Goal: Task Accomplishment & Management: Manage account settings

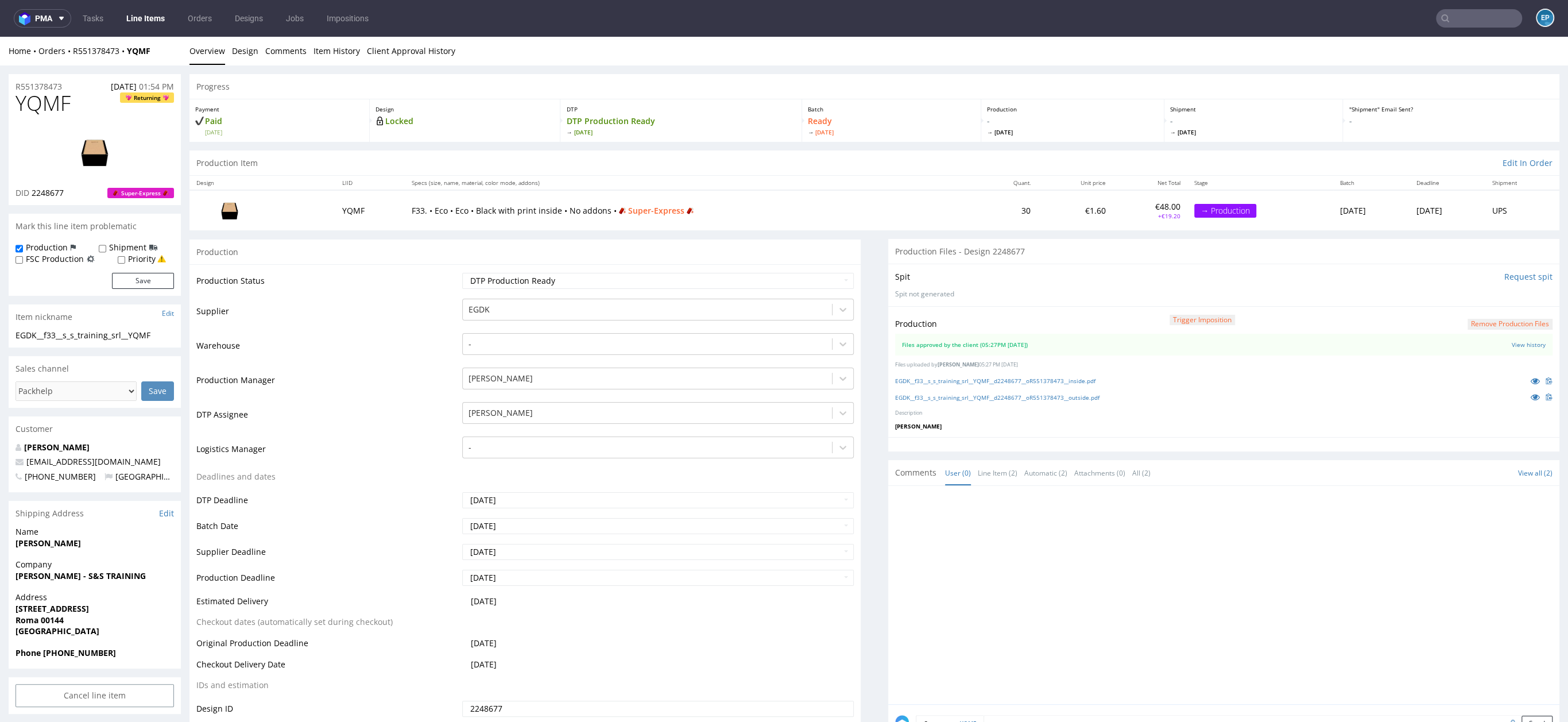
scroll to position [23, 0]
click at [165, 24] on link "Line Items" at bounding box center [145, 18] width 52 height 18
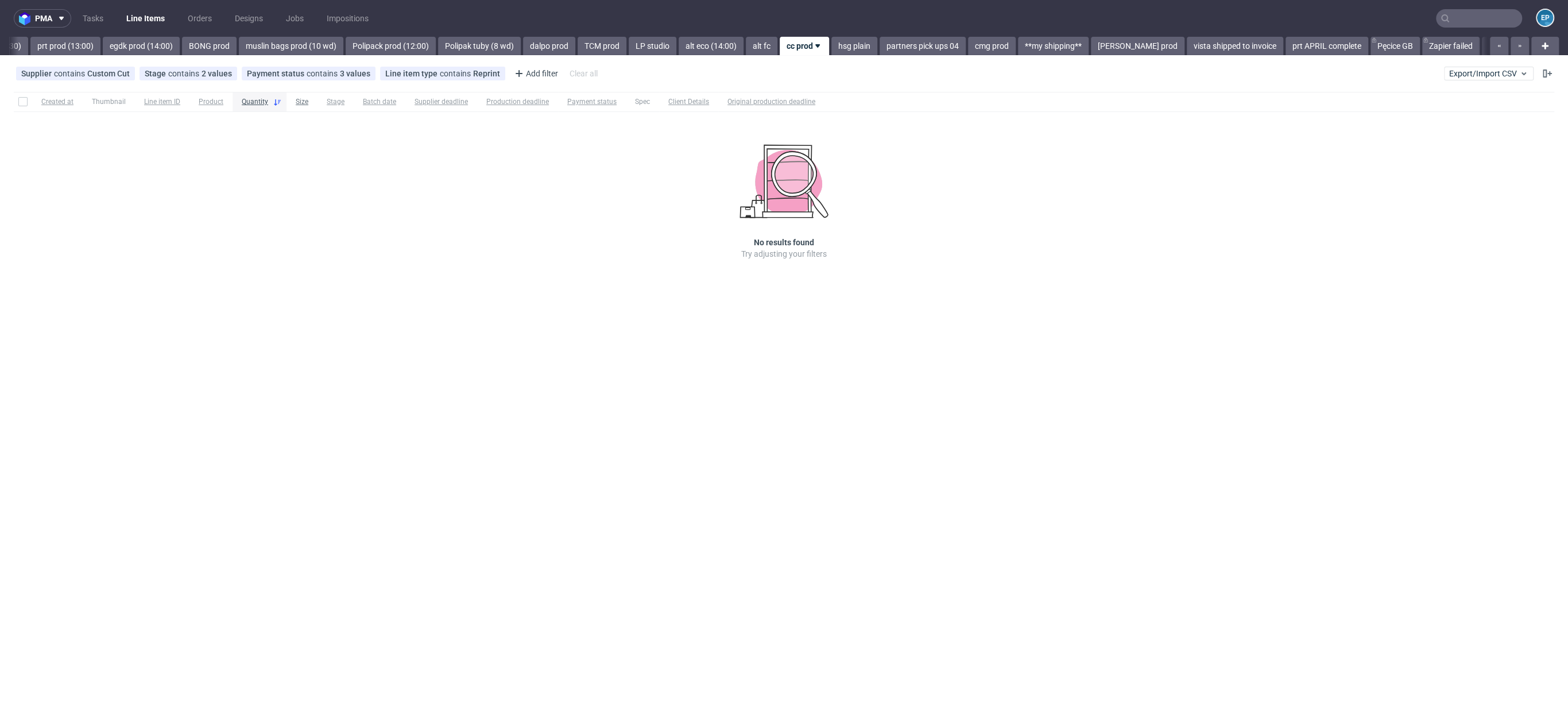
scroll to position [0, 1545]
click at [1485, 14] on input "text" at bounding box center [1479, 18] width 86 height 18
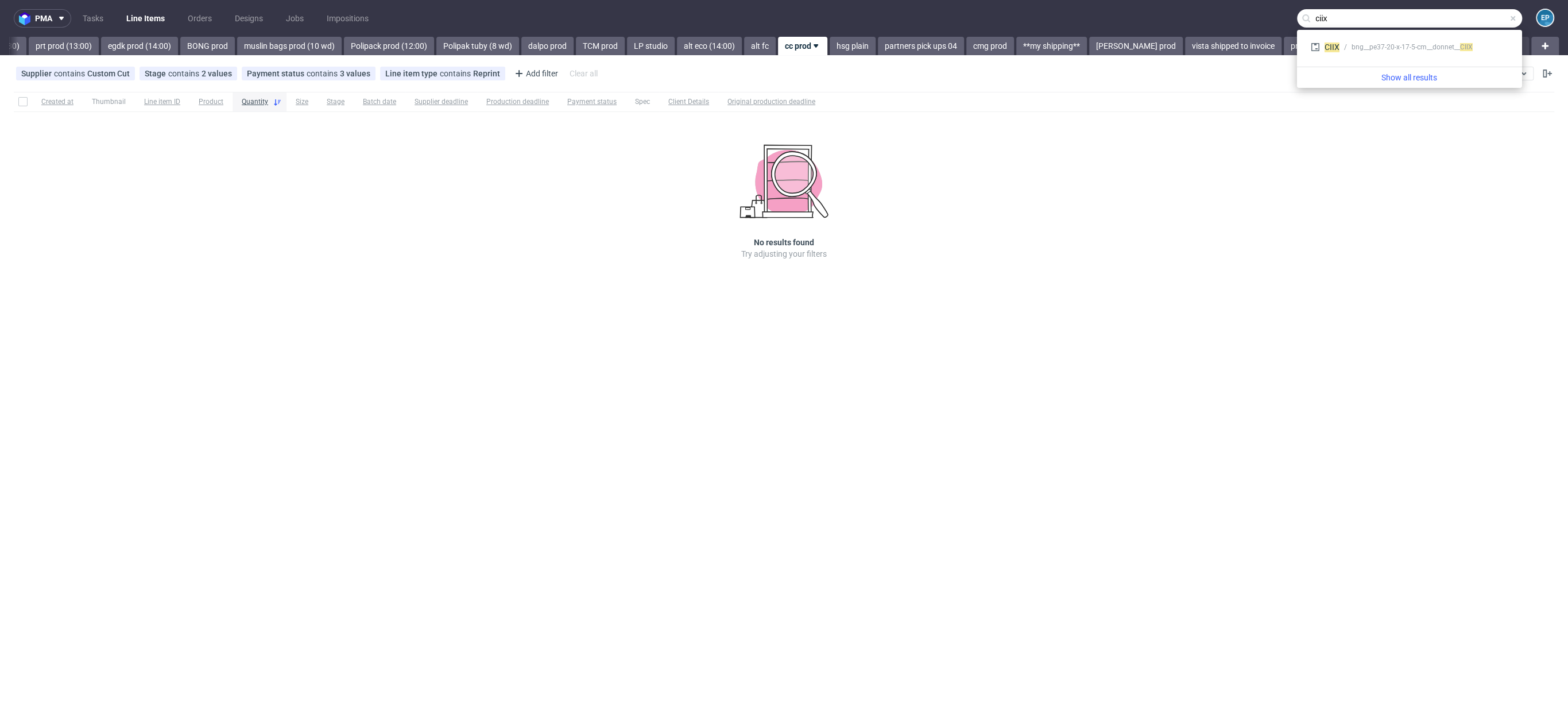
type input "ciix"
click at [1471, 35] on div "CIIX bng__pe37-20-x-17-5-cm__donnet__ CIIX" at bounding box center [1409, 48] width 216 height 28
click at [1463, 37] on div "CIIX bng__pe37-20-x-17-5-cm__donnet__ CIIX" at bounding box center [1410, 47] width 207 height 21
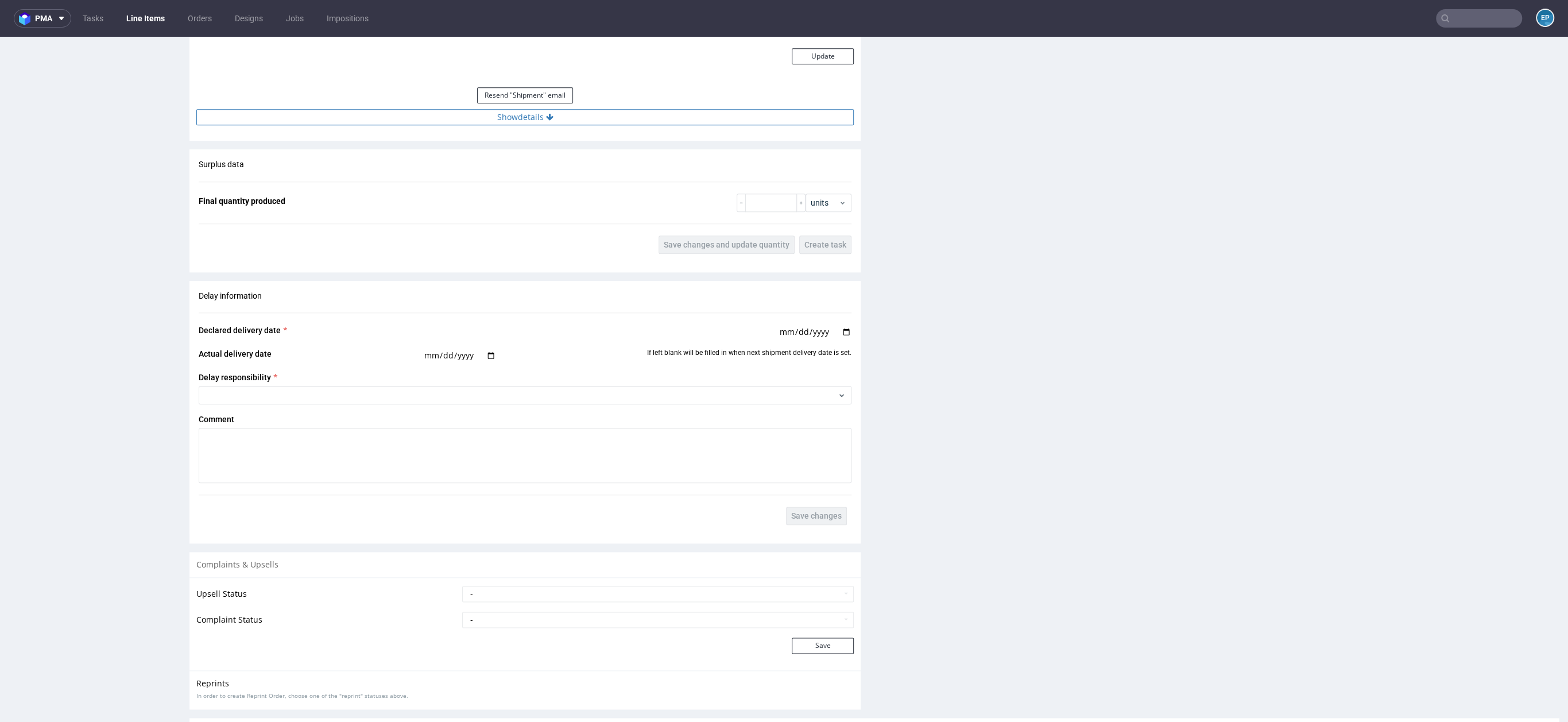
scroll to position [1302, 0]
click at [515, 117] on button "Show details" at bounding box center [525, 117] width 658 height 16
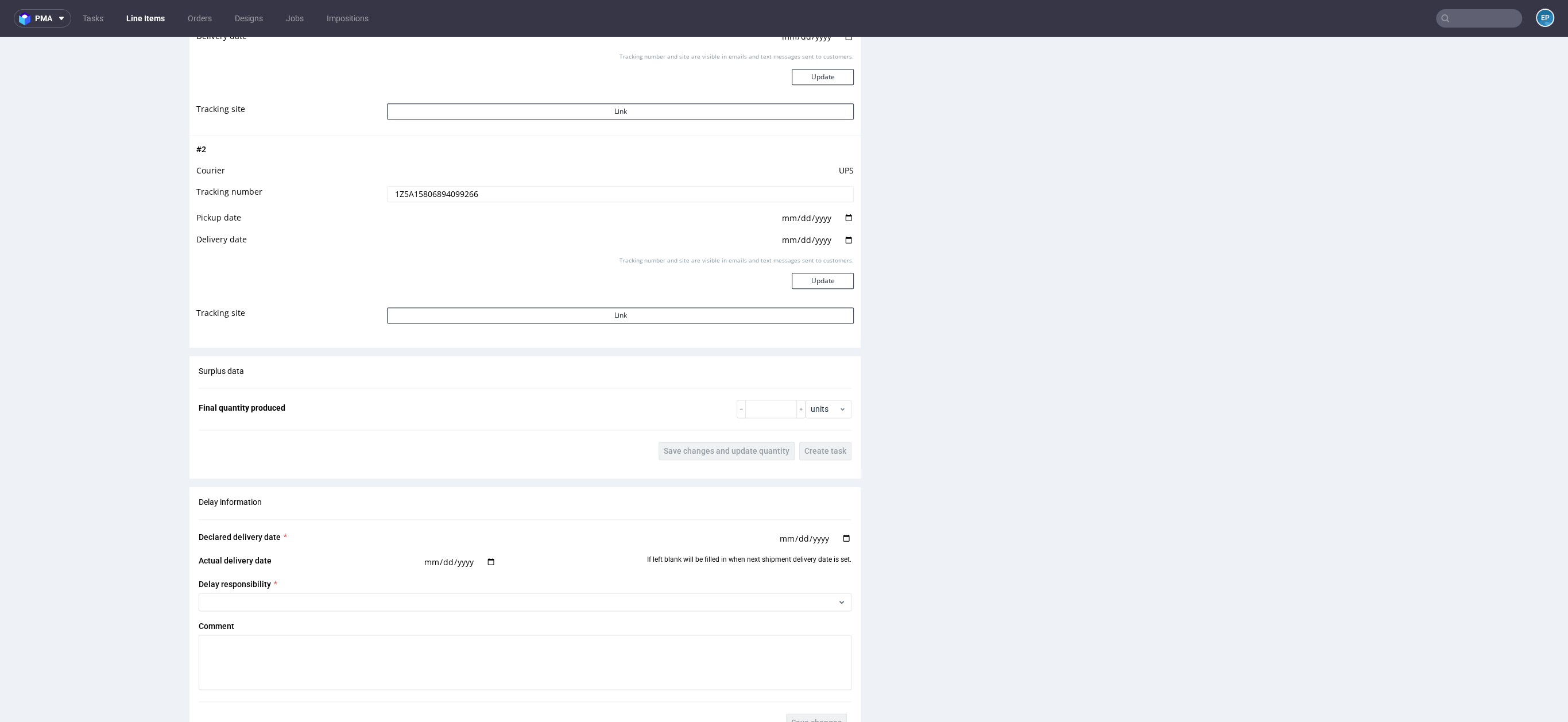
scroll to position [1502, 0]
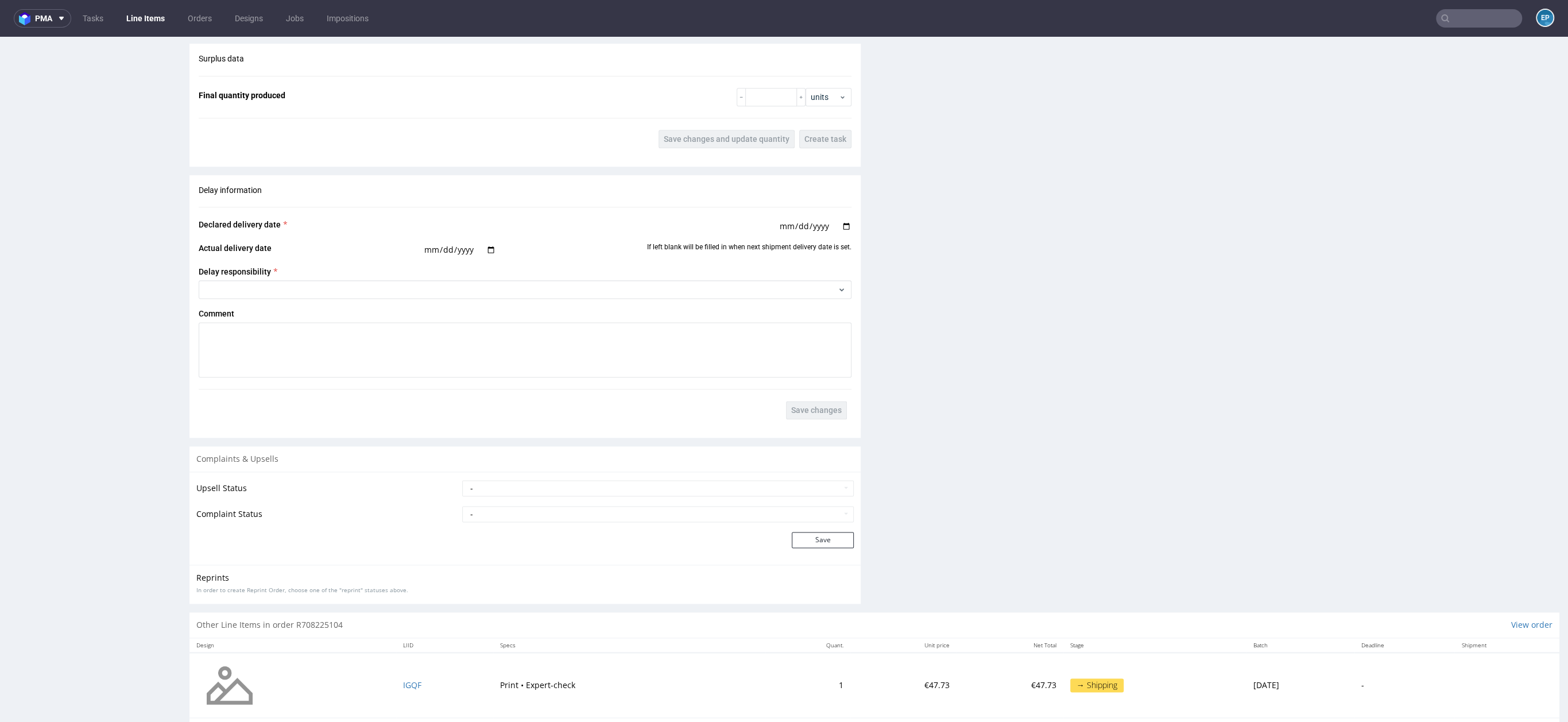
scroll to position [1600, 0]
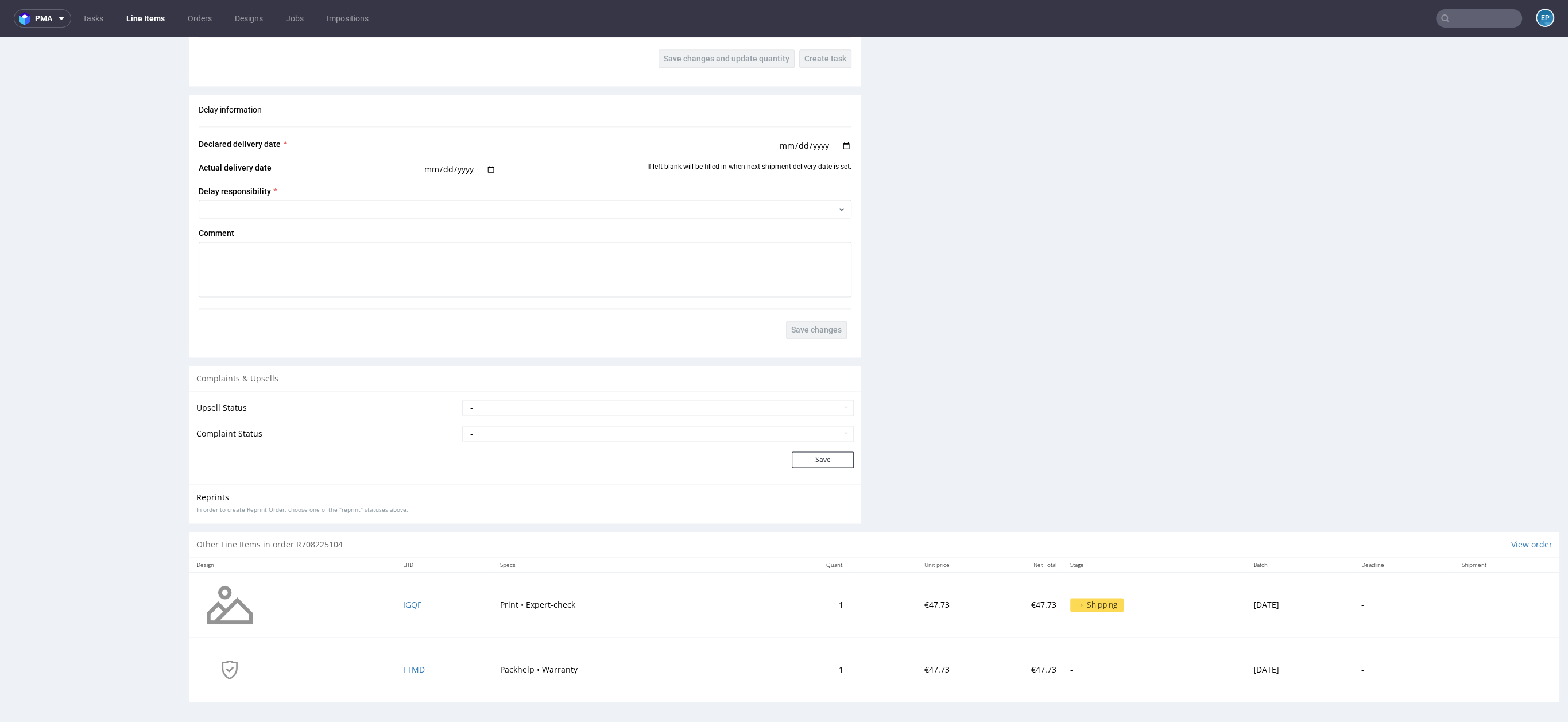
click at [585, 440] on td "- Complaint Received Complaint Rejected Complaint Accepted (DTP Issue) - Reprin…" at bounding box center [657, 437] width 395 height 26
click at [583, 436] on select "- Complaint Received Complaint Rejected Complaint Accepted (DTP Issue) - Reprin…" at bounding box center [658, 434] width 392 height 16
select select "accepted_shipping_issue_reprint"
click at [824, 454] on button "Save" at bounding box center [823, 460] width 62 height 16
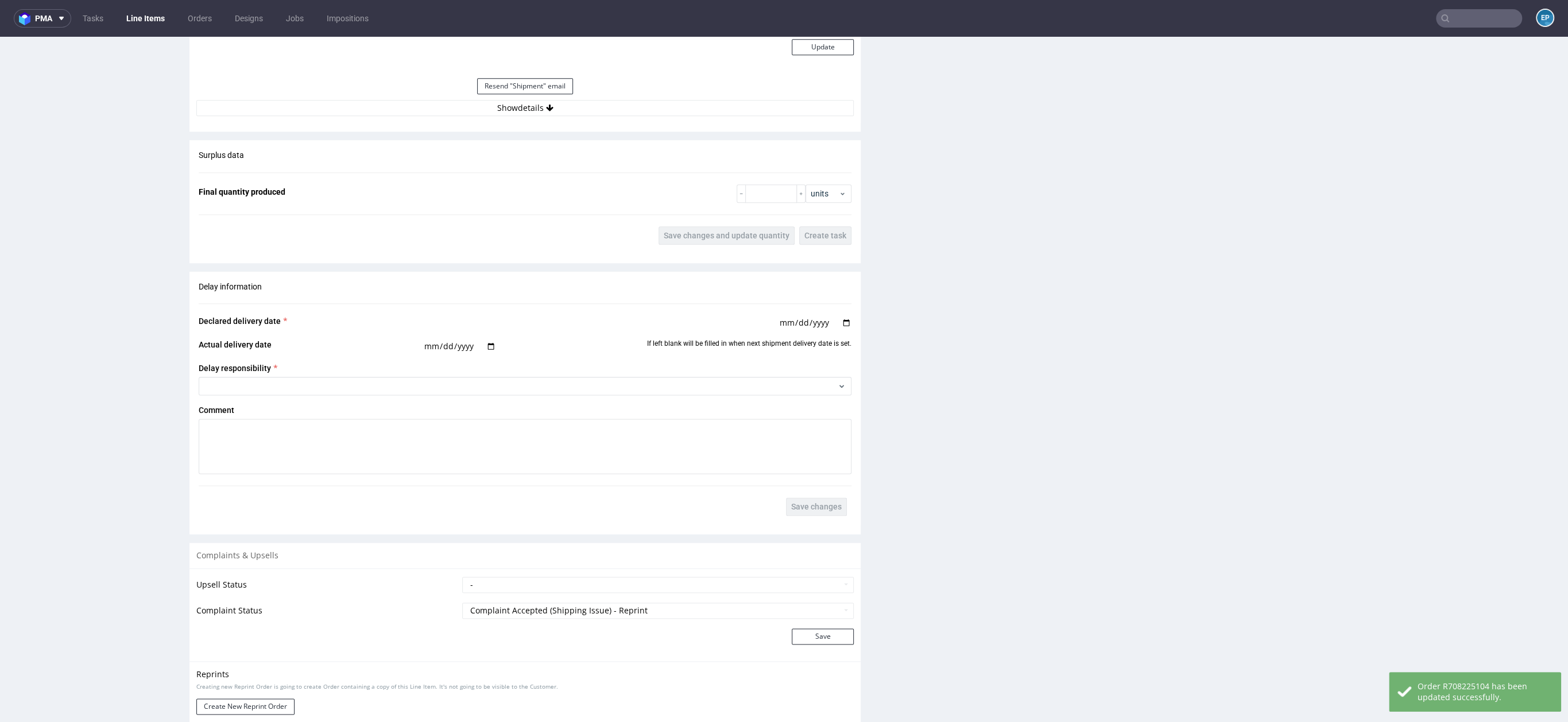
scroll to position [1646, 0]
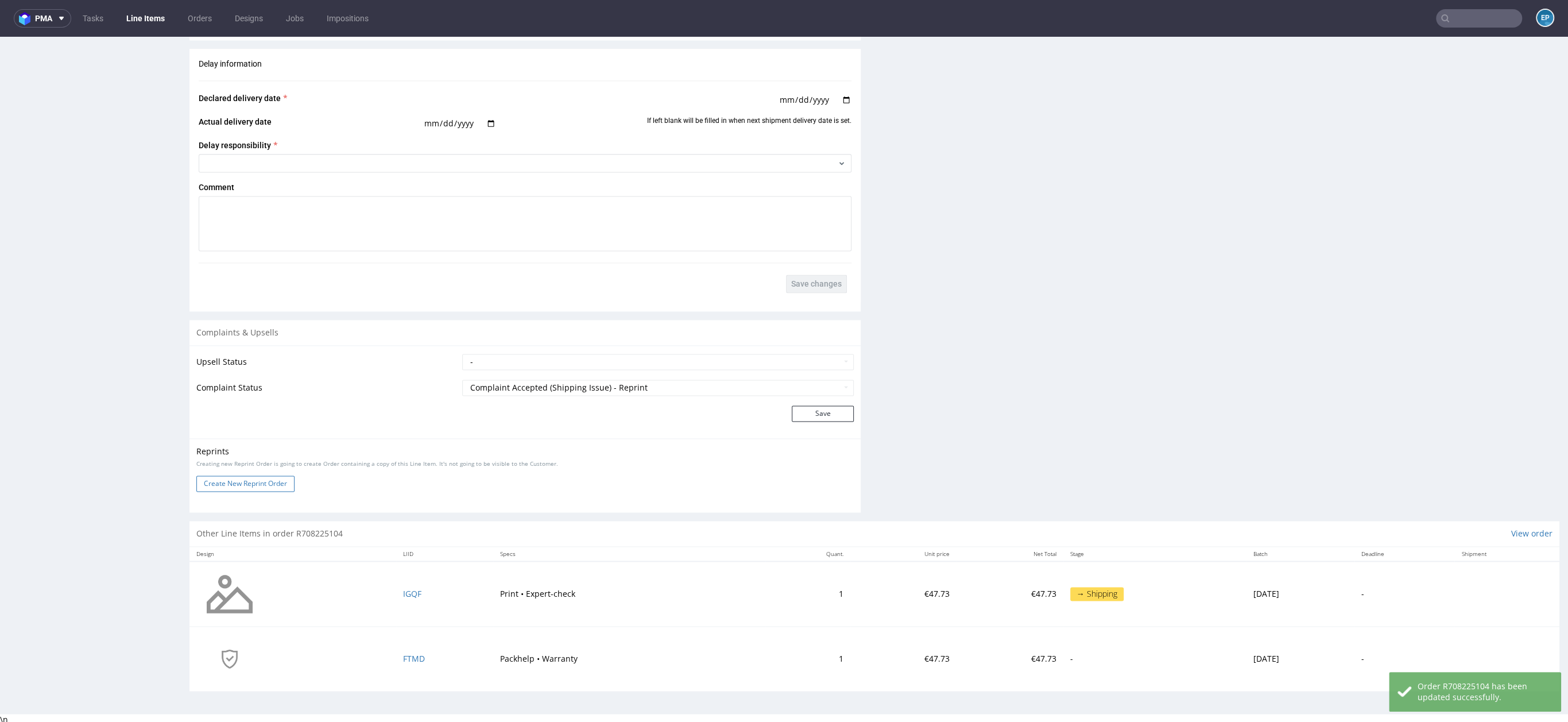
click at [259, 484] on button "Create New Reprint Order" at bounding box center [245, 483] width 98 height 16
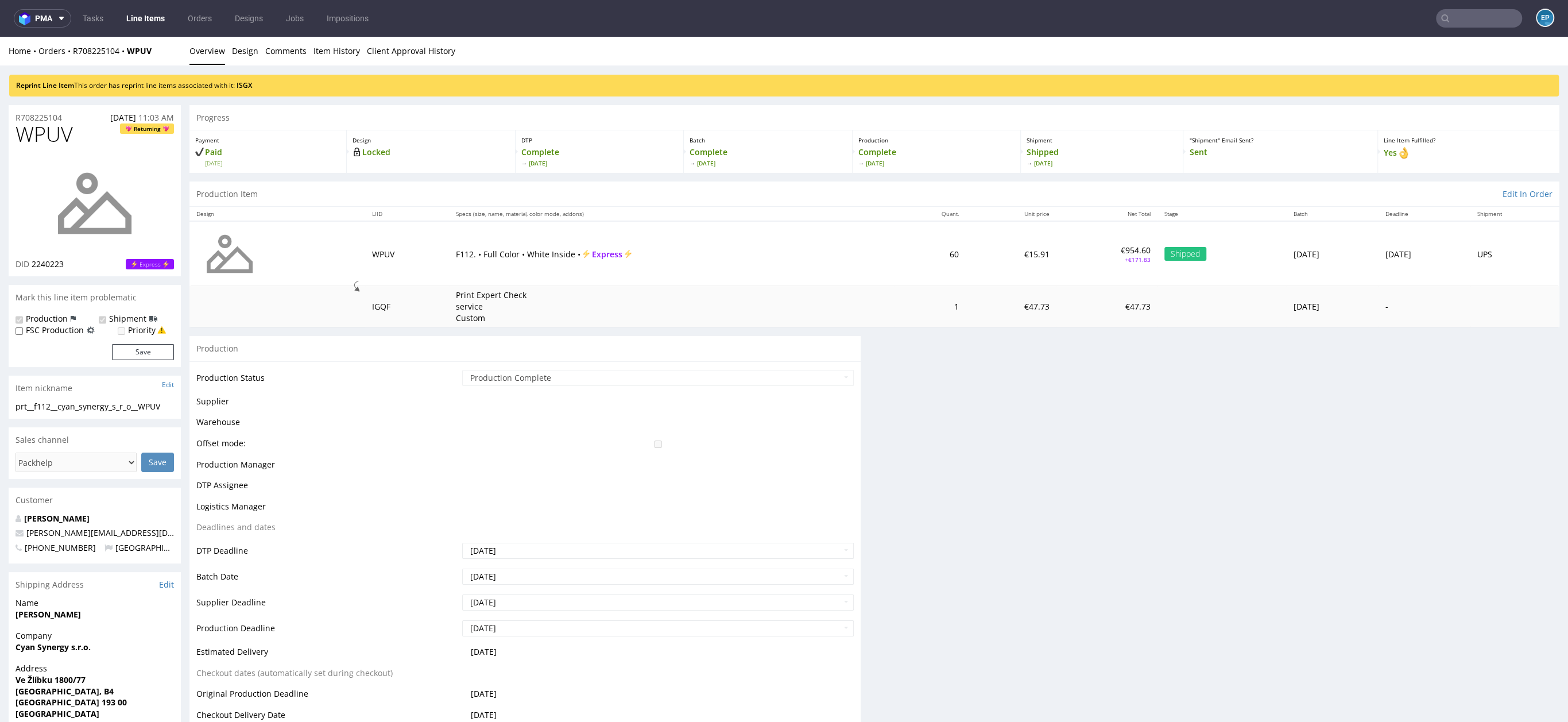
scroll to position [0, 0]
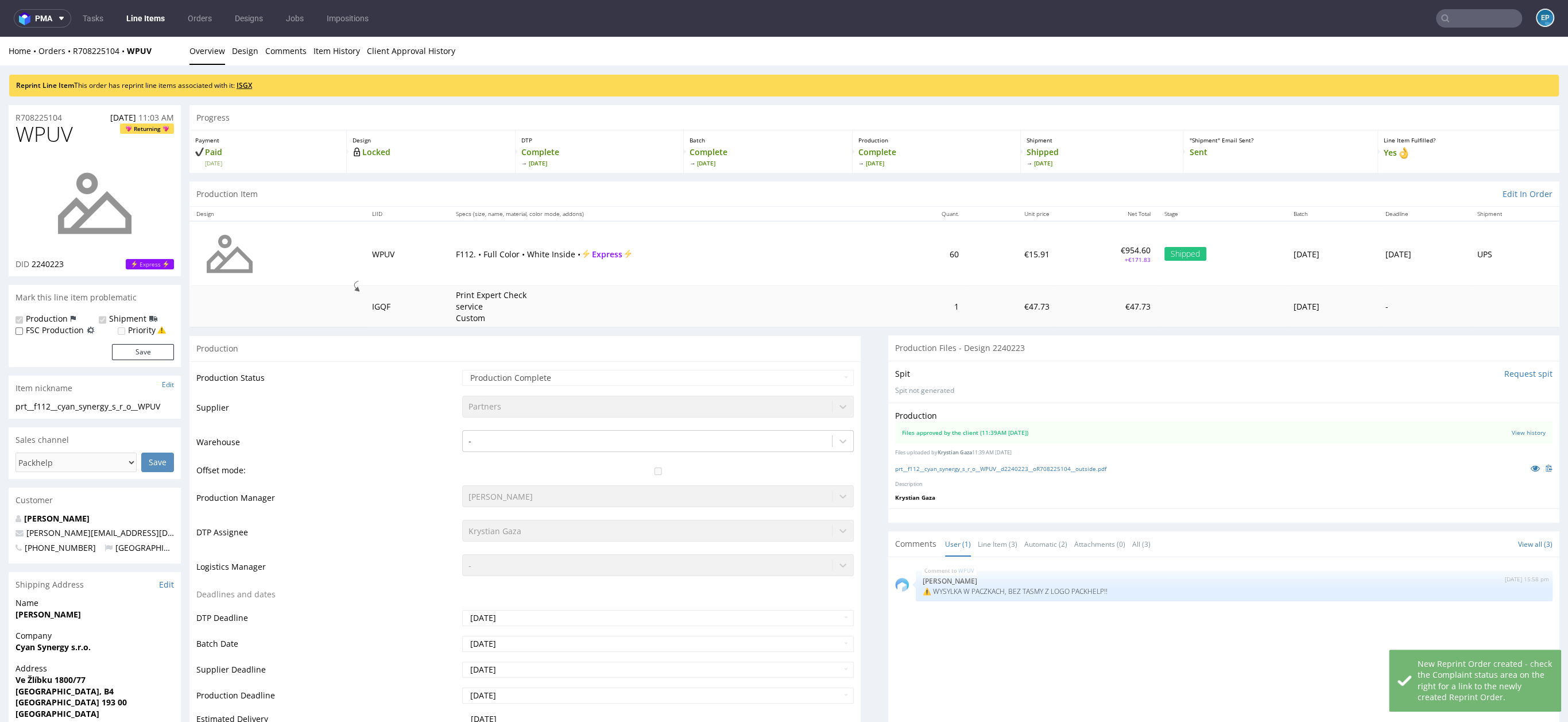
click at [240, 86] on link "ISGX" at bounding box center [244, 85] width 15 height 10
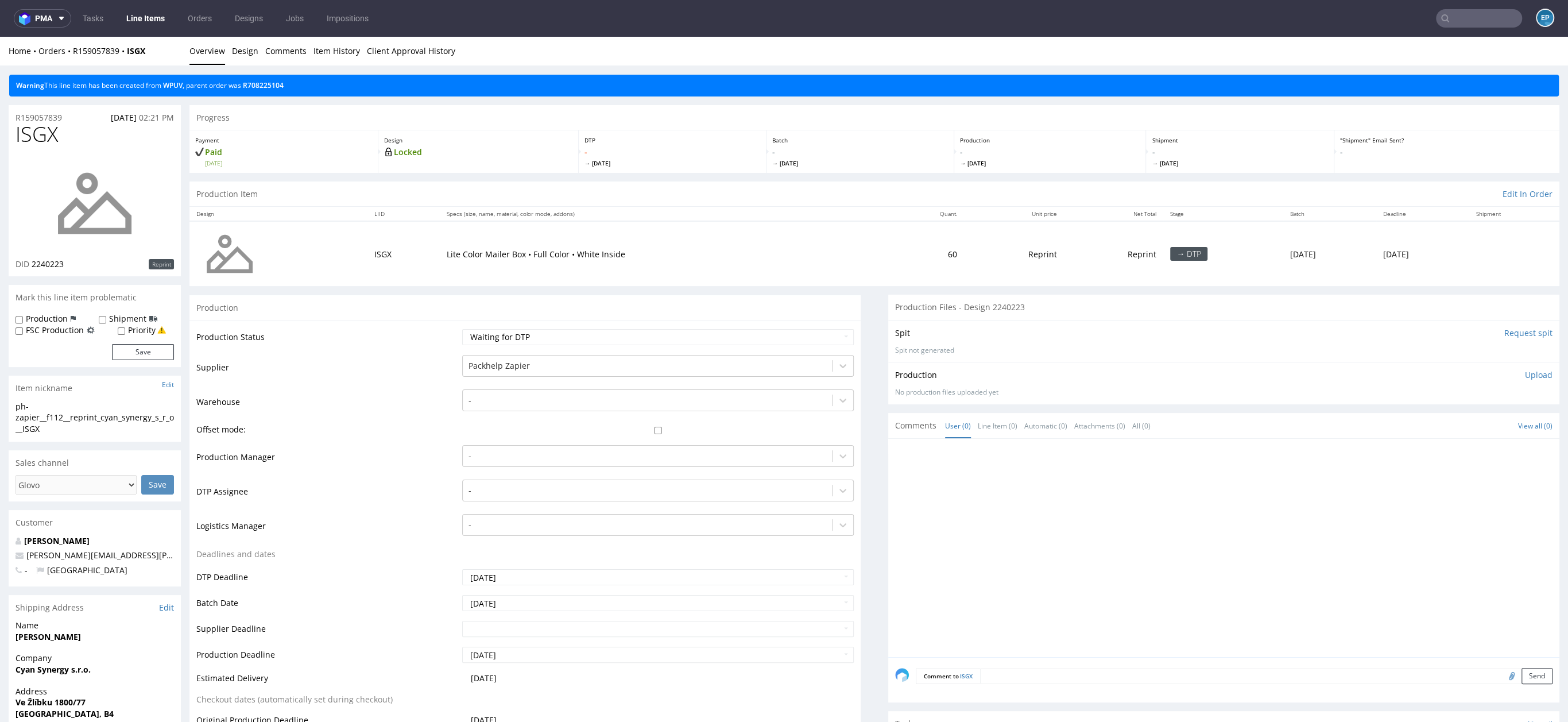
click at [33, 315] on label "Production" at bounding box center [47, 319] width 42 height 12
click at [23, 315] on input "Production" at bounding box center [19, 320] width 7 height 9
checkbox input "true"
click at [109, 314] on label "Shipment" at bounding box center [127, 319] width 37 height 12
click at [107, 315] on input "Shipment" at bounding box center [102, 320] width 7 height 9
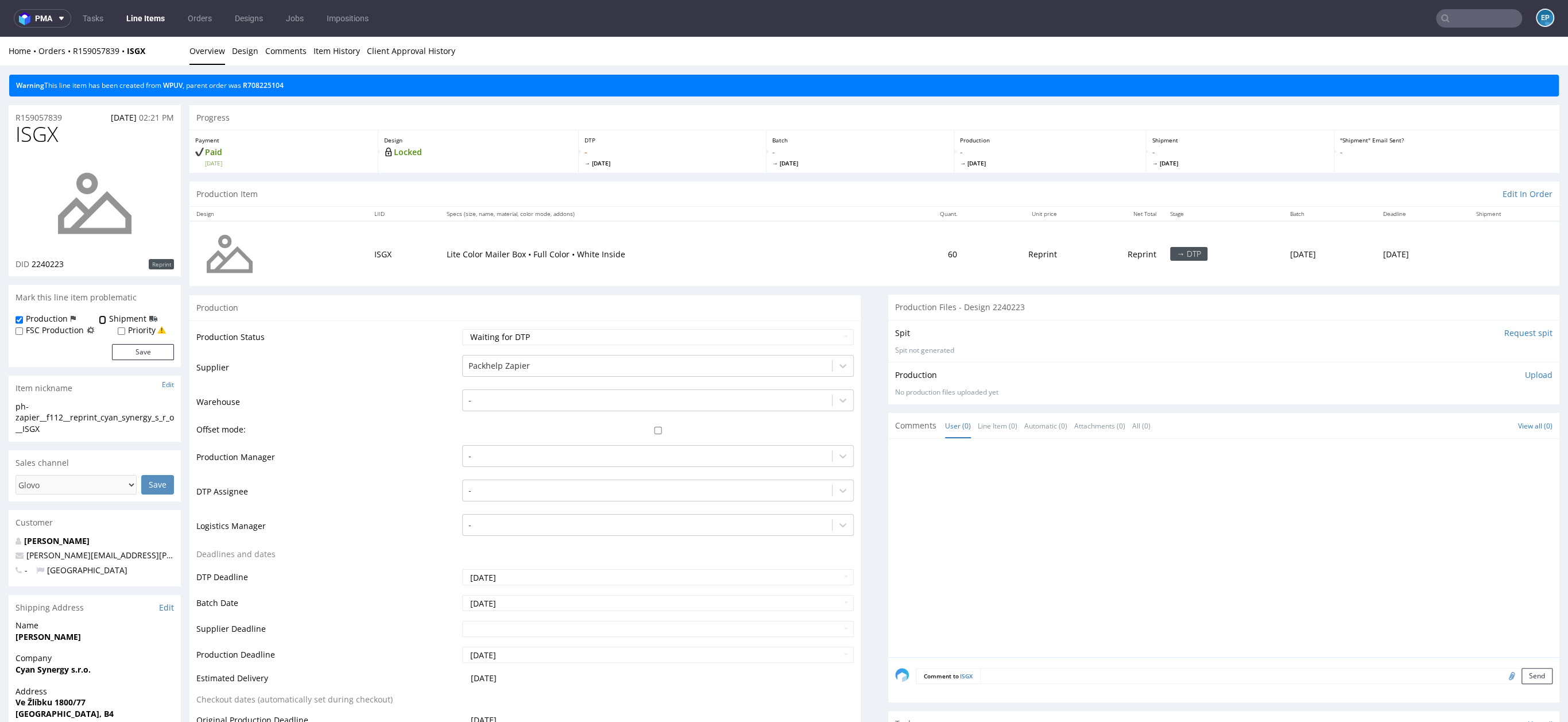
checkbox input "true"
click at [124, 348] on button "Save" at bounding box center [143, 352] width 62 height 16
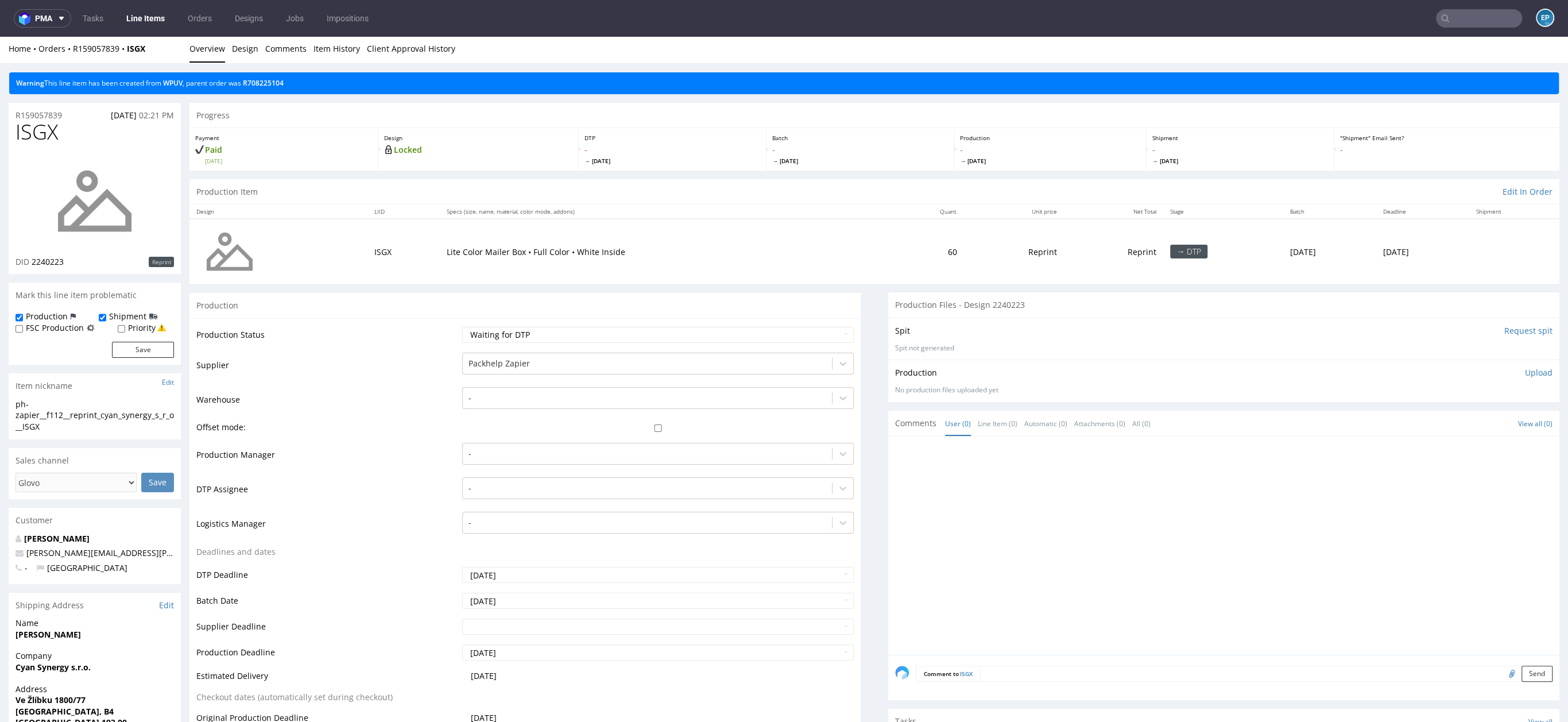
scroll to position [3, 0]
click at [1041, 661] on div "Comment to ISGX Send" at bounding box center [1224, 677] width 671 height 46
click at [1040, 667] on textarea at bounding box center [1266, 673] width 573 height 16
paste textarea "https://app-eu1.hubspot.com/contacts/25600958/record/0-5/178836760815/view/1?en…"
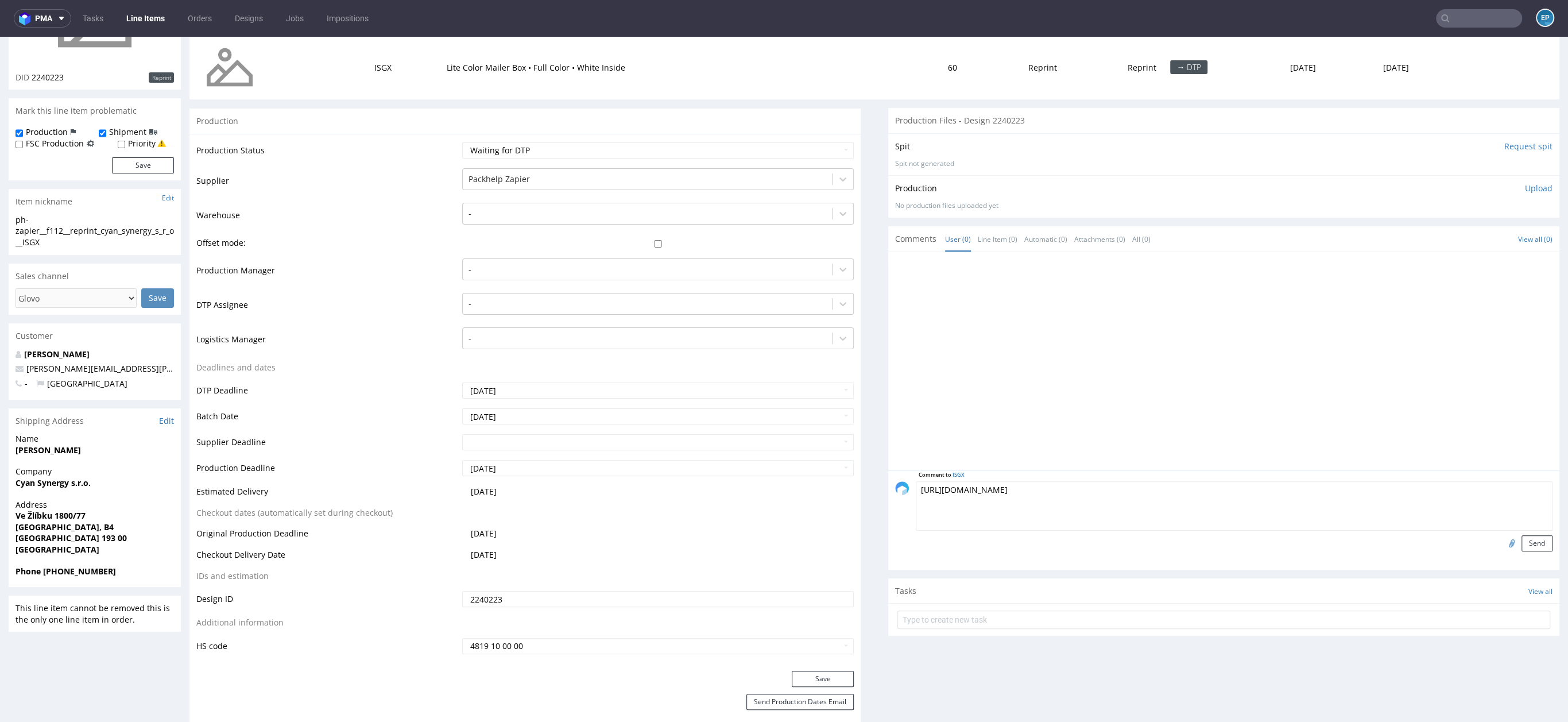
type textarea "https://app-eu1.hubspot.com/contacts/25600958/record/0-5/178836760815/view/1?en…"
click at [1509, 532] on form "Comment to ISGX https://app-eu1.hubspot.com/contacts/25600958/record/0-5/178836…" at bounding box center [1234, 517] width 637 height 70
click at [1522, 546] on button "Send" at bounding box center [1537, 544] width 31 height 16
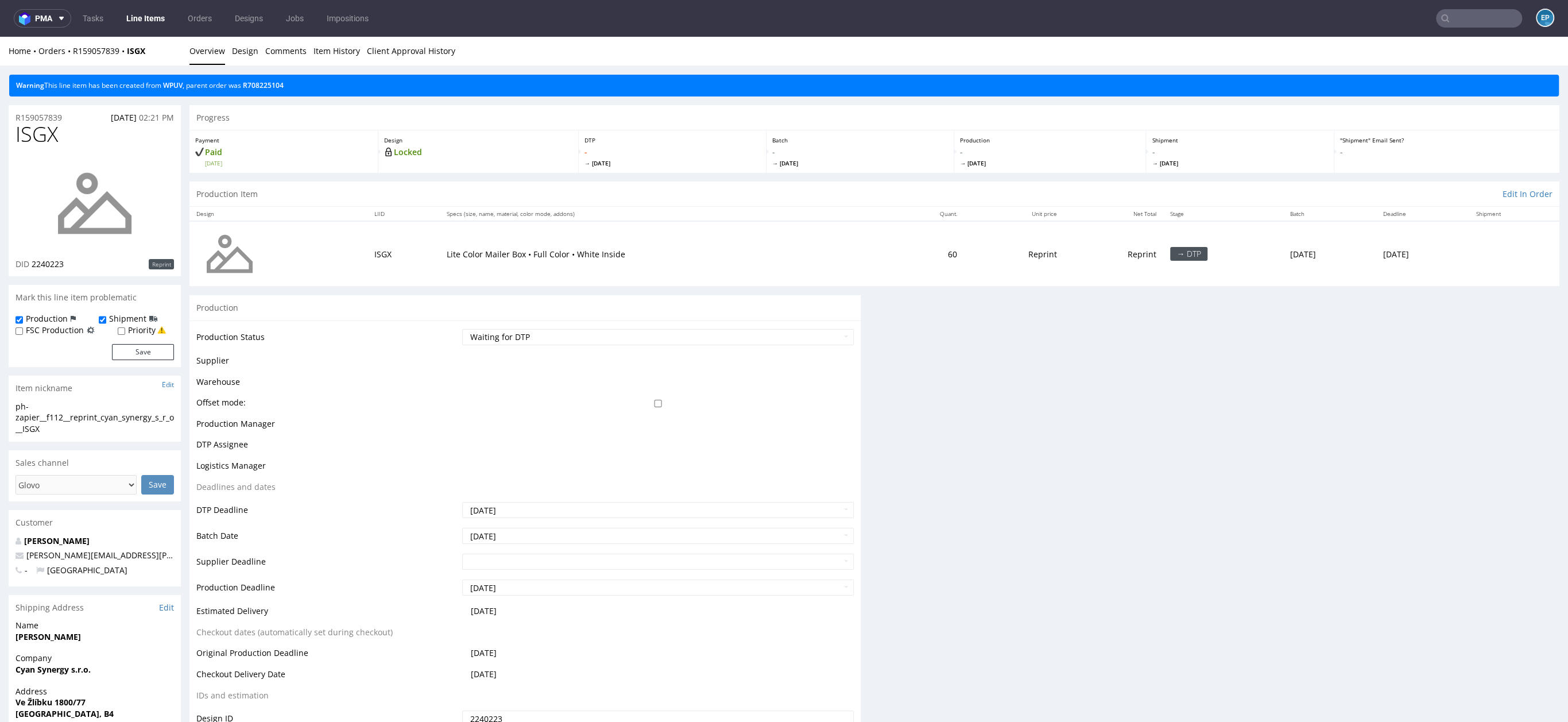
scroll to position [0, 0]
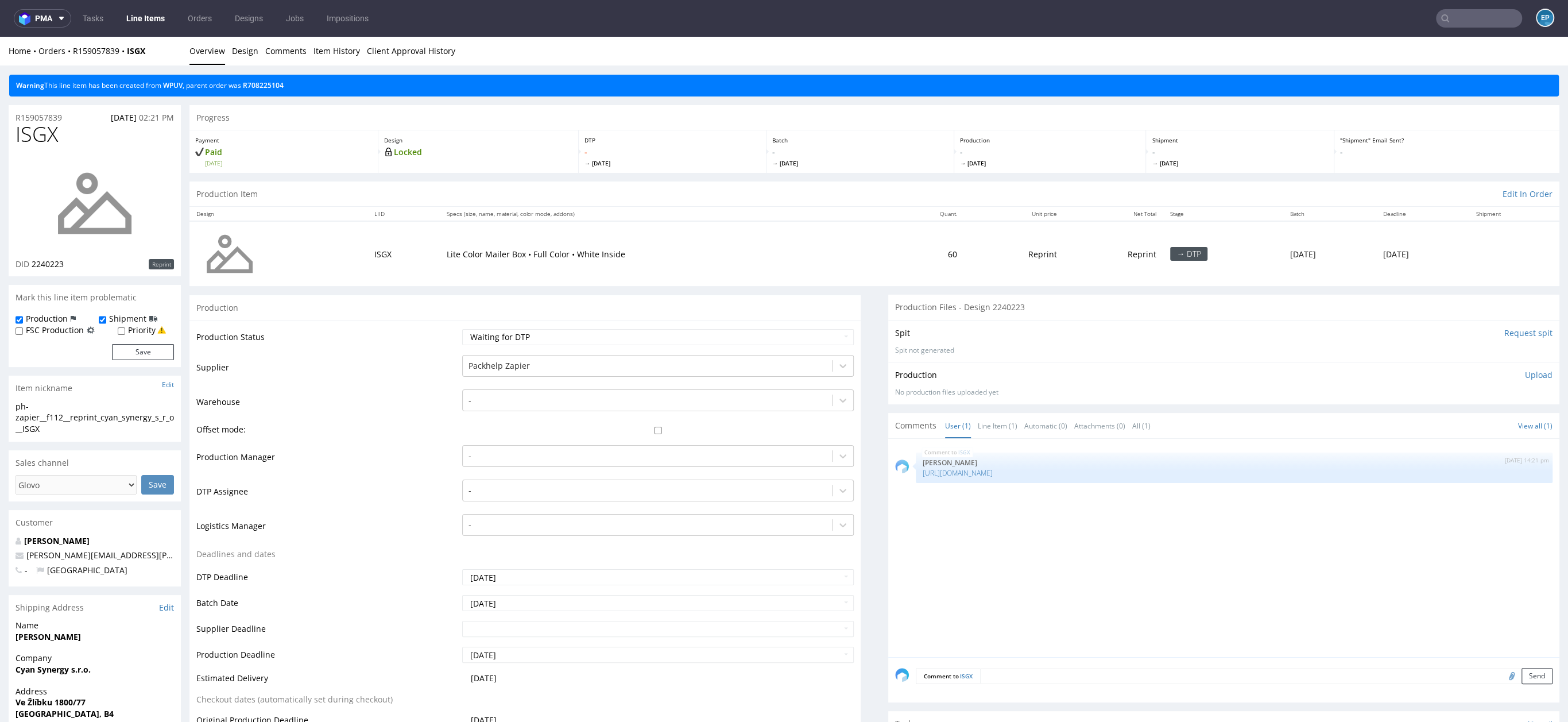
click at [511, 381] on td "Packhelp Zapier" at bounding box center [657, 371] width 395 height 34
click at [510, 373] on div "Packhelp Zapier" at bounding box center [647, 366] width 369 height 18
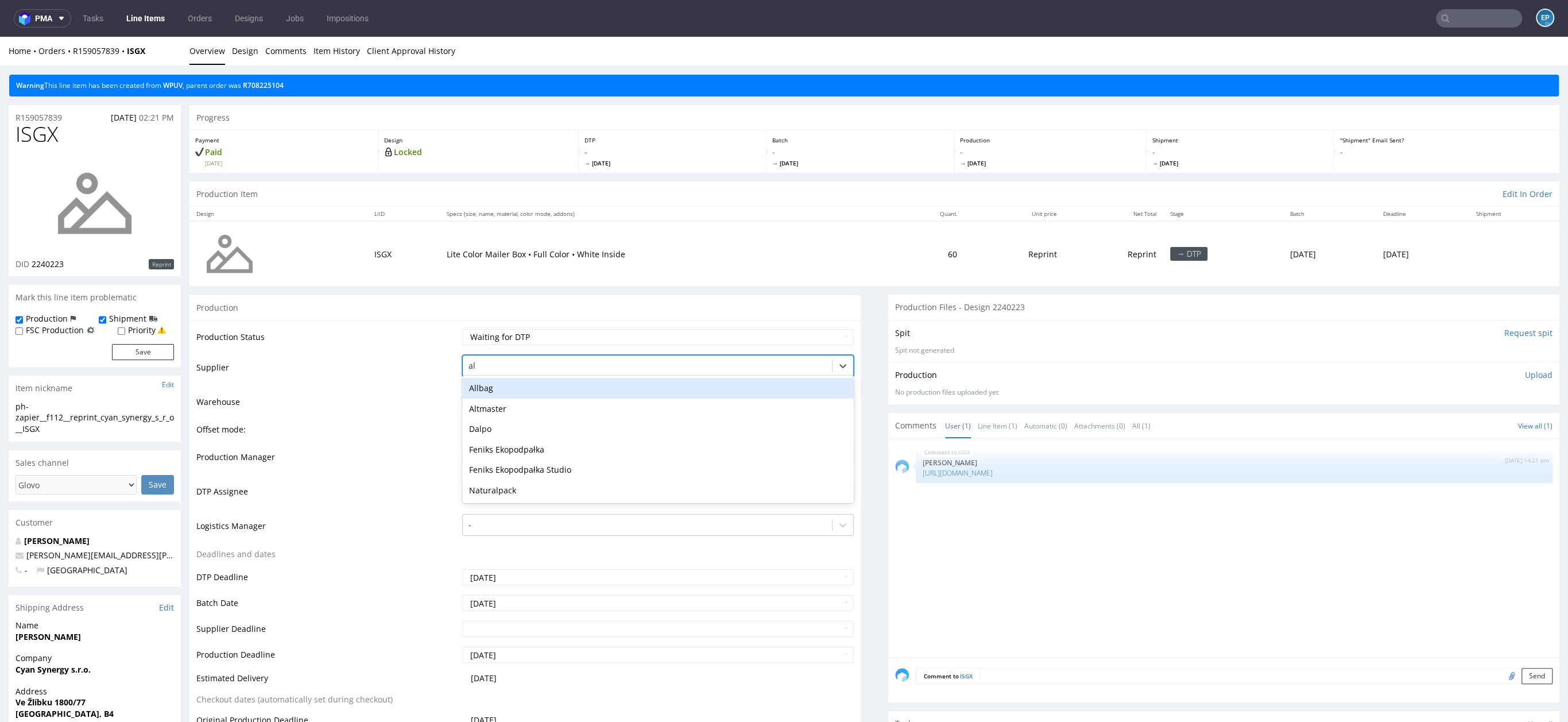
type input "alt"
click at [490, 390] on div "Altmaster" at bounding box center [658, 388] width 392 height 21
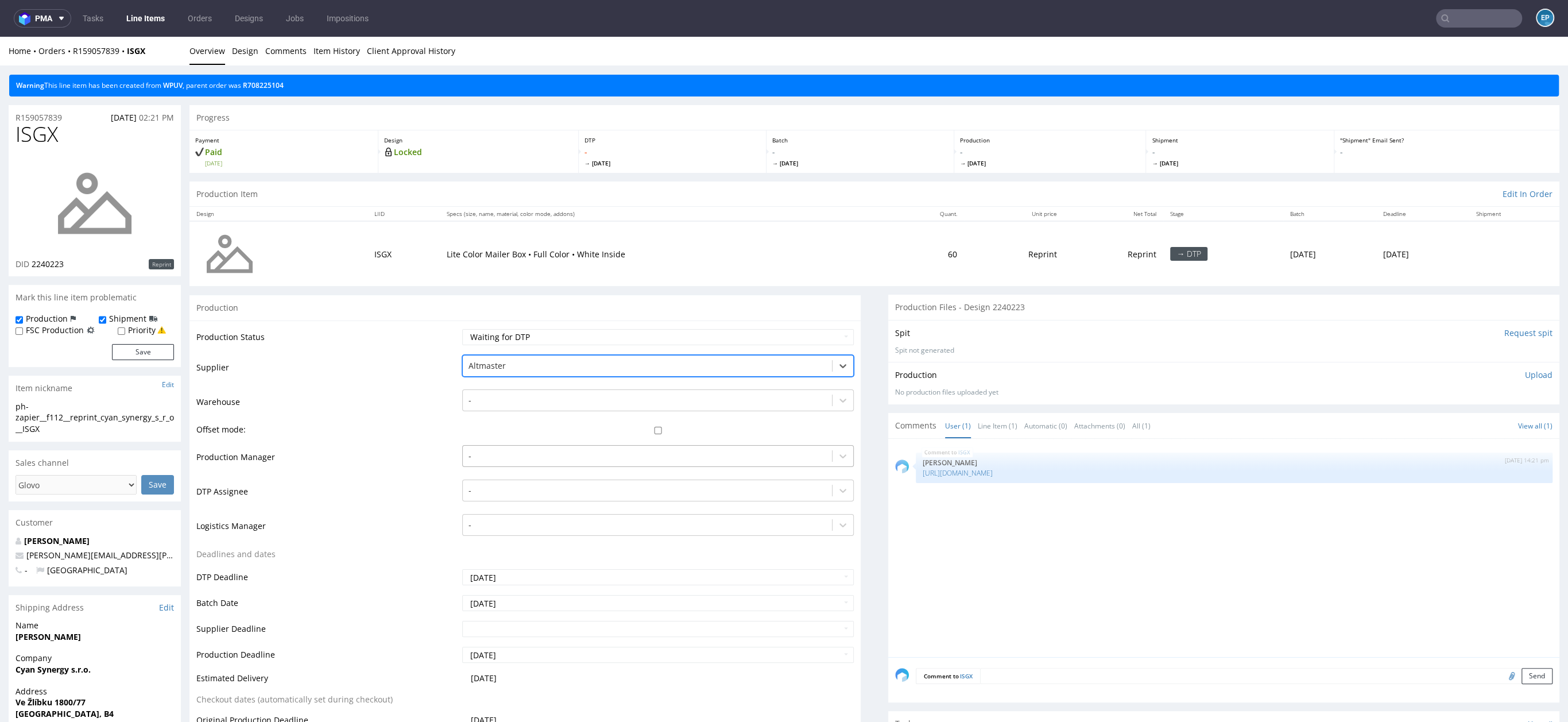
click at [537, 445] on div "-" at bounding box center [658, 456] width 392 height 22
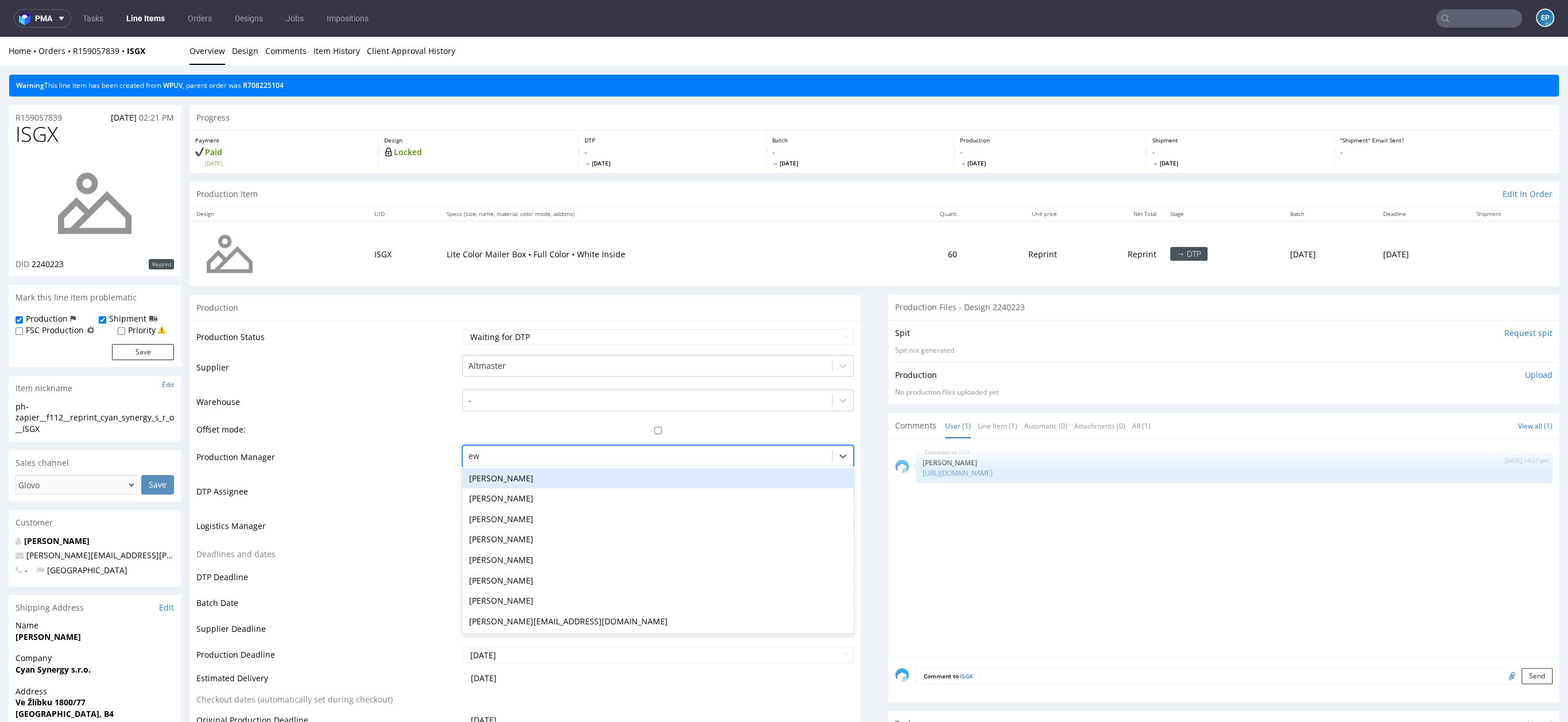
type input "ewa"
click at [521, 468] on div "Ewa Prus" at bounding box center [658, 478] width 392 height 21
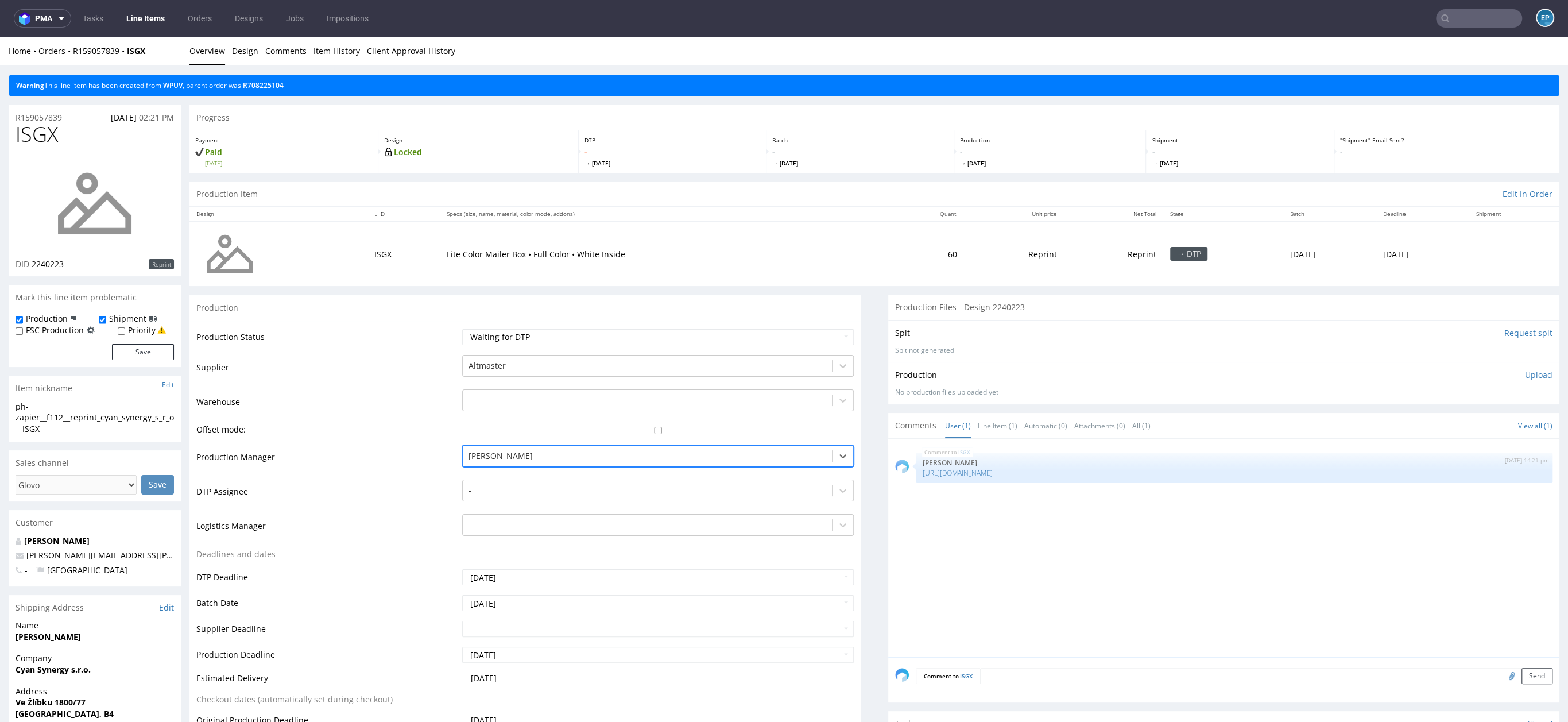
scroll to position [168, 0]
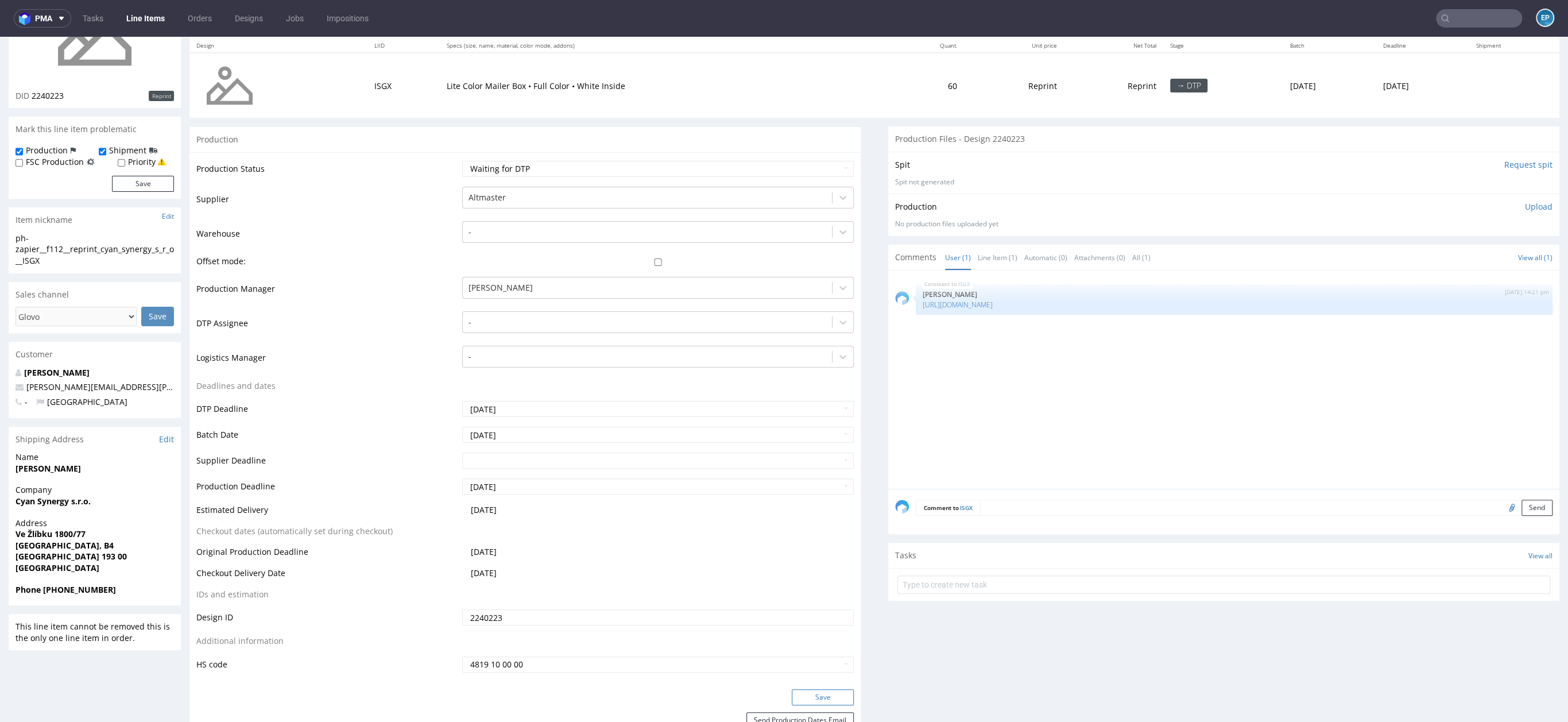
click at [825, 692] on button "Save" at bounding box center [823, 698] width 62 height 16
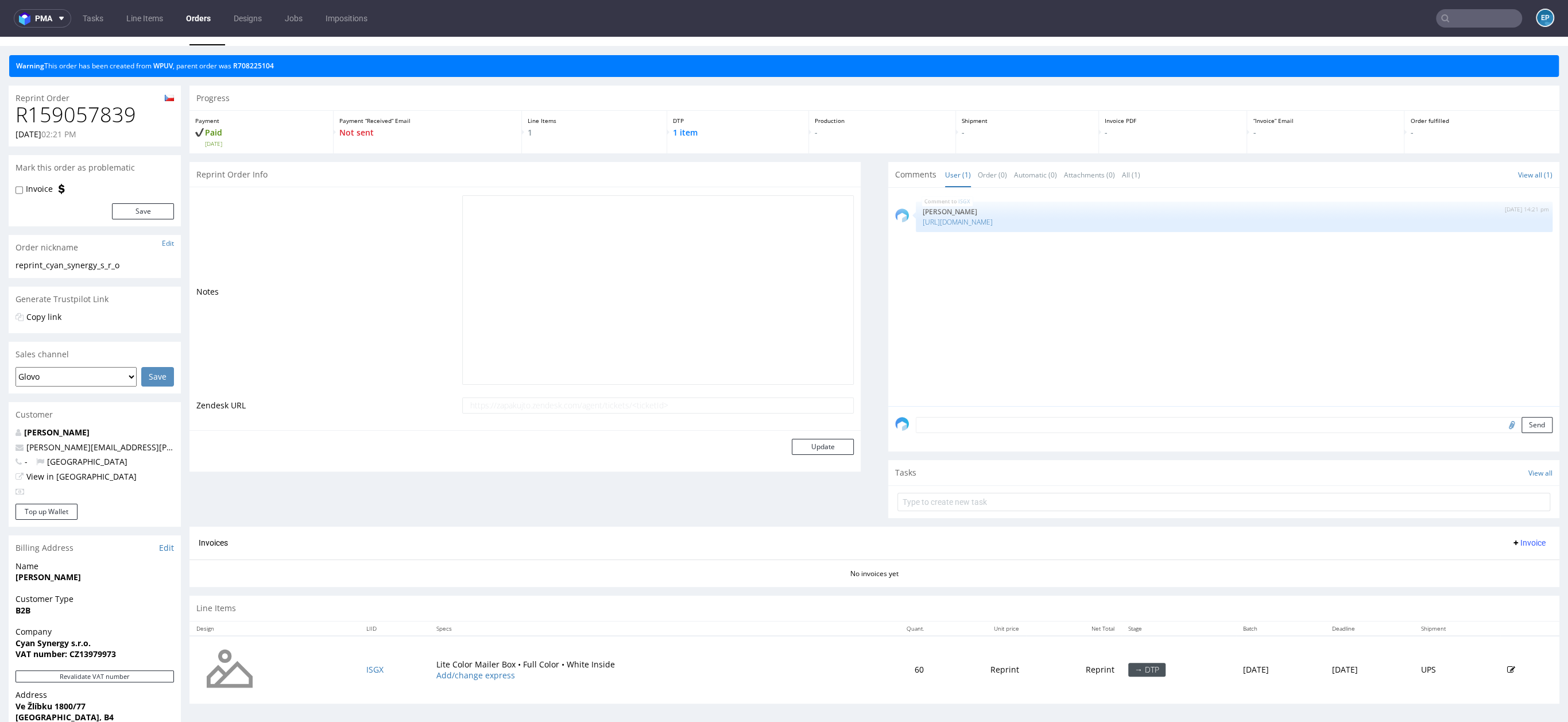
scroll to position [44, 0]
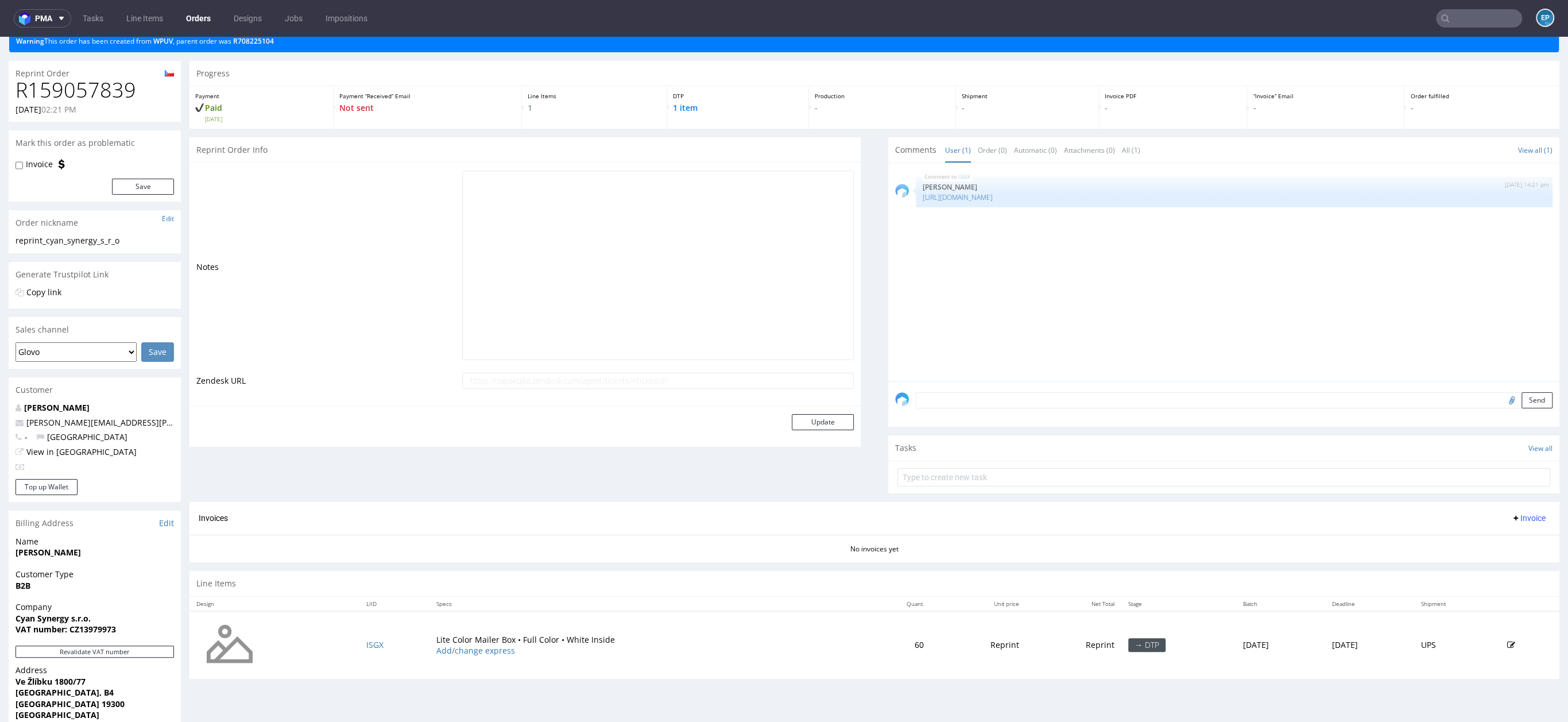
click at [1507, 642] on icon at bounding box center [1511, 645] width 8 height 8
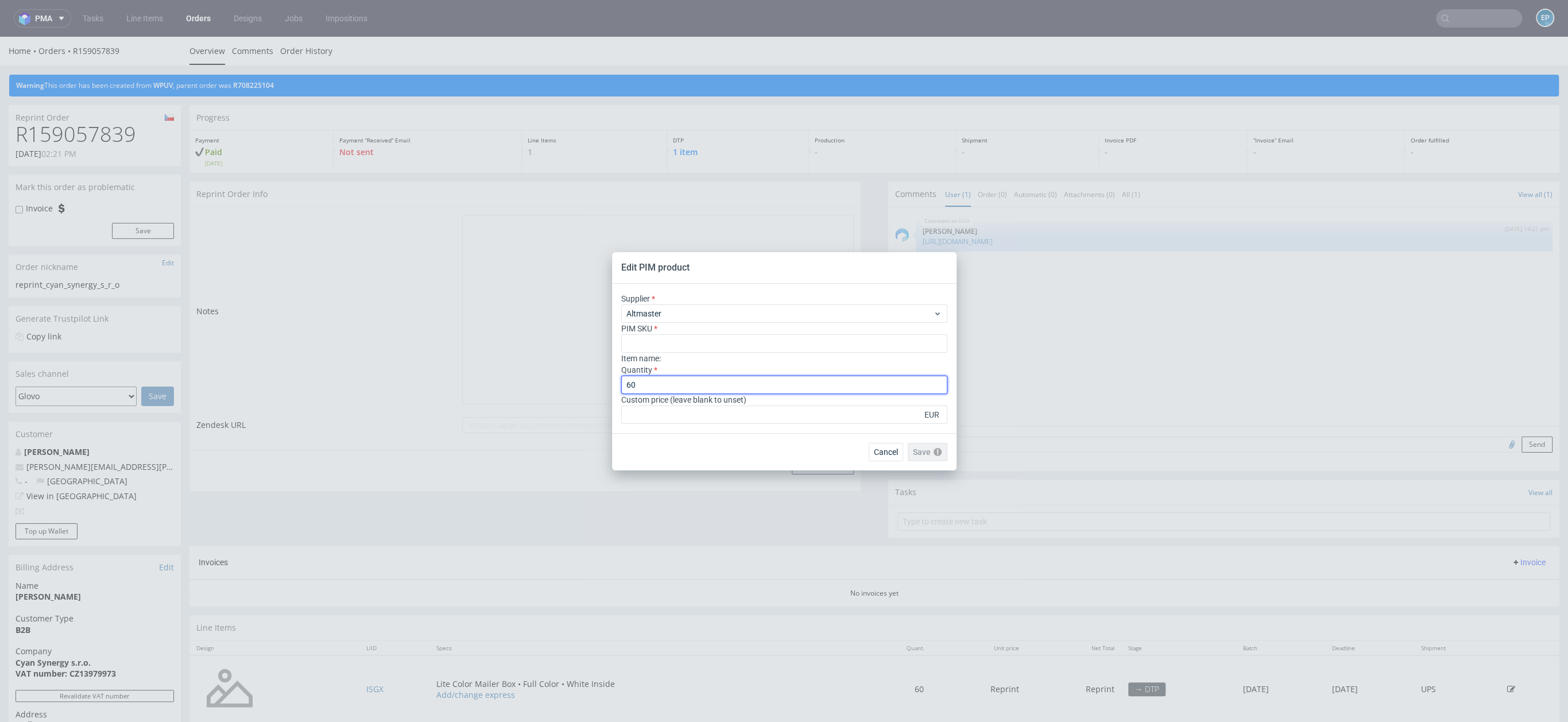
click at [658, 381] on input "60" at bounding box center [784, 385] width 326 height 18
type input "6"
type input "9"
click at [887, 454] on span "Cancel" at bounding box center [886, 452] width 24 height 8
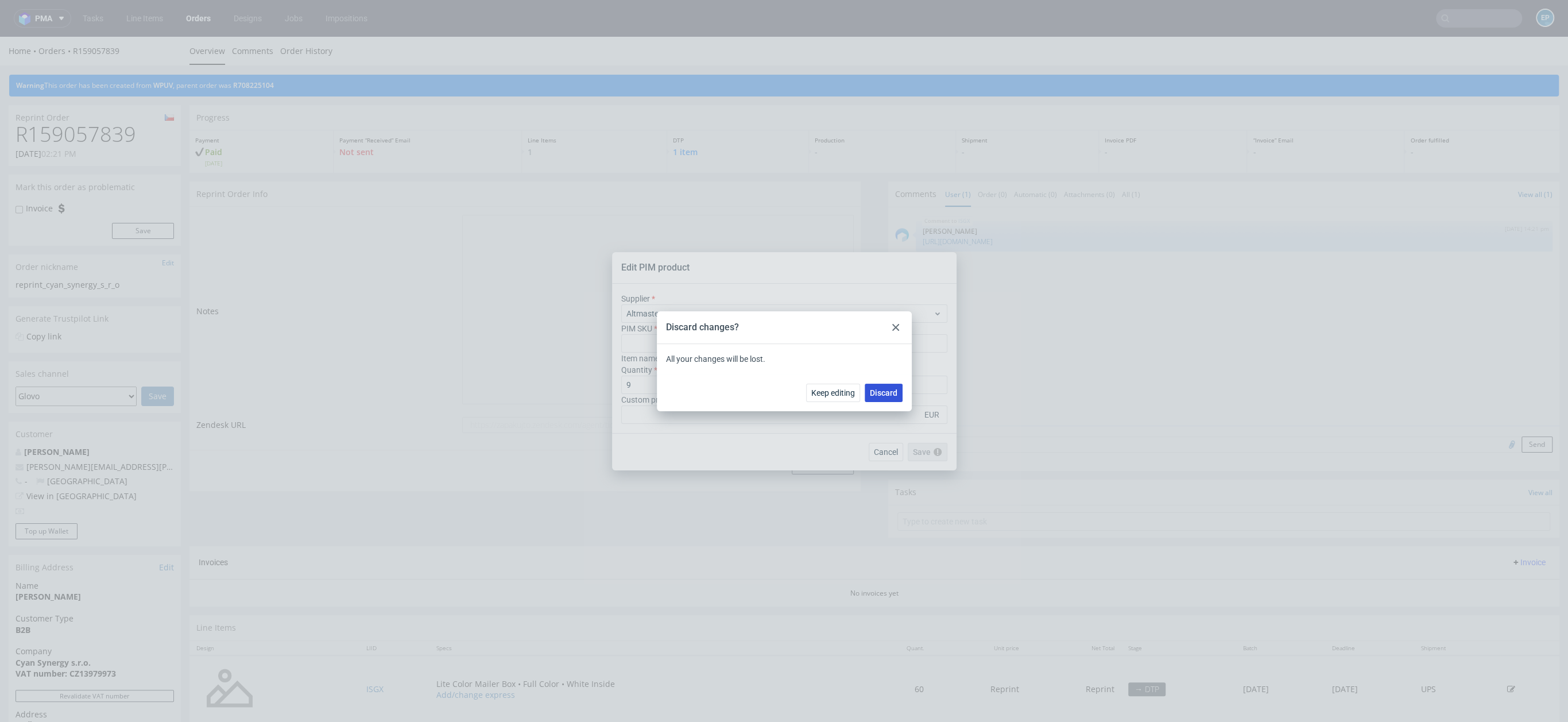
click at [879, 391] on span "Discard" at bounding box center [883, 392] width 28 height 8
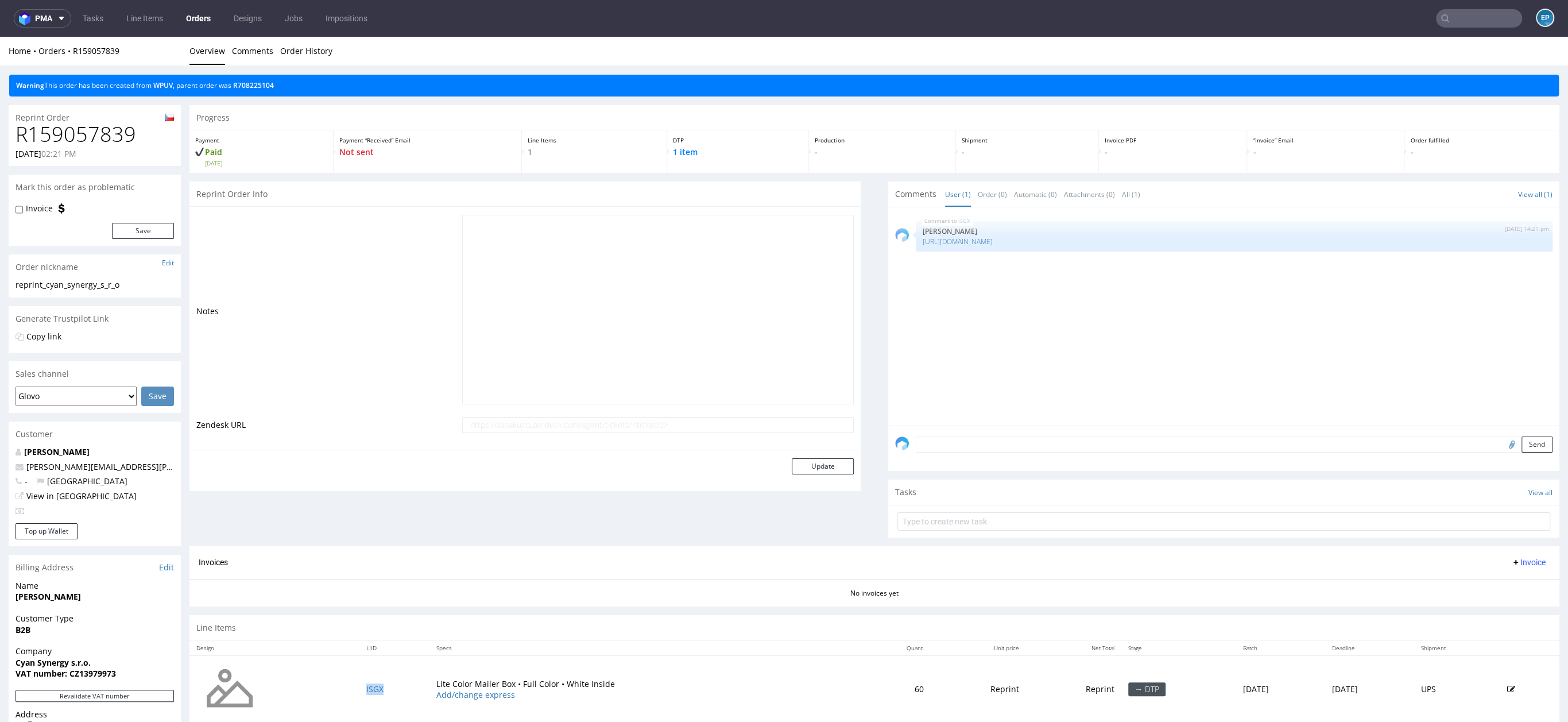
click at [368, 681] on td "ISGX" at bounding box center [394, 689] width 70 height 68
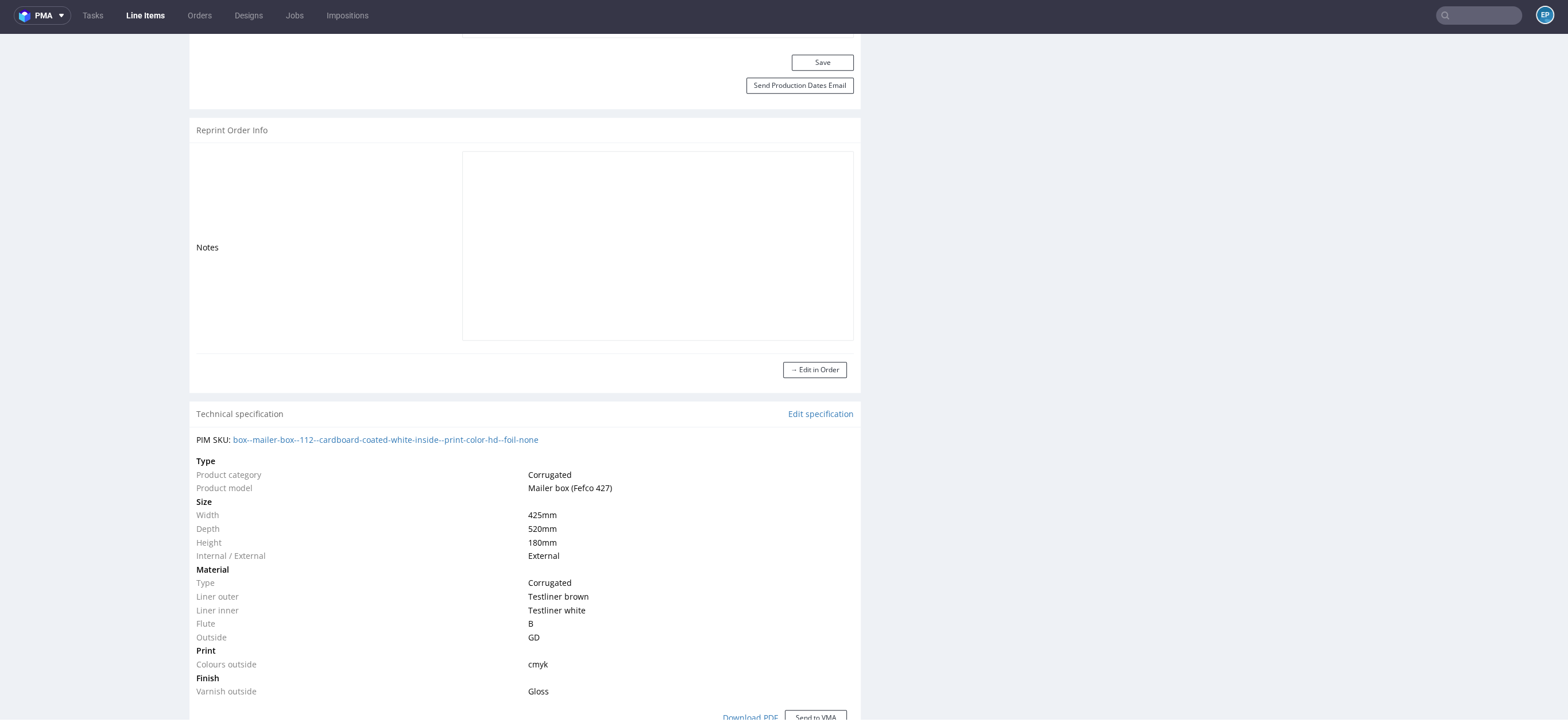
scroll to position [850, 0]
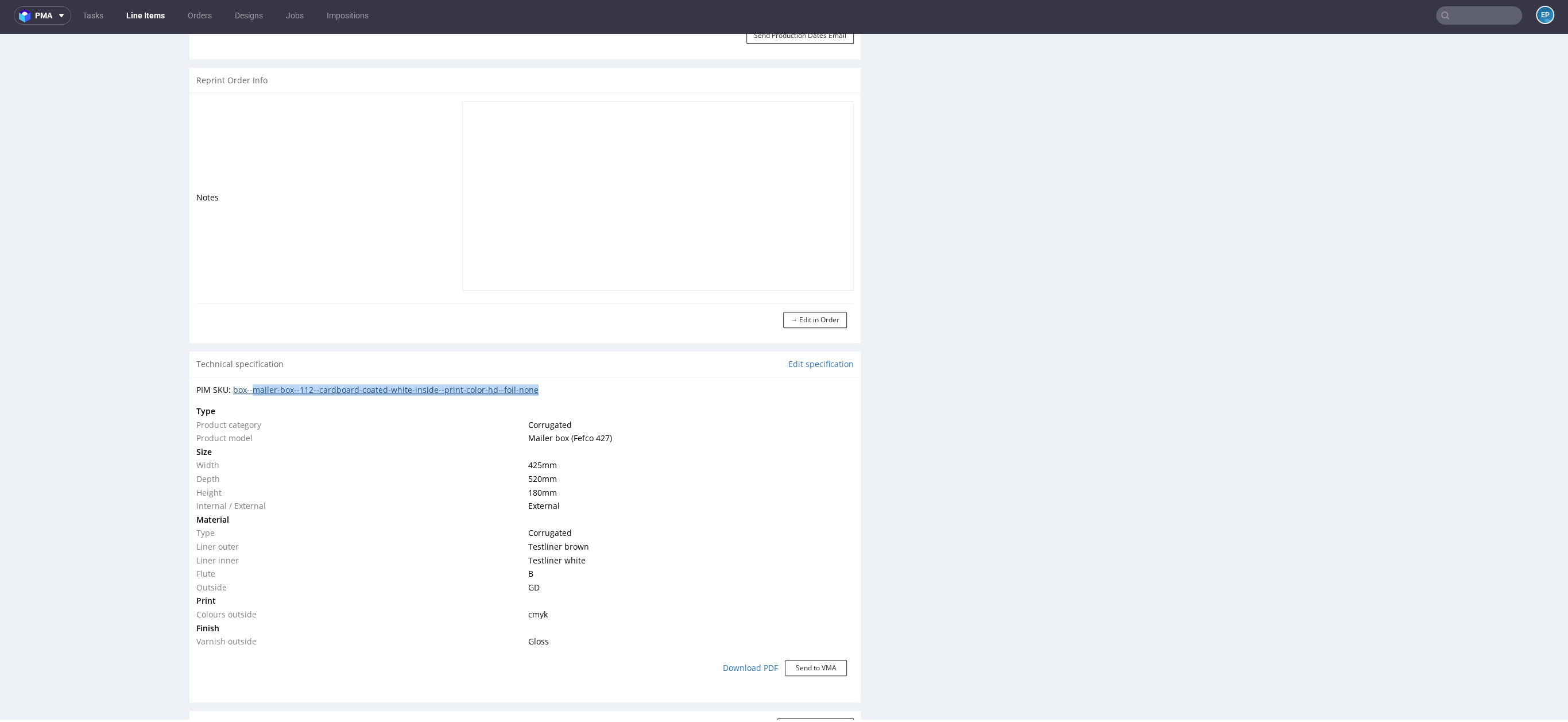
drag, startPoint x: 573, startPoint y: 385, endPoint x: 257, endPoint y: 392, distance: 316.1
click at [257, 392] on div "PIM SKU: box--mailer-box--112--cardboard-coated-white-inside--print-color-hd--f…" at bounding box center [525, 389] width 658 height 12
copy link "mailer-box--112--cardboard-coated-white-inside--print-color-hd--foil-none"
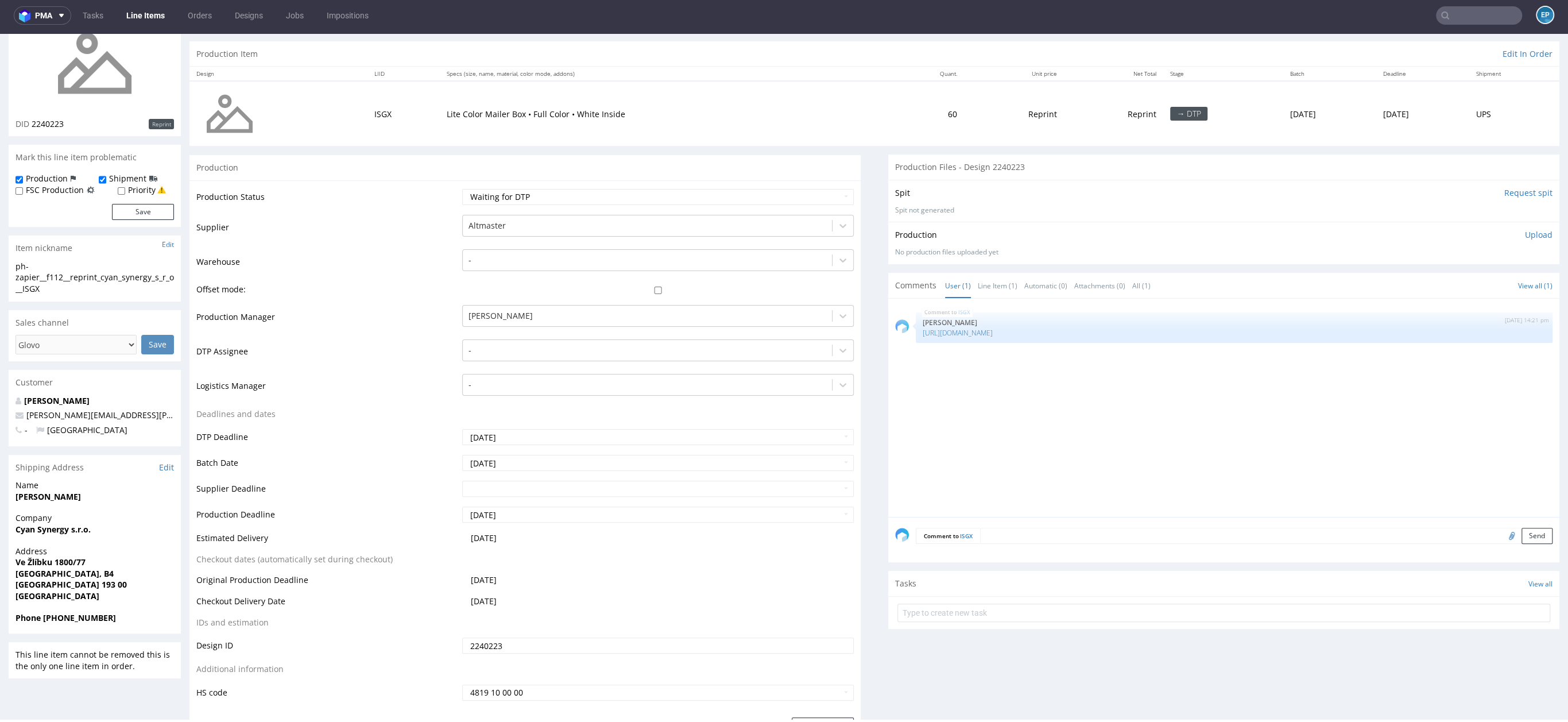
scroll to position [0, 0]
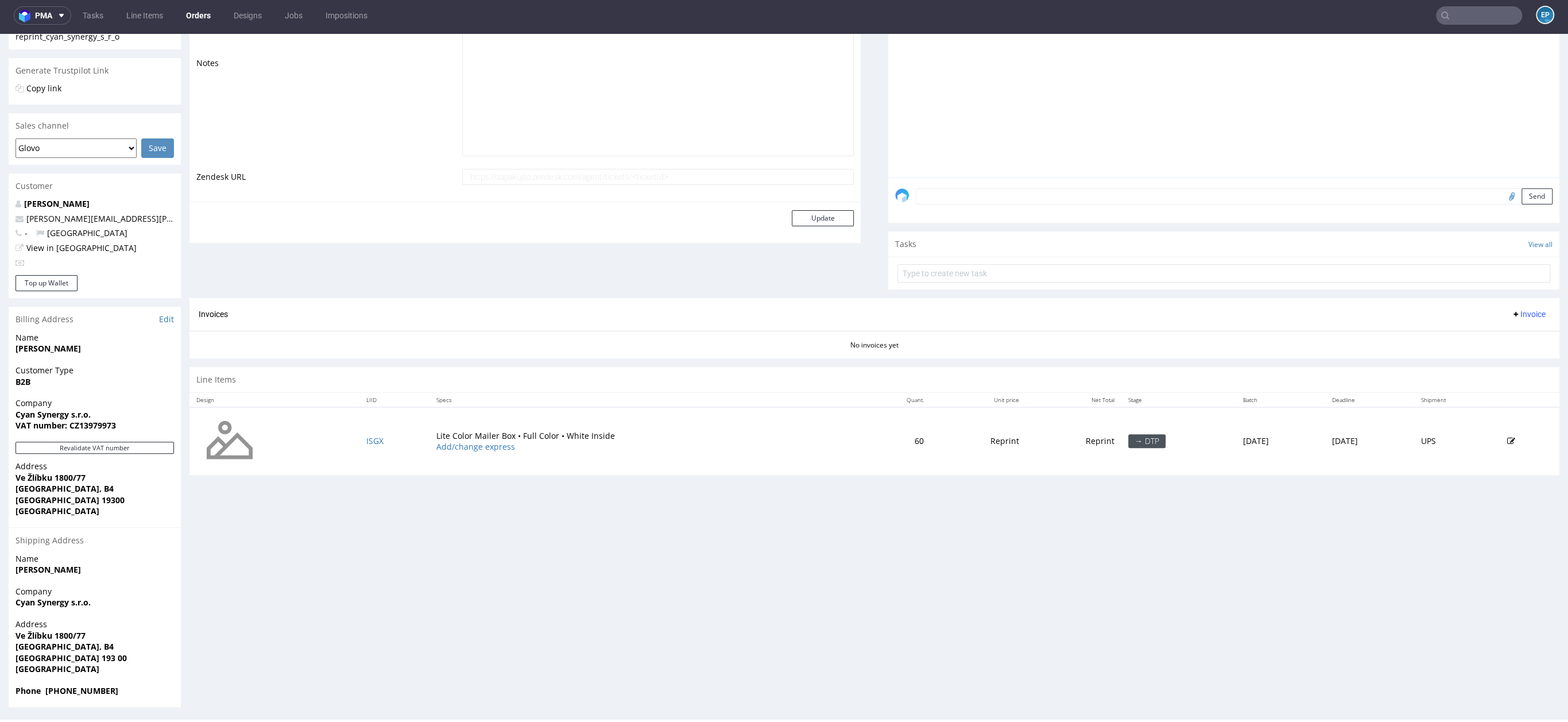
scroll to position [247, 0]
click at [1500, 436] on td at bounding box center [1529, 440] width 59 height 68
click at [1507, 437] on icon at bounding box center [1511, 440] width 8 height 8
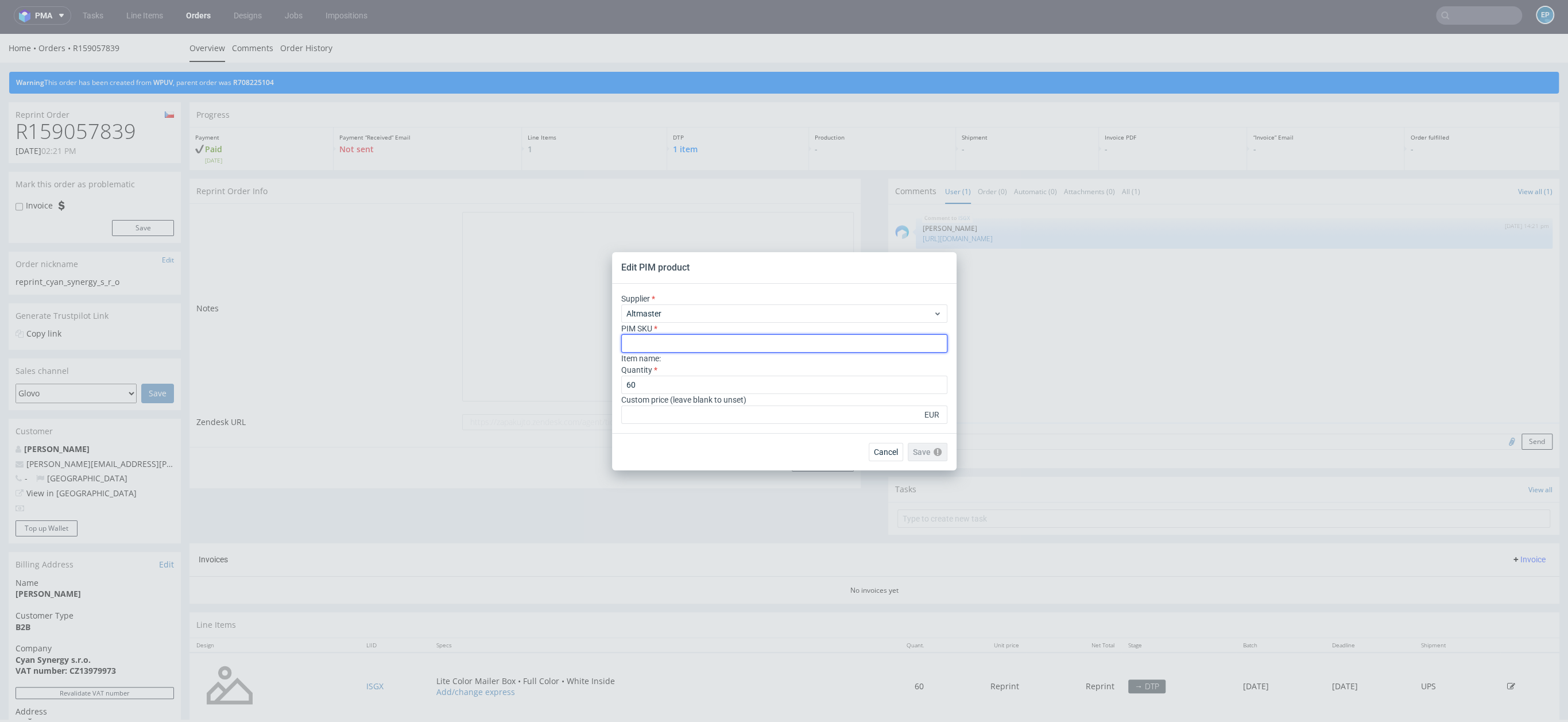
click at [683, 345] on input "text" at bounding box center [784, 343] width 326 height 18
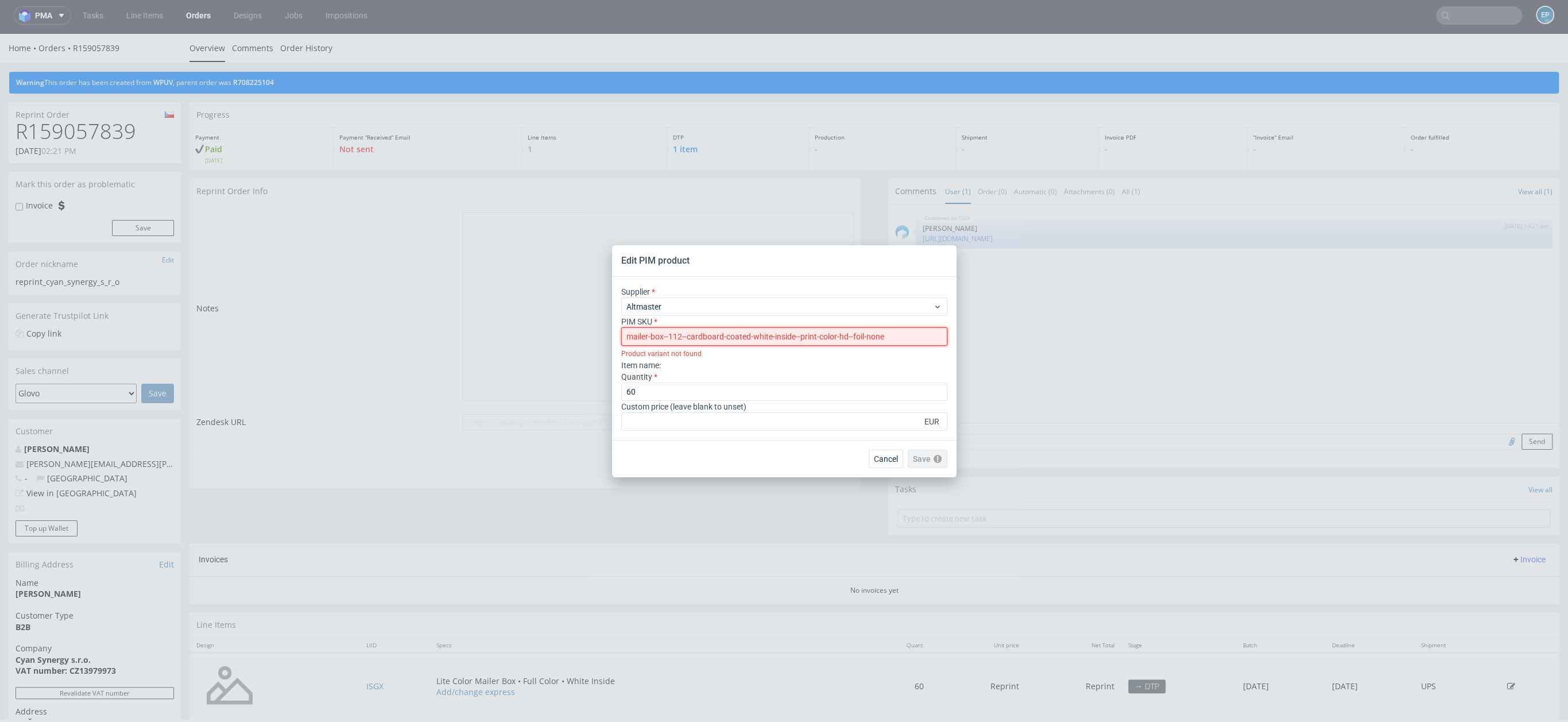
click at [624, 335] on input "mailer-box--112--cardboard-coated-white-inside--print-color-hd--foil-none" at bounding box center [784, 336] width 326 height 18
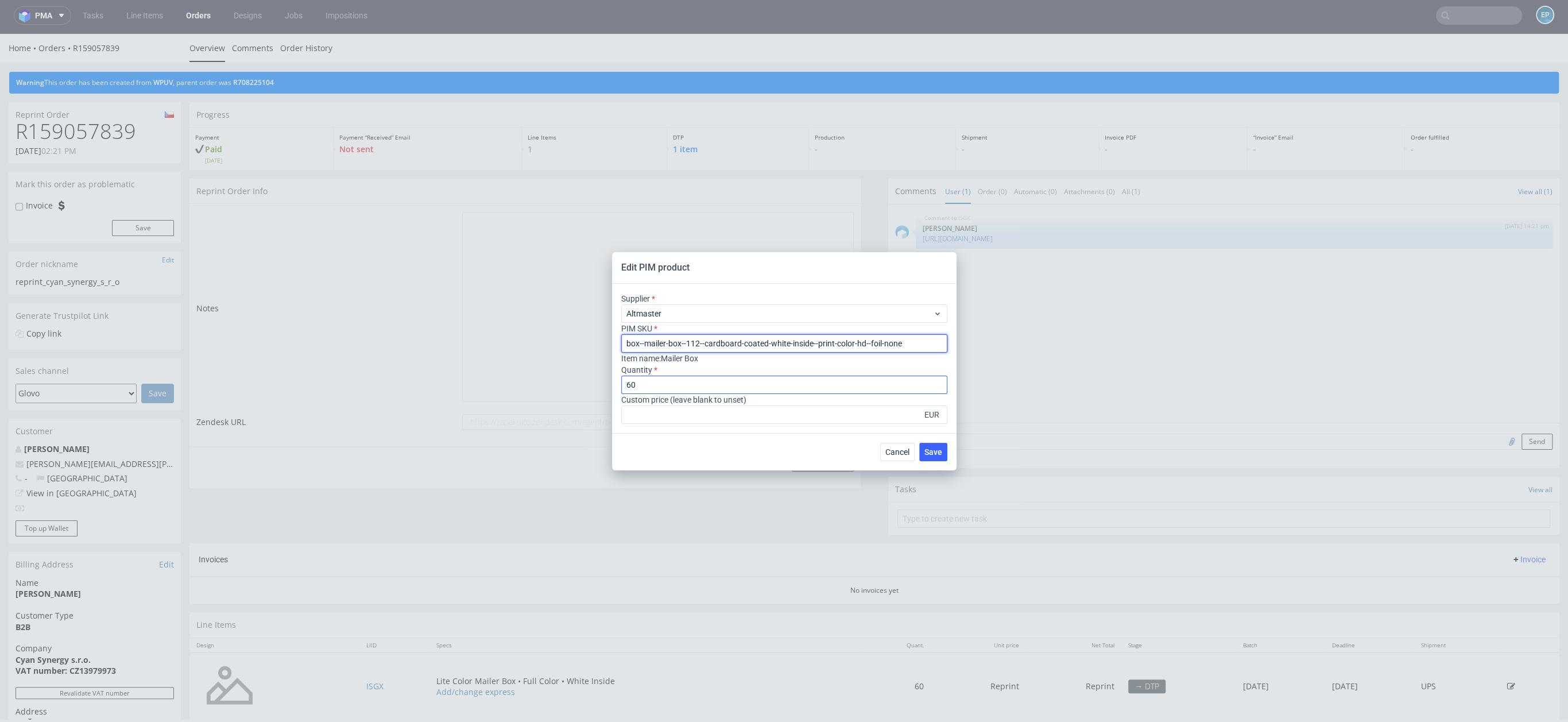
type input "box--mailer-box--112--cardboard-coated-white-inside--print-color-hd--foil-none"
click at [669, 390] on input "60" at bounding box center [784, 385] width 326 height 18
type input "6"
type input "9"
click at [938, 452] on span "Save" at bounding box center [934, 452] width 18 height 8
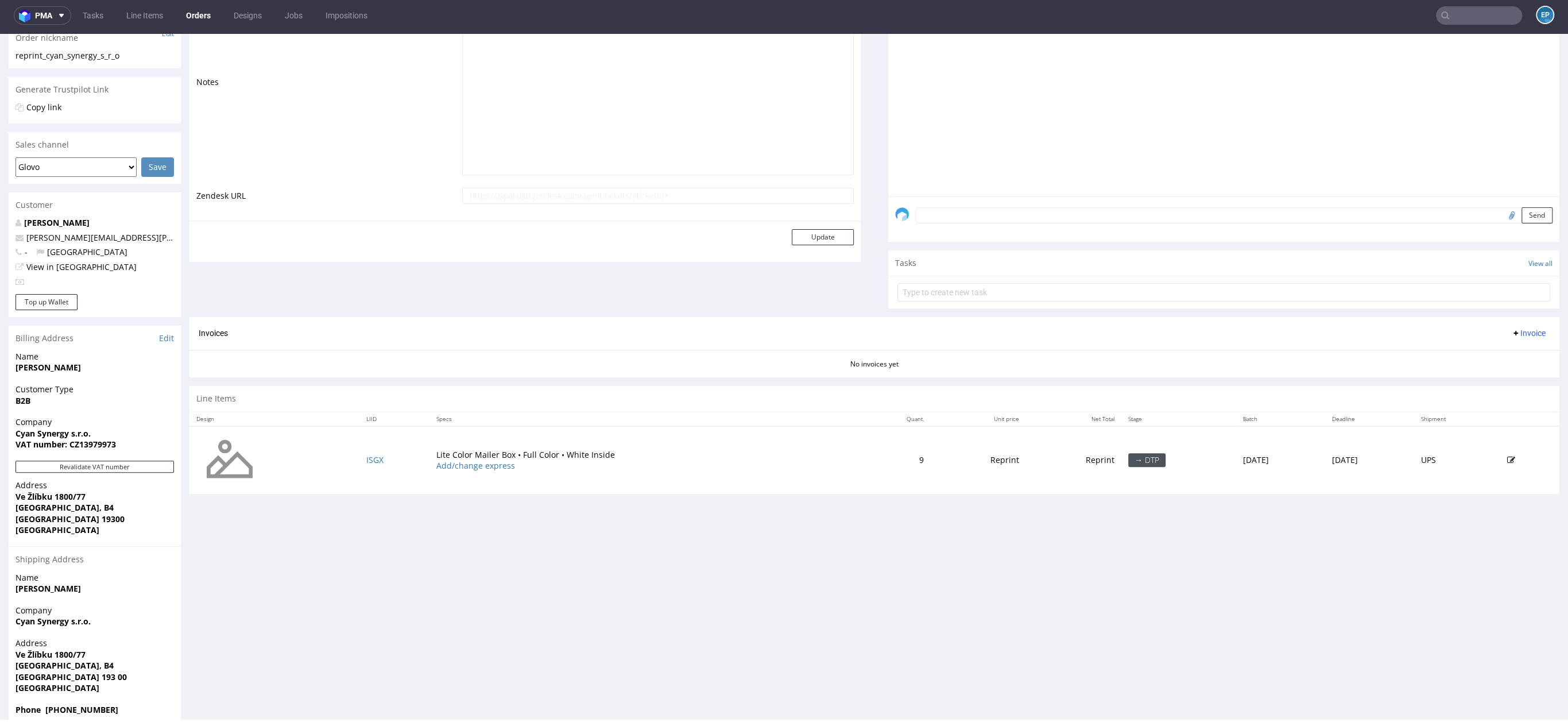
scroll to position [247, 0]
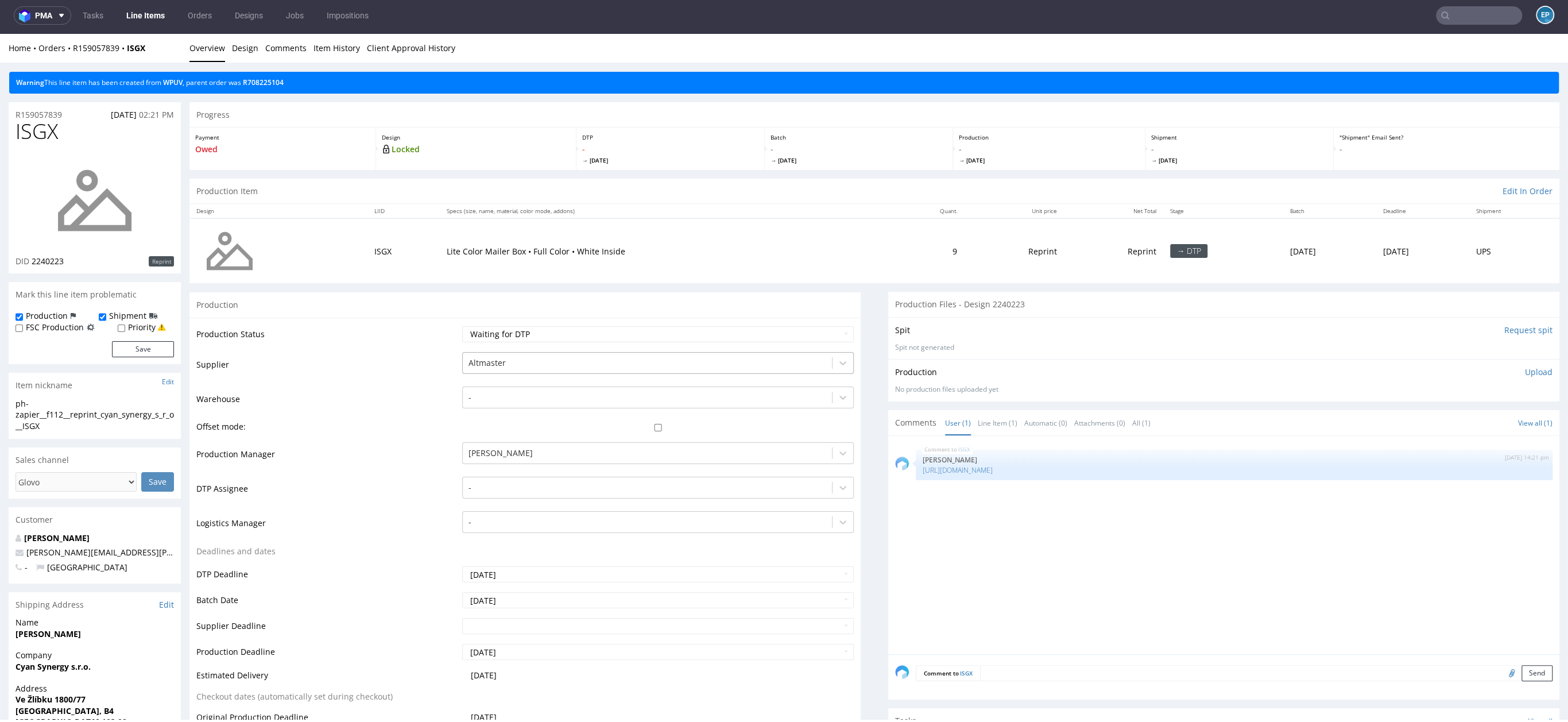
click at [500, 362] on div at bounding box center [648, 362] width 358 height 14
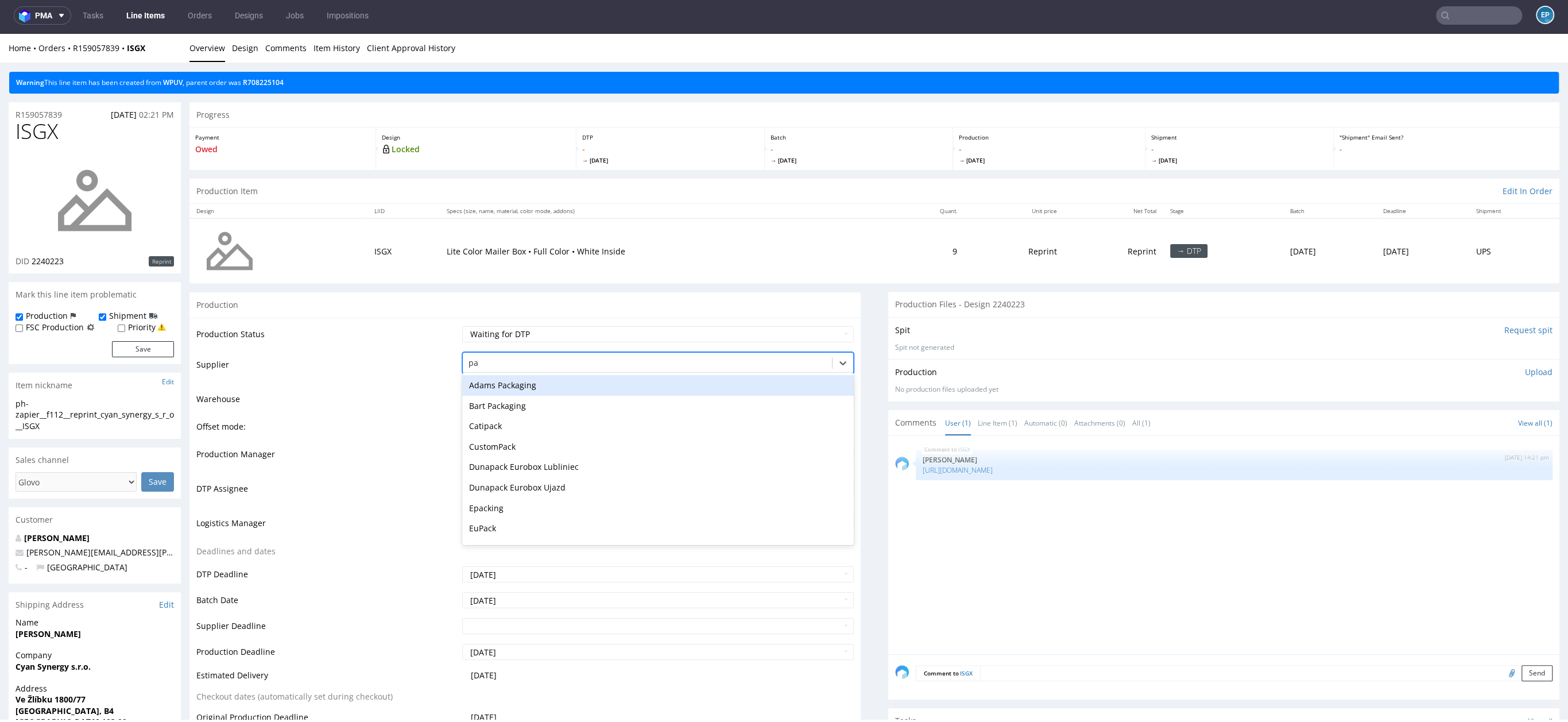
type input "par"
click at [490, 385] on div "Partners" at bounding box center [658, 385] width 392 height 21
click at [512, 359] on div at bounding box center [648, 362] width 358 height 14
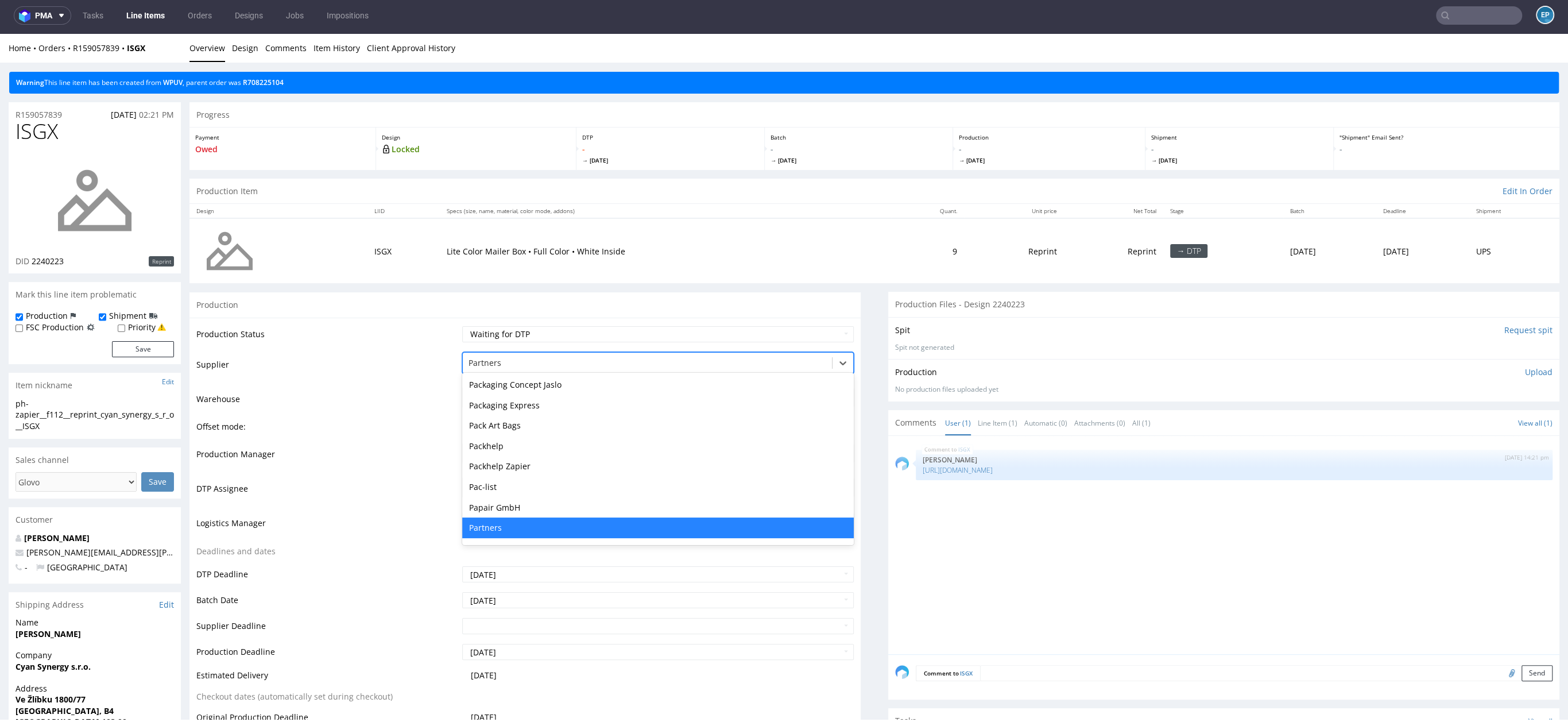
click at [390, 366] on td "Supplier" at bounding box center [327, 368] width 263 height 34
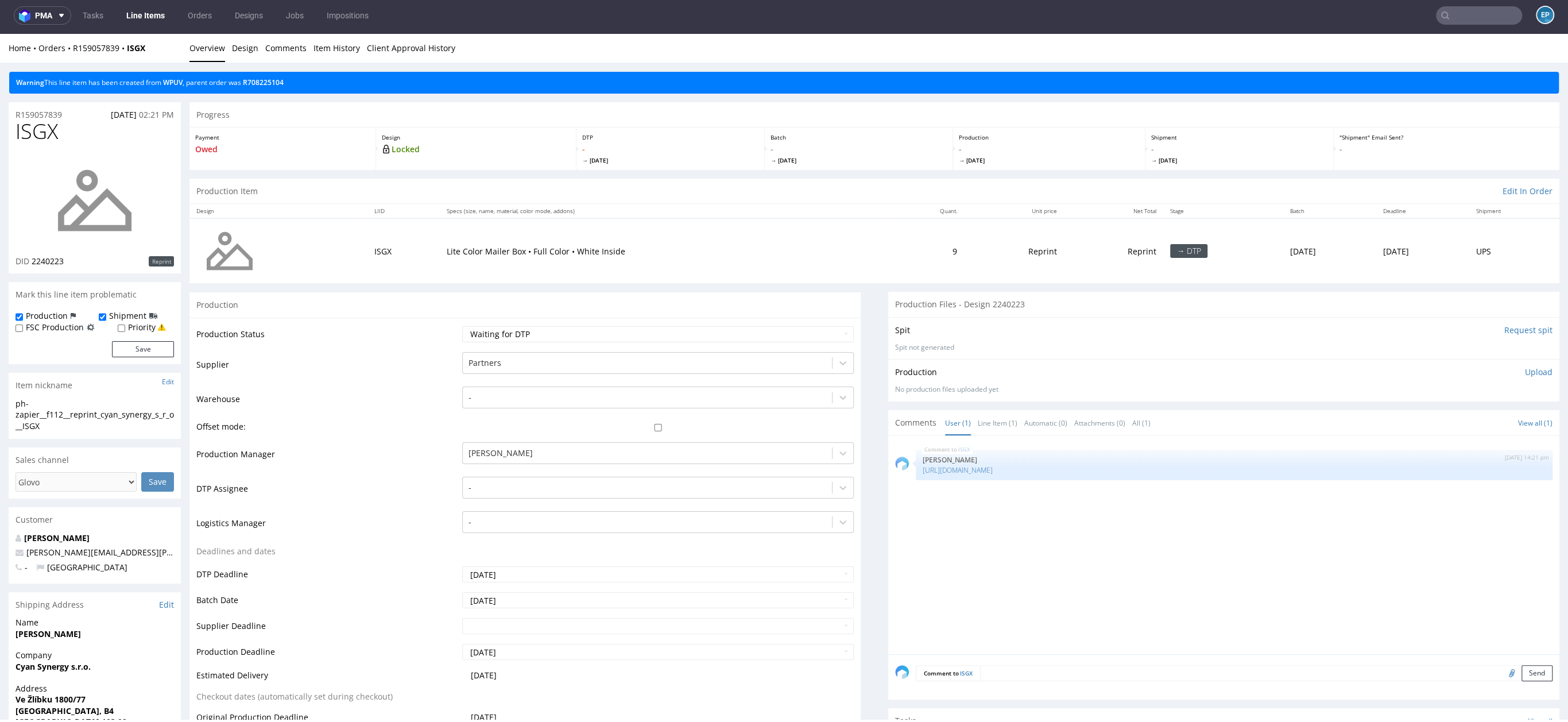
scroll to position [206, 0]
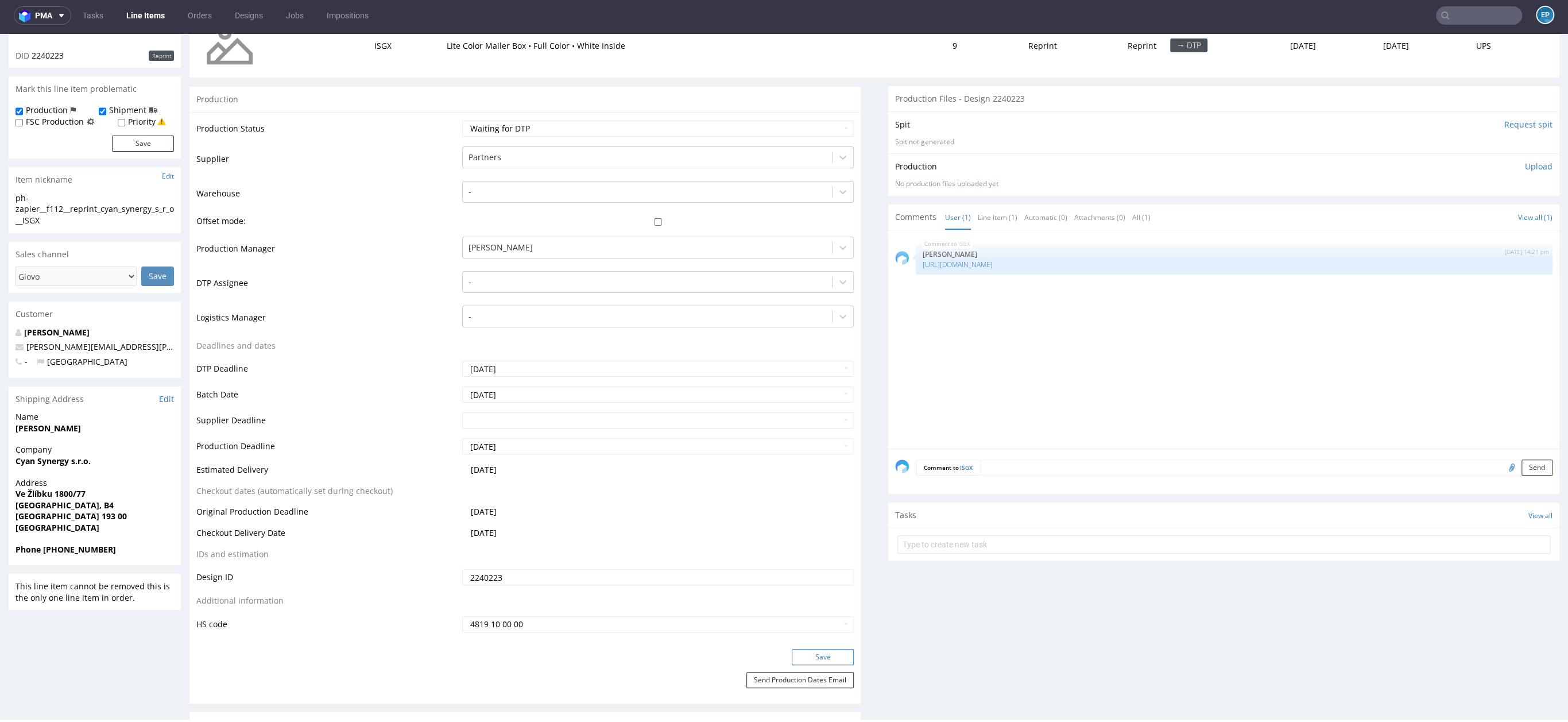
click at [834, 661] on button "Save" at bounding box center [823, 657] width 62 height 16
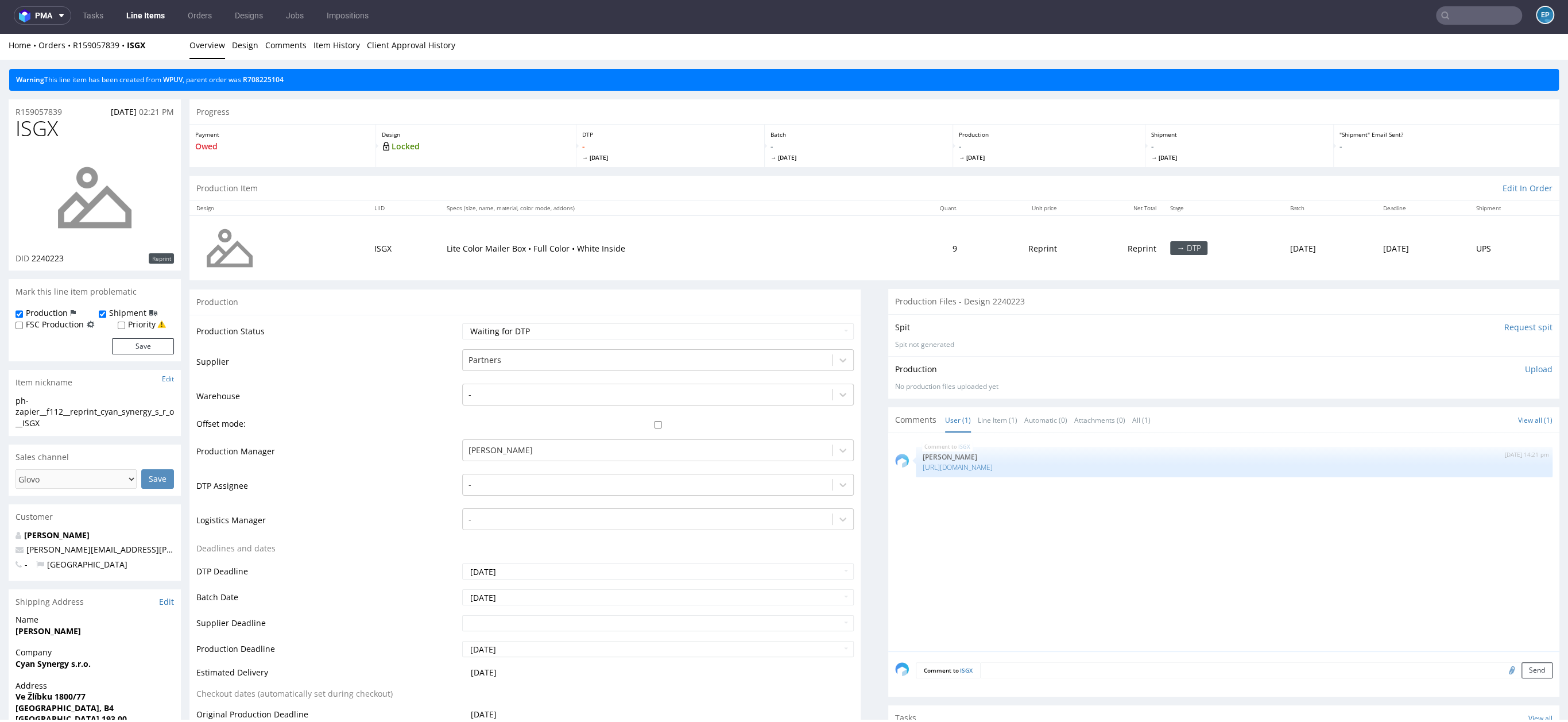
scroll to position [0, 0]
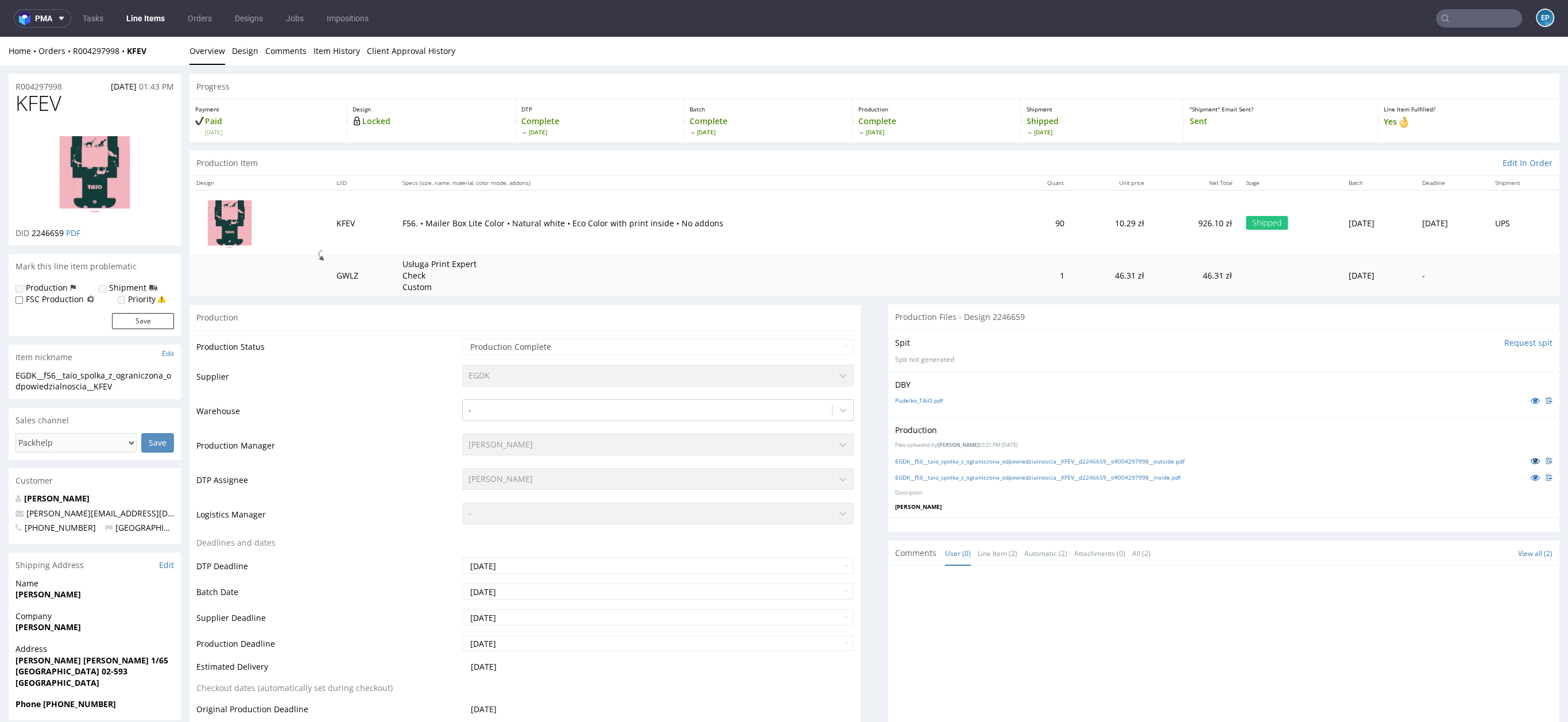
click at [1531, 462] on icon at bounding box center [1535, 460] width 9 height 8
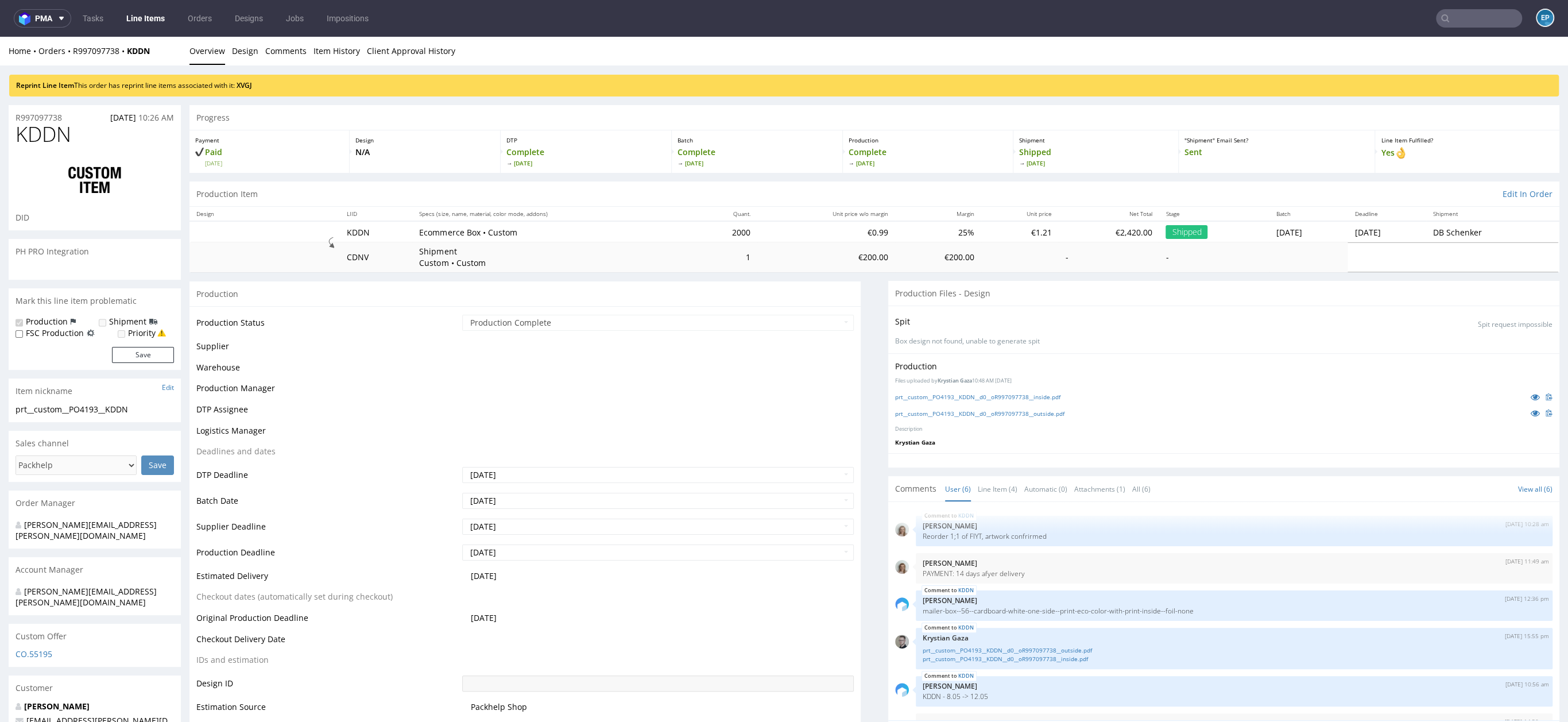
scroll to position [31, 0]
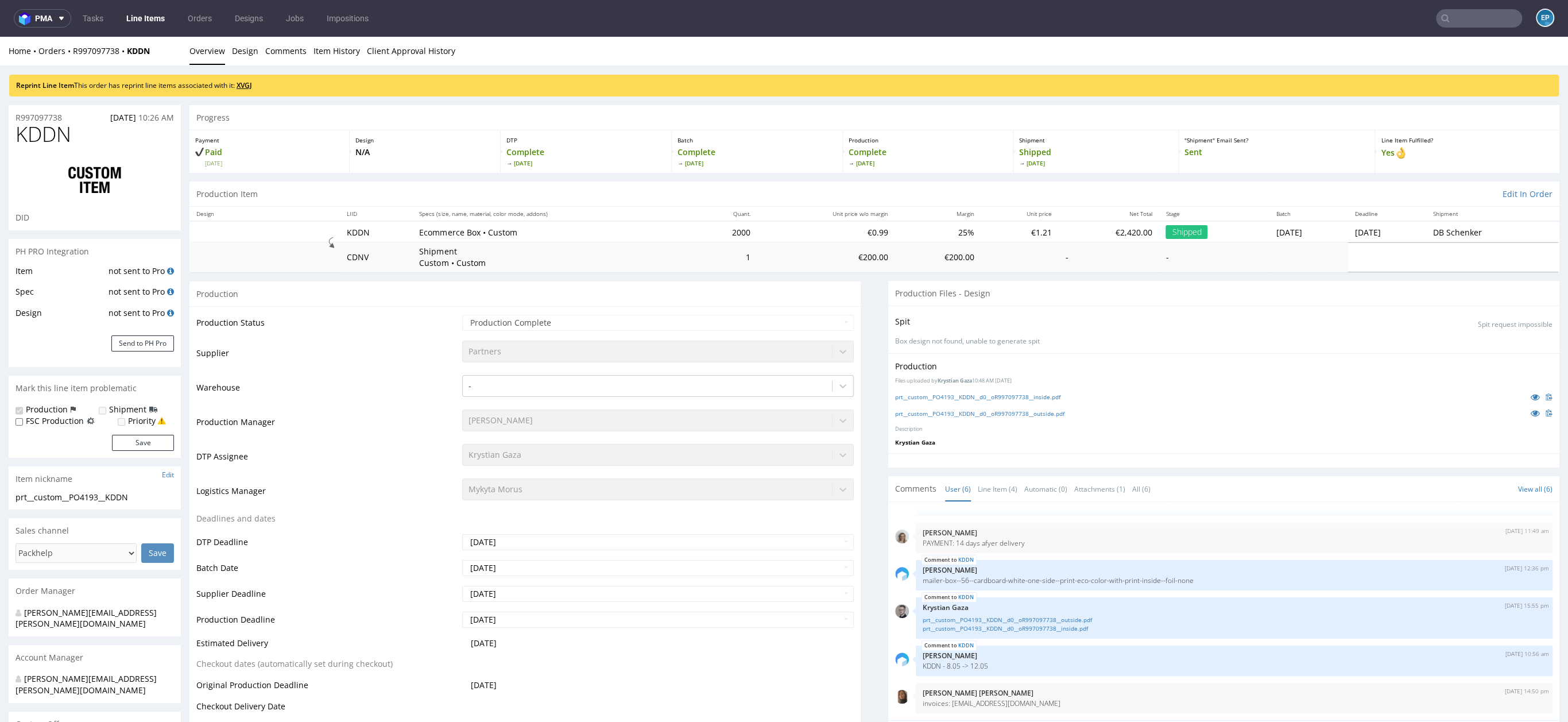
click at [246, 86] on link "XVGJ" at bounding box center [244, 85] width 15 height 10
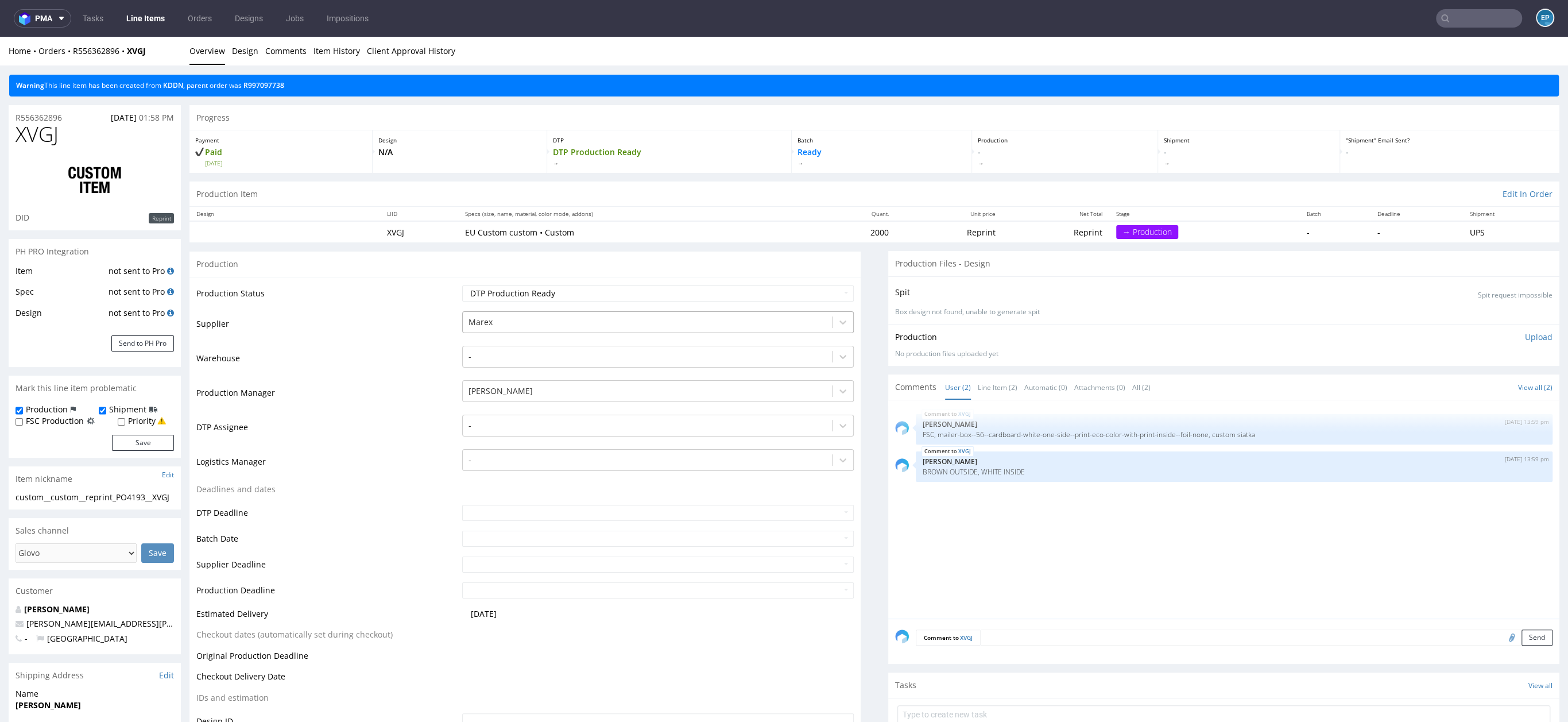
click at [469, 315] on div at bounding box center [648, 322] width 358 height 14
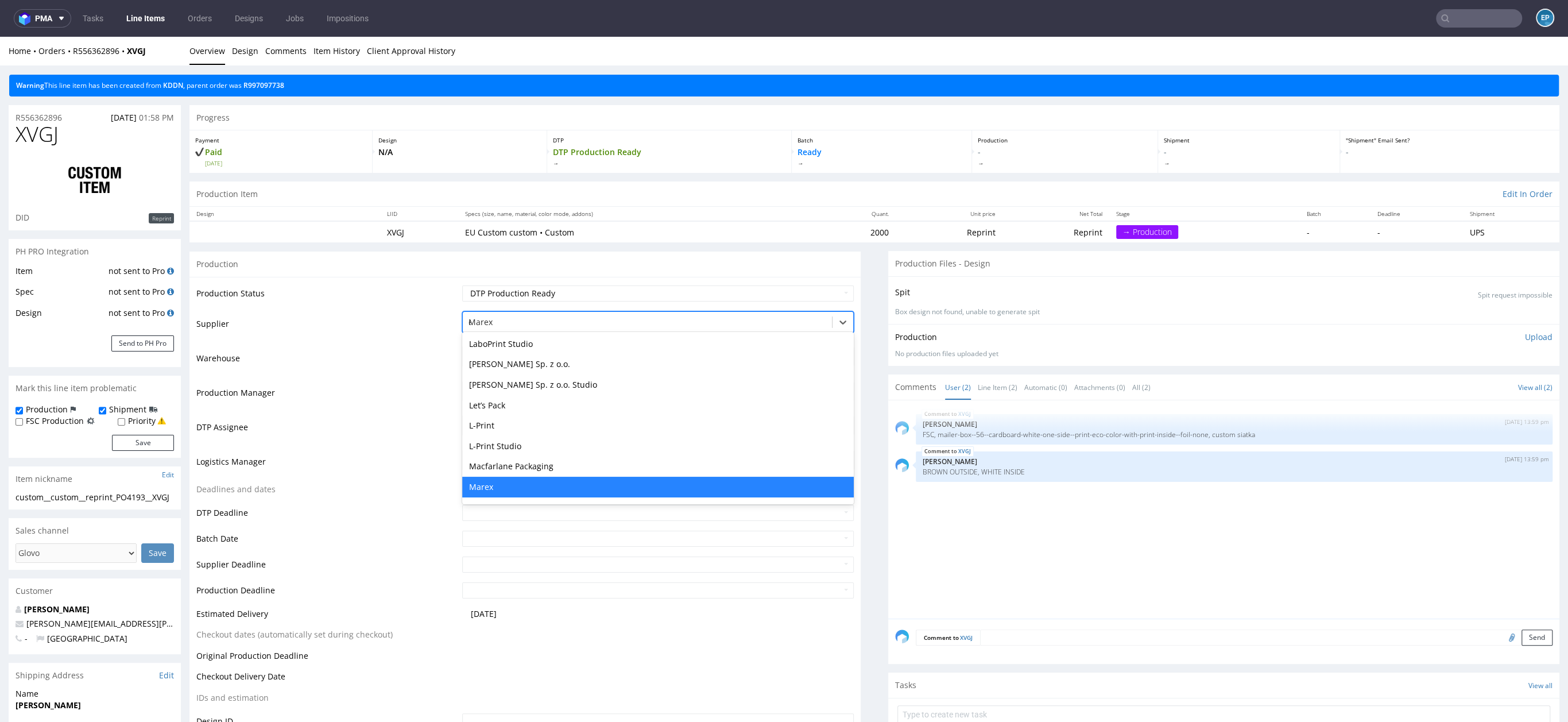
type input "eg"
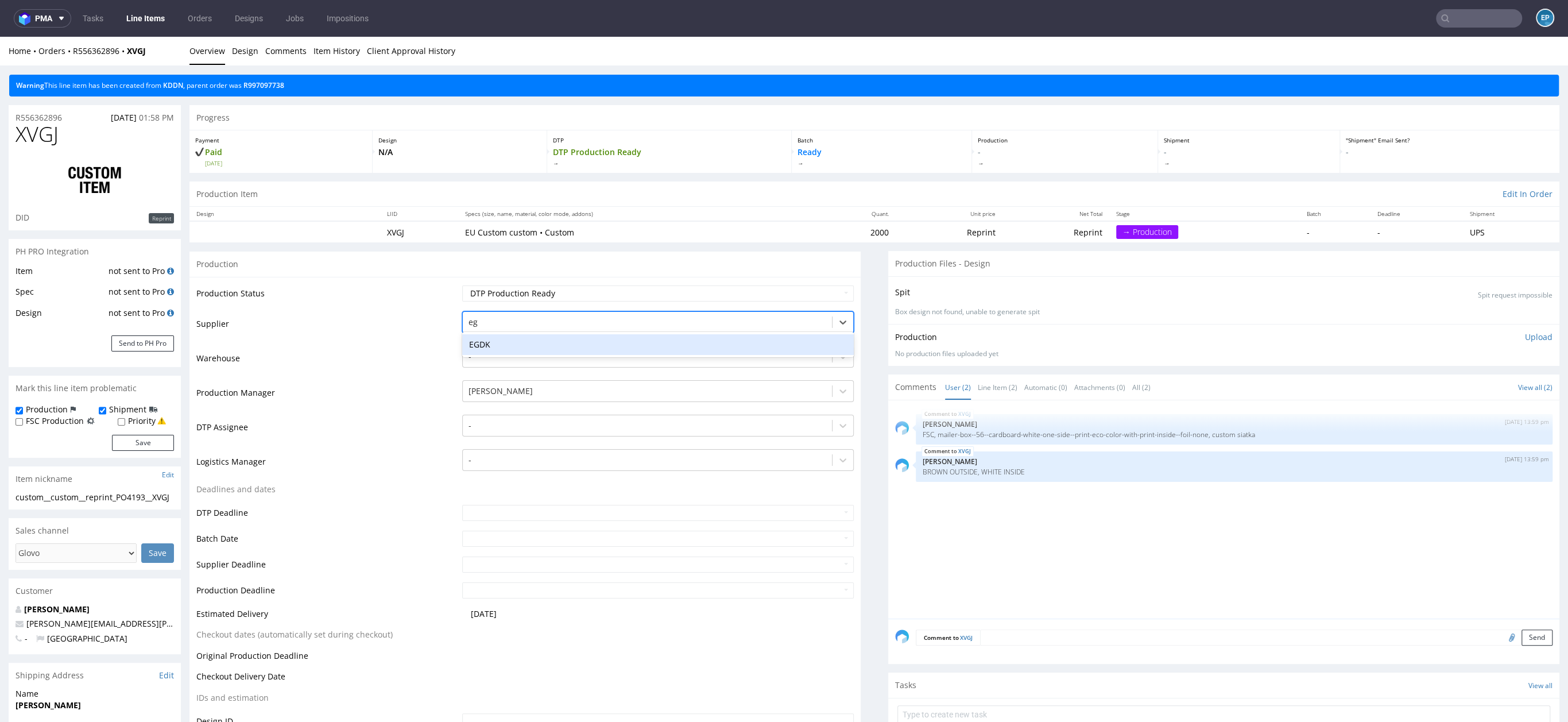
scroll to position [0, 0]
click at [565, 343] on div "EGDK" at bounding box center [658, 344] width 392 height 21
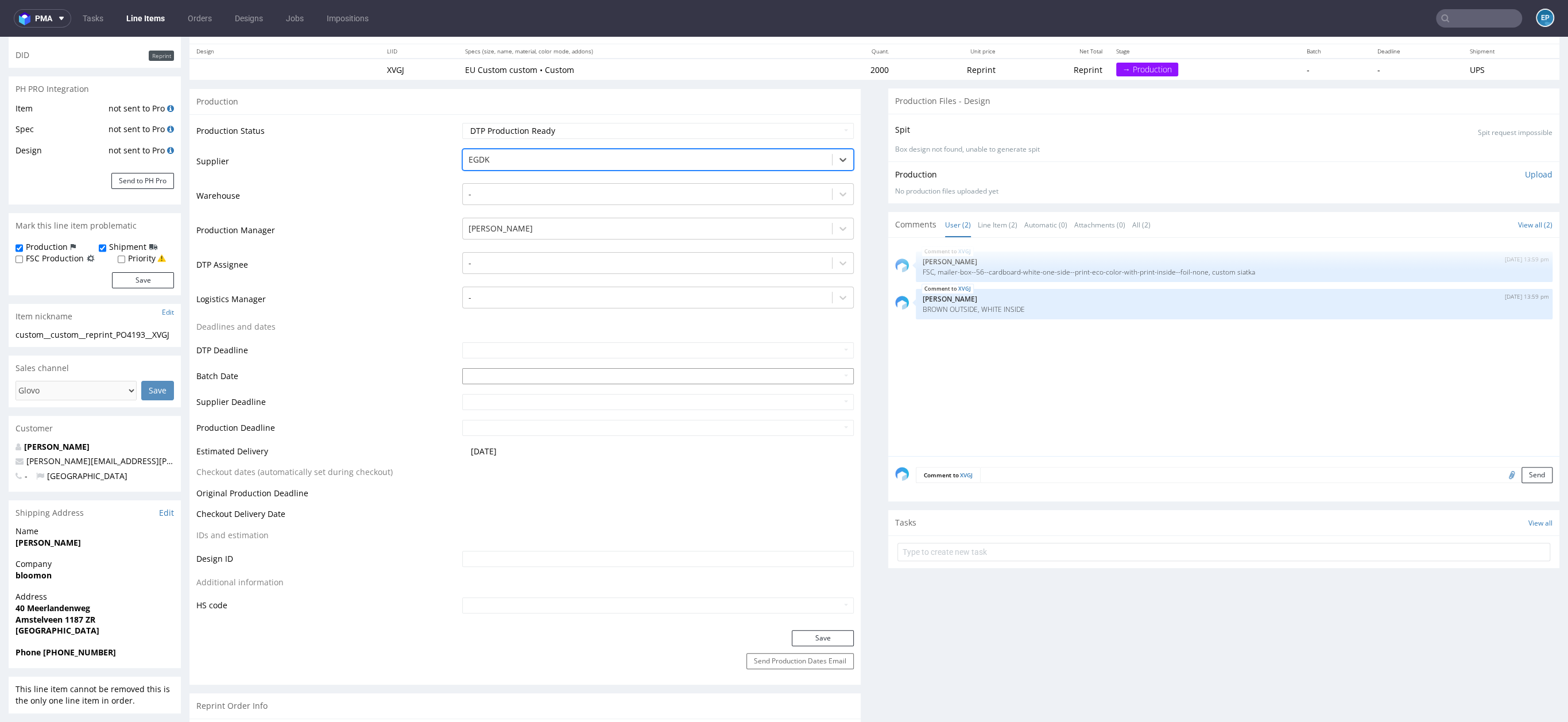
scroll to position [196, 0]
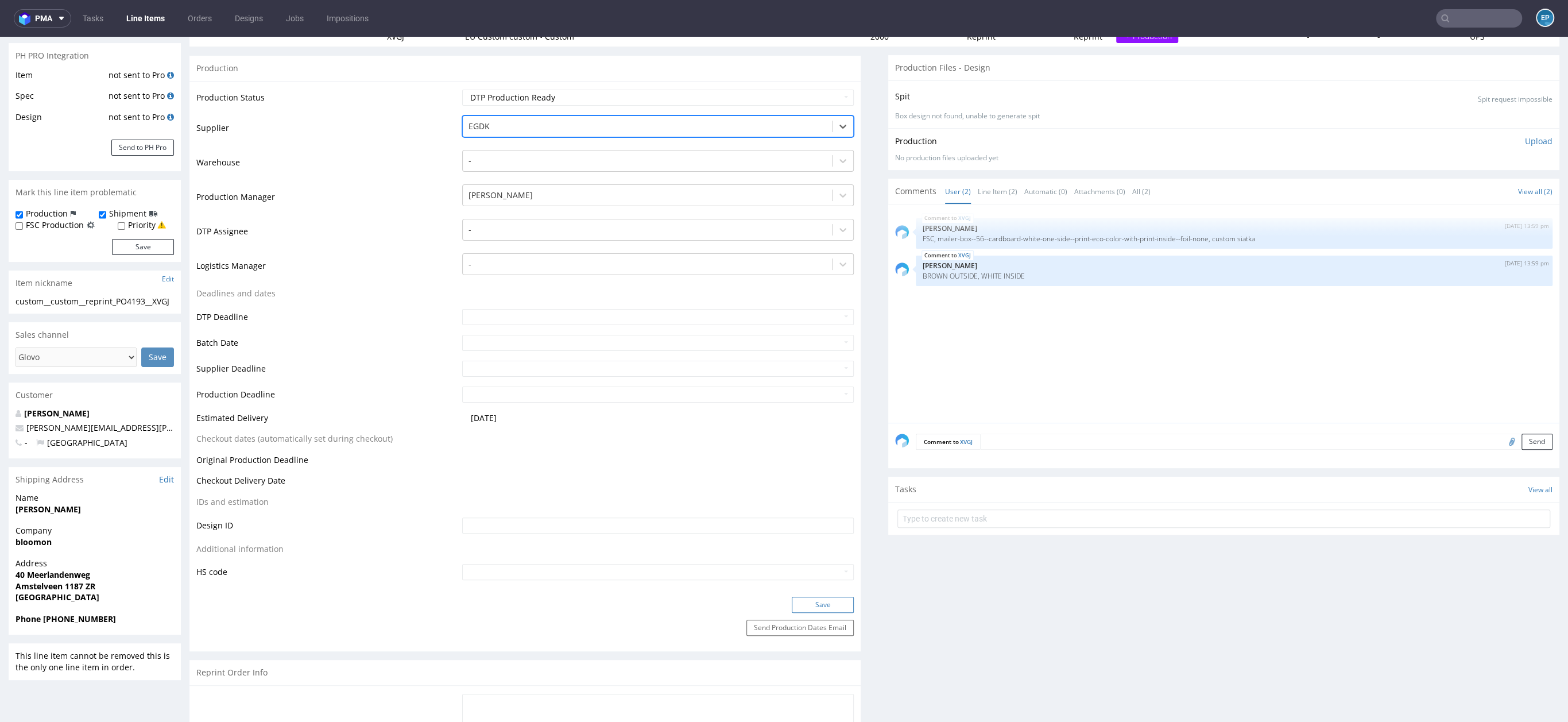
click at [813, 599] on button "Save" at bounding box center [823, 605] width 62 height 16
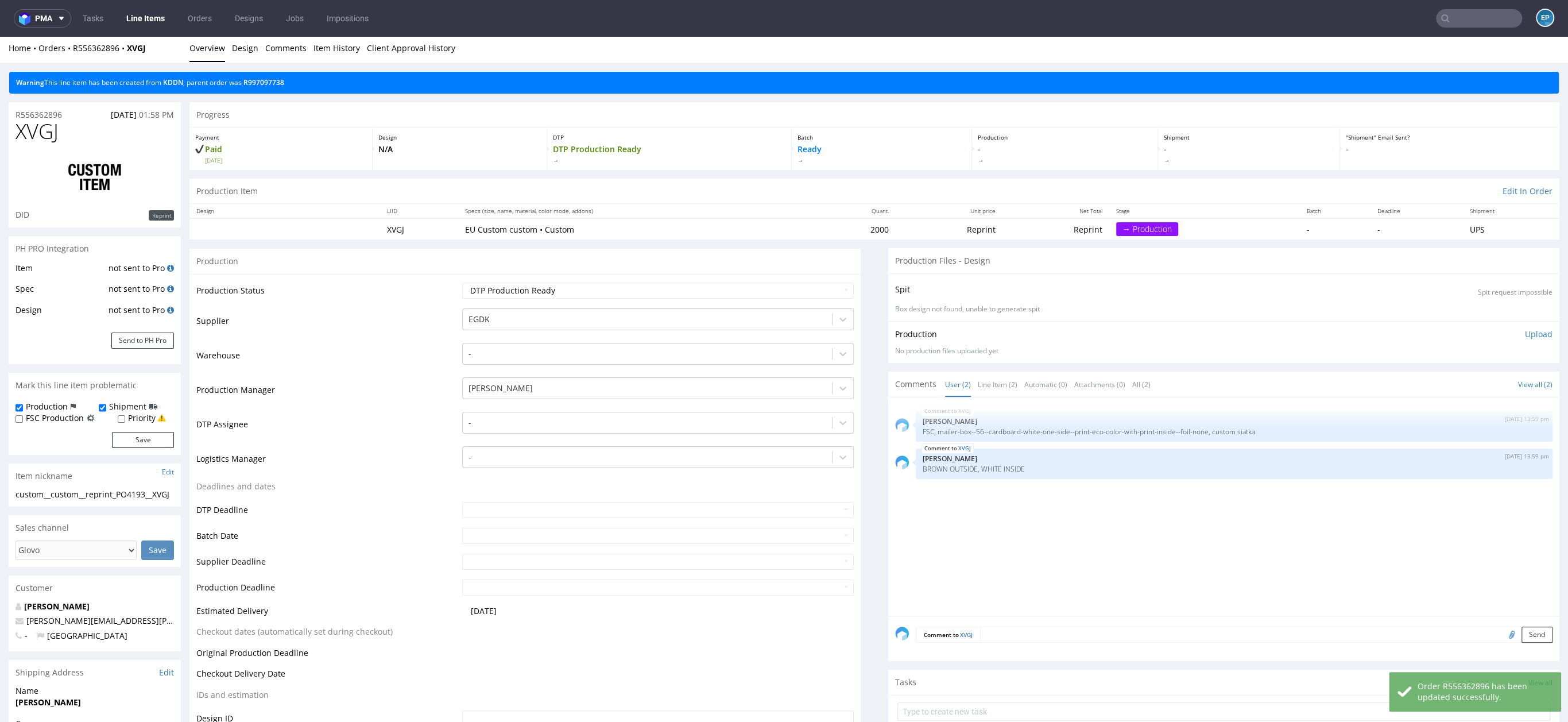
scroll to position [0, 0]
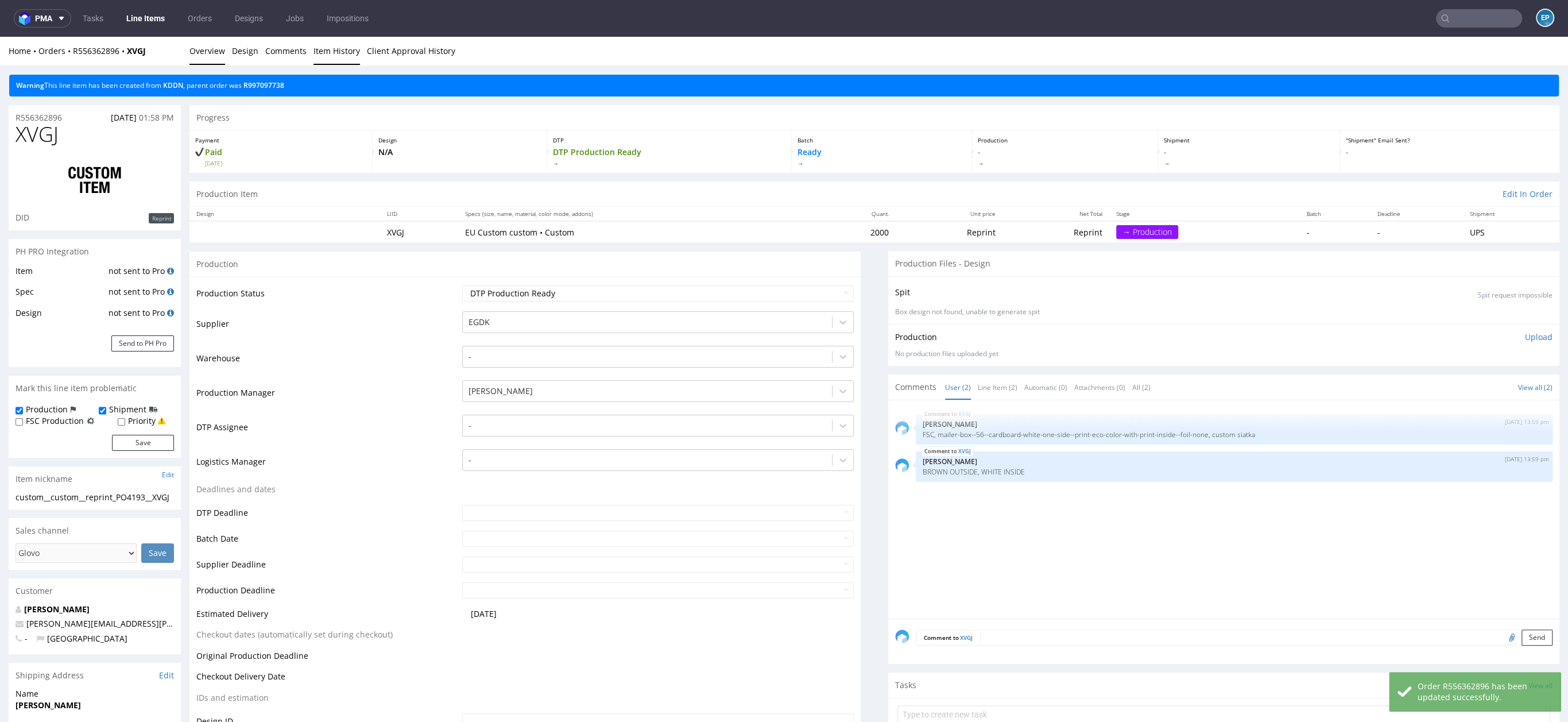
click at [323, 48] on link "Item History" at bounding box center [337, 51] width 47 height 28
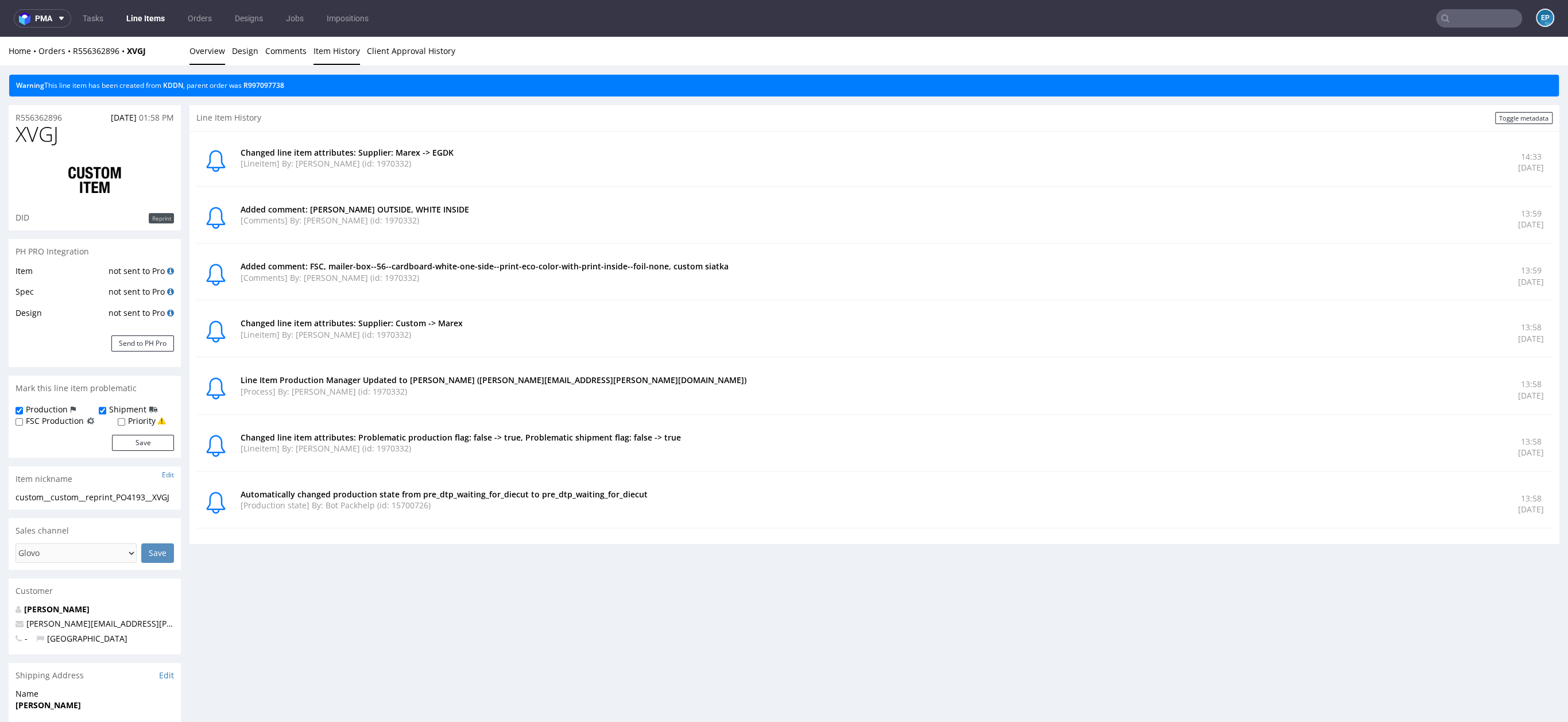
click at [199, 57] on link "Overview" at bounding box center [207, 51] width 35 height 28
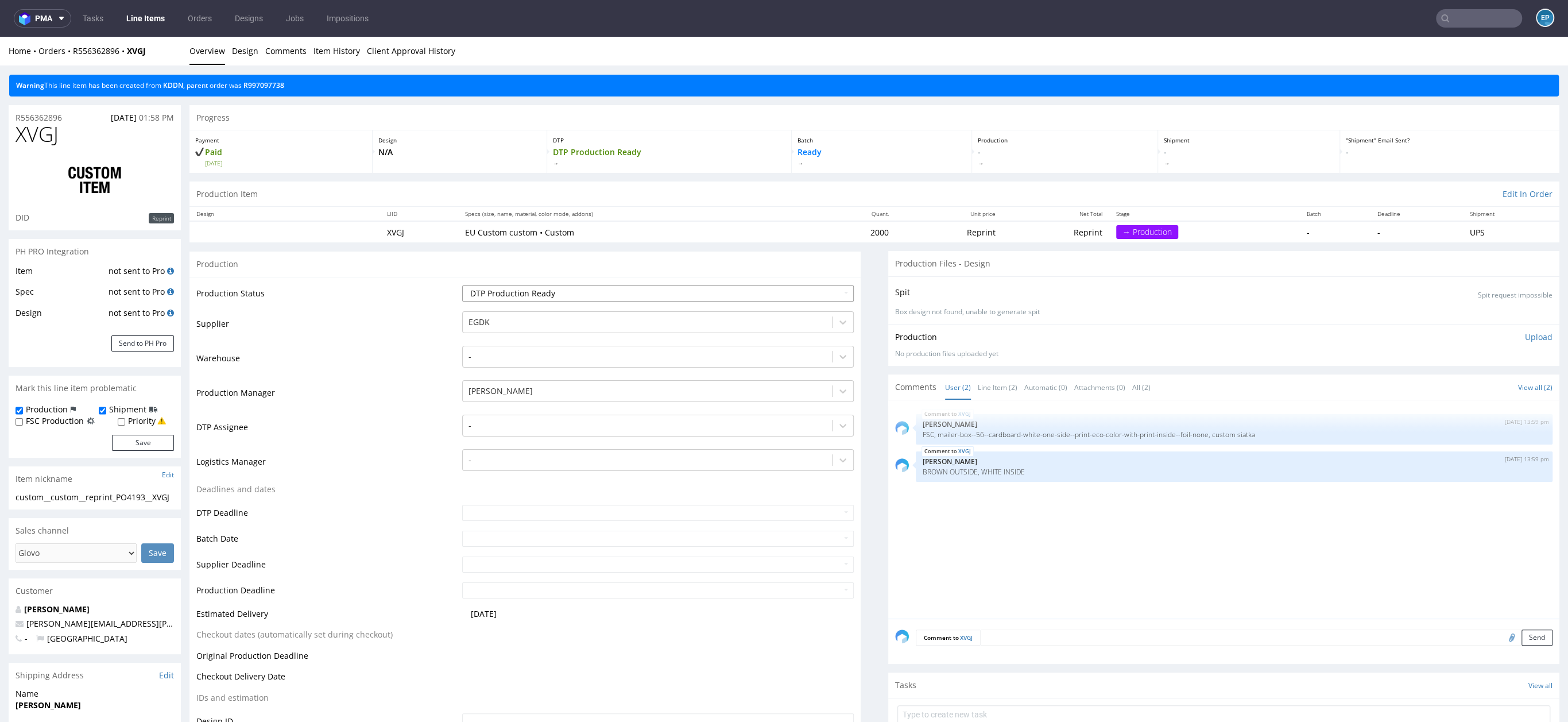
click at [526, 287] on select "Waiting for Artwork Waiting for Diecut Waiting for Mockup Waiting for DTP Waiti…" at bounding box center [658, 294] width 392 height 16
select select "dtp_waiting_for_check"
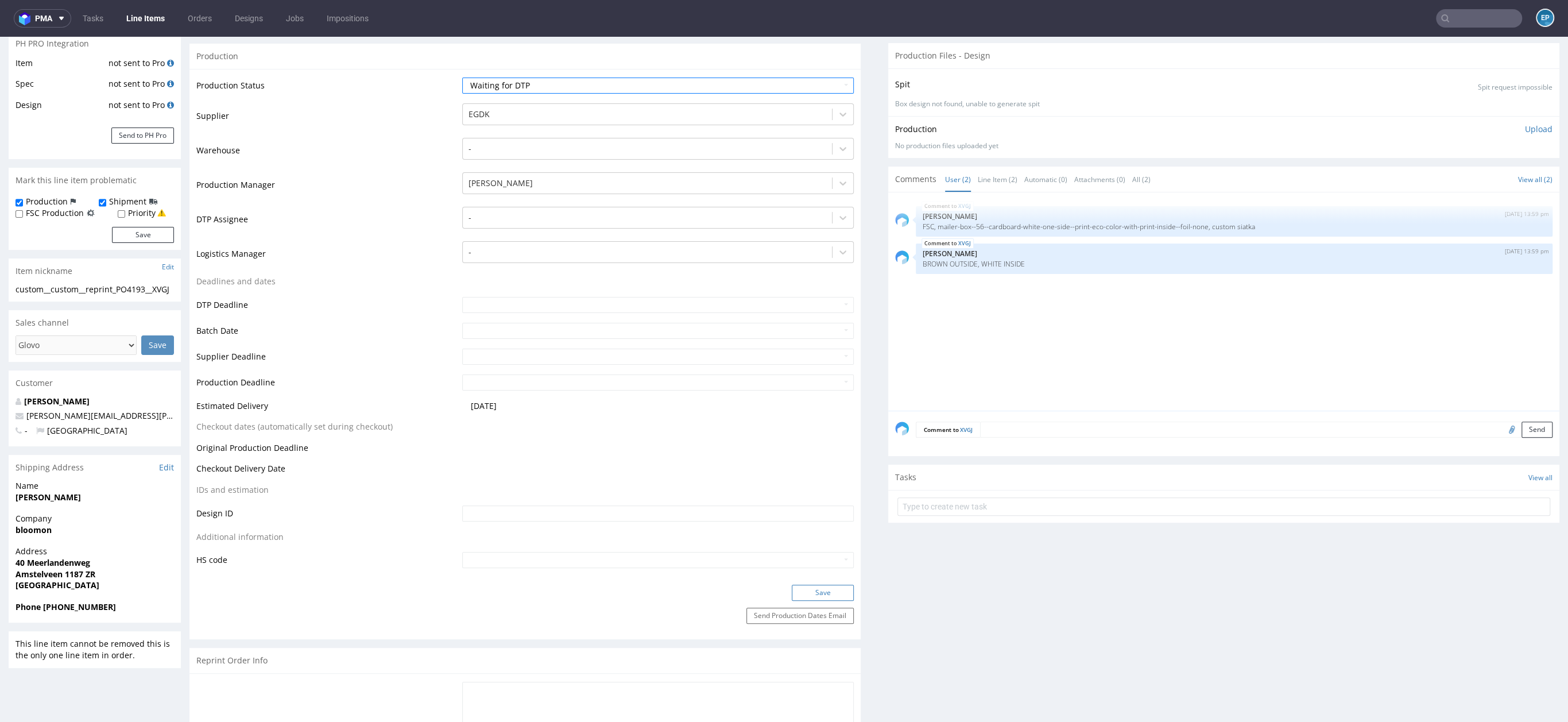
click at [814, 593] on button "Save" at bounding box center [823, 593] width 62 height 16
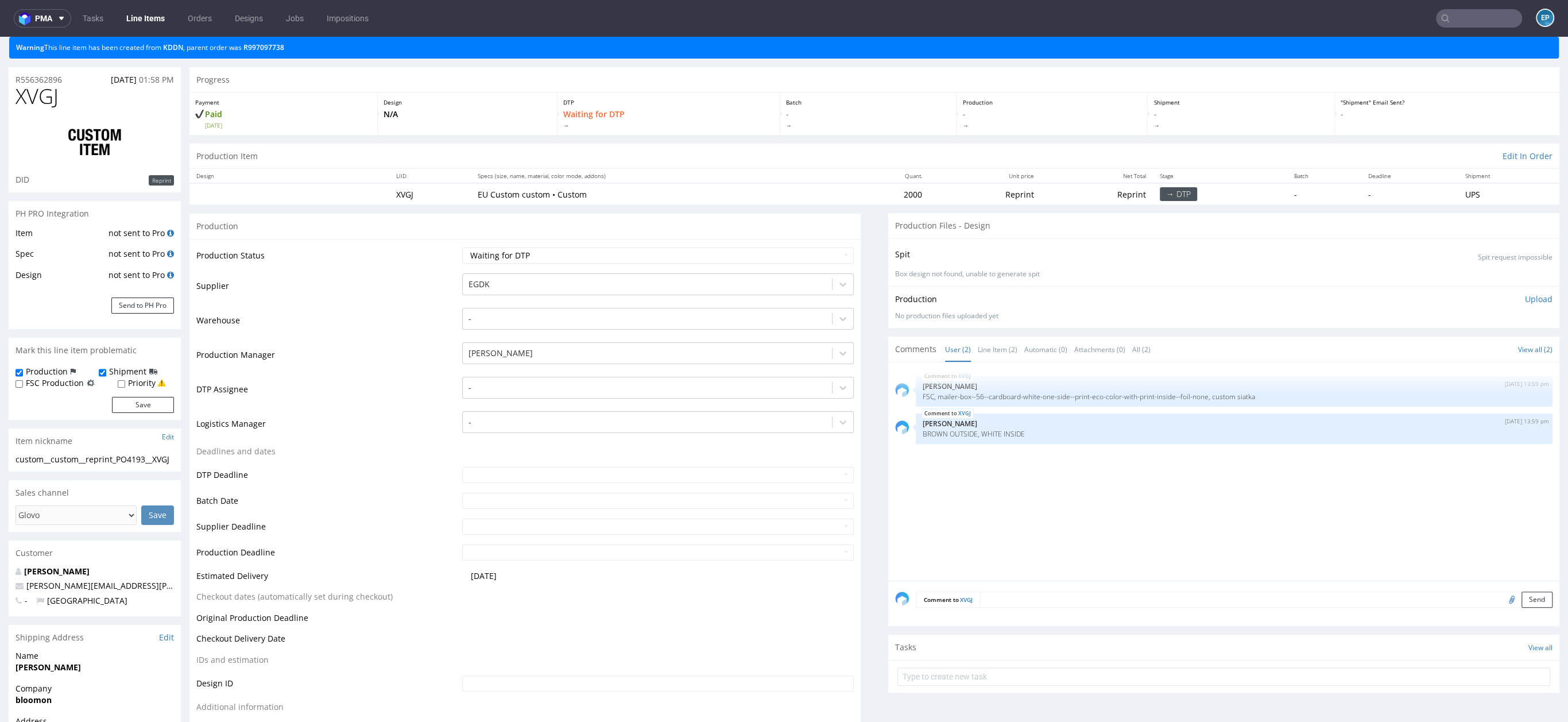
scroll to position [0, 0]
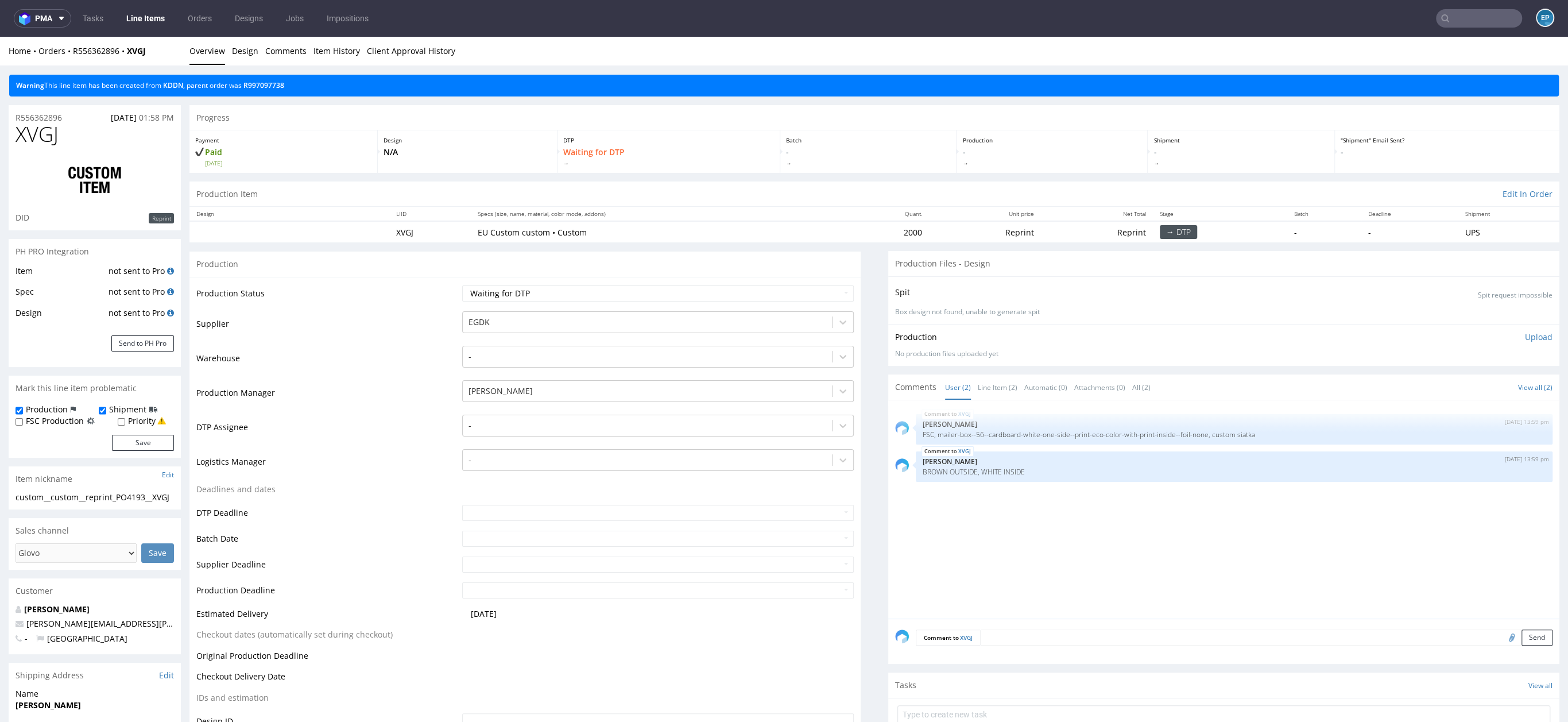
click at [29, 425] on label "FSC Production" at bounding box center [55, 421] width 58 height 12
click at [23, 425] on input "FSC Production" at bounding box center [19, 422] width 7 height 9
checkbox input "true"
click at [127, 445] on button "Save" at bounding box center [143, 443] width 62 height 16
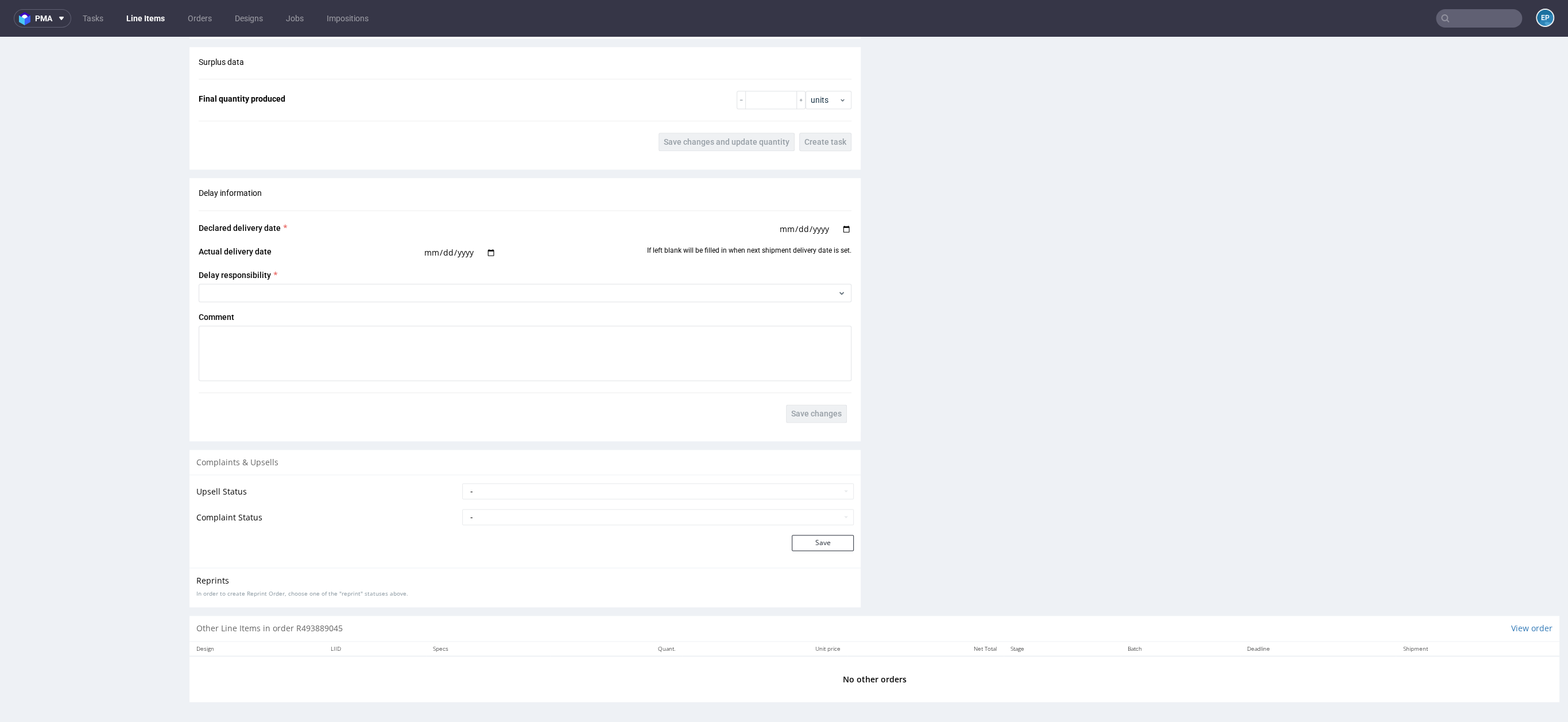
scroll to position [3, 0]
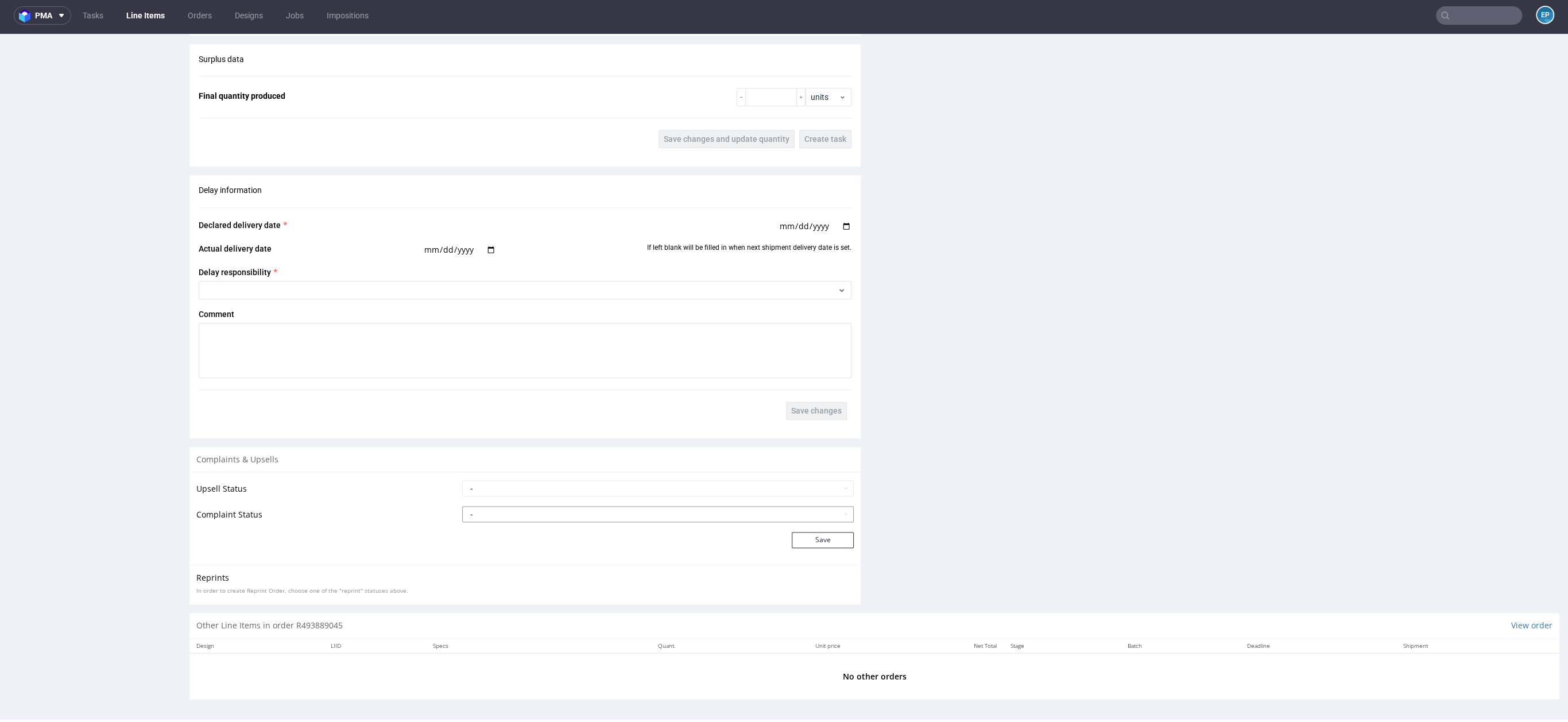
click at [547, 518] on select "- Complaint Received Complaint Rejected Complaint Accepted (DTP Issue) - Reprin…" at bounding box center [658, 514] width 392 height 16
select select "accepted_shipping_issue_reprint"
click at [805, 538] on button "Save" at bounding box center [823, 540] width 62 height 16
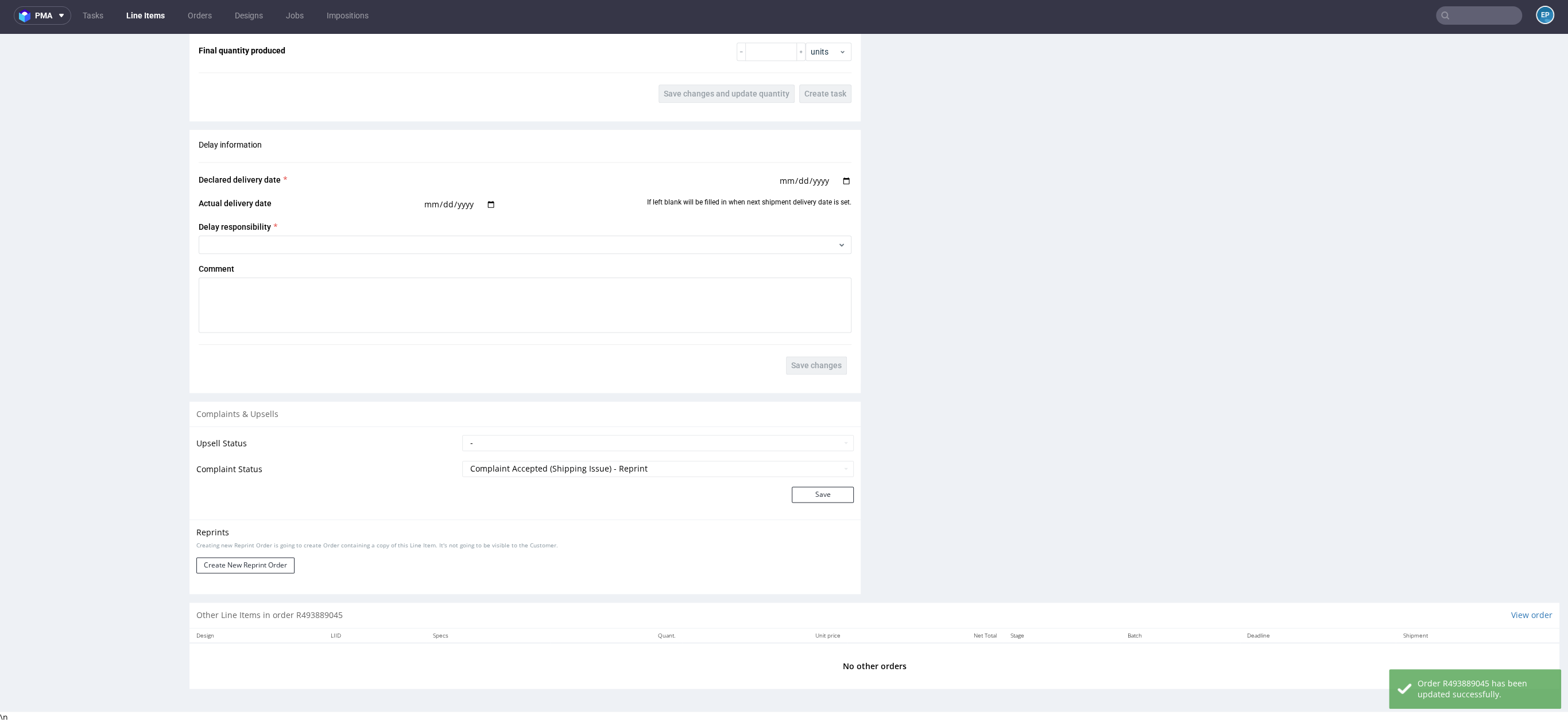
scroll to position [1502, 0]
click at [223, 556] on button "Create New Reprint Order" at bounding box center [245, 564] width 98 height 16
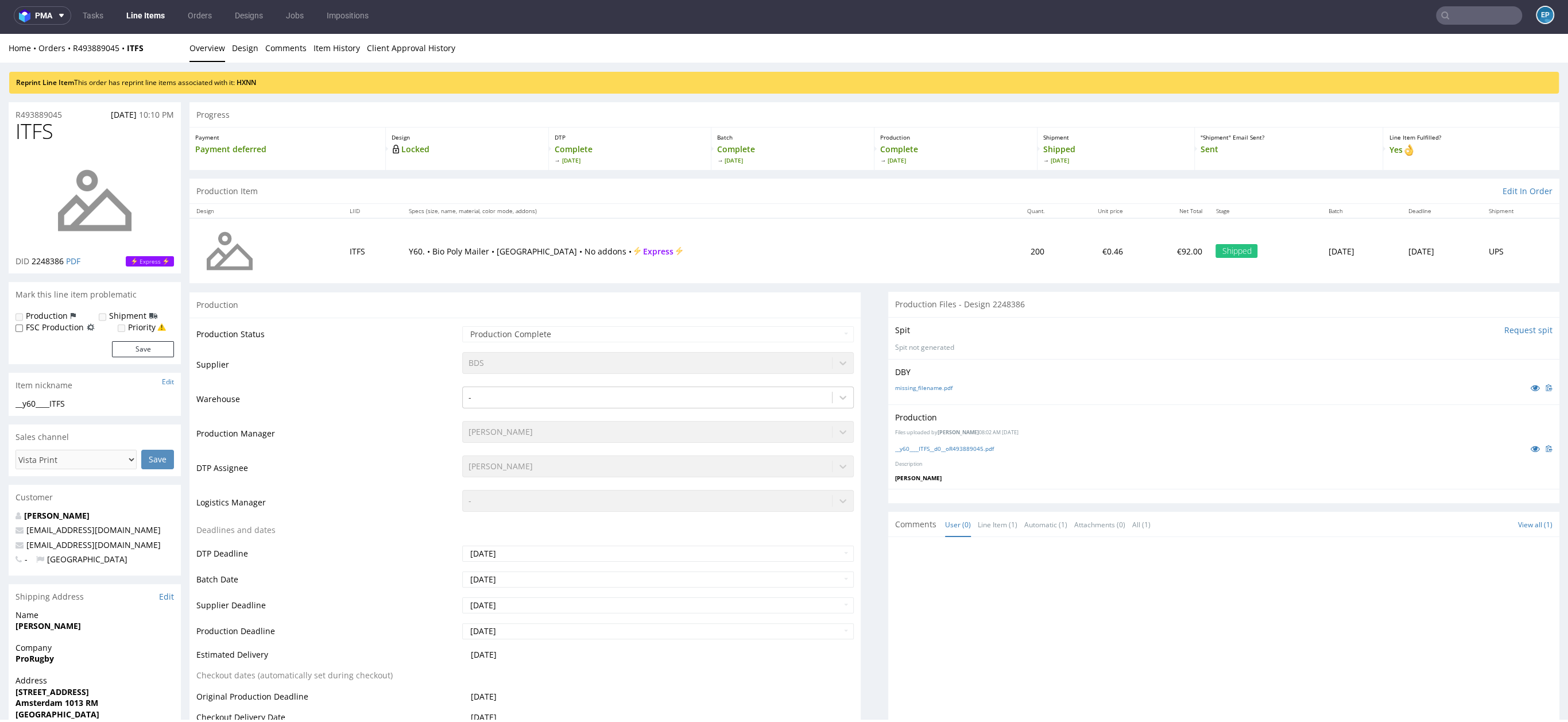
scroll to position [0, 0]
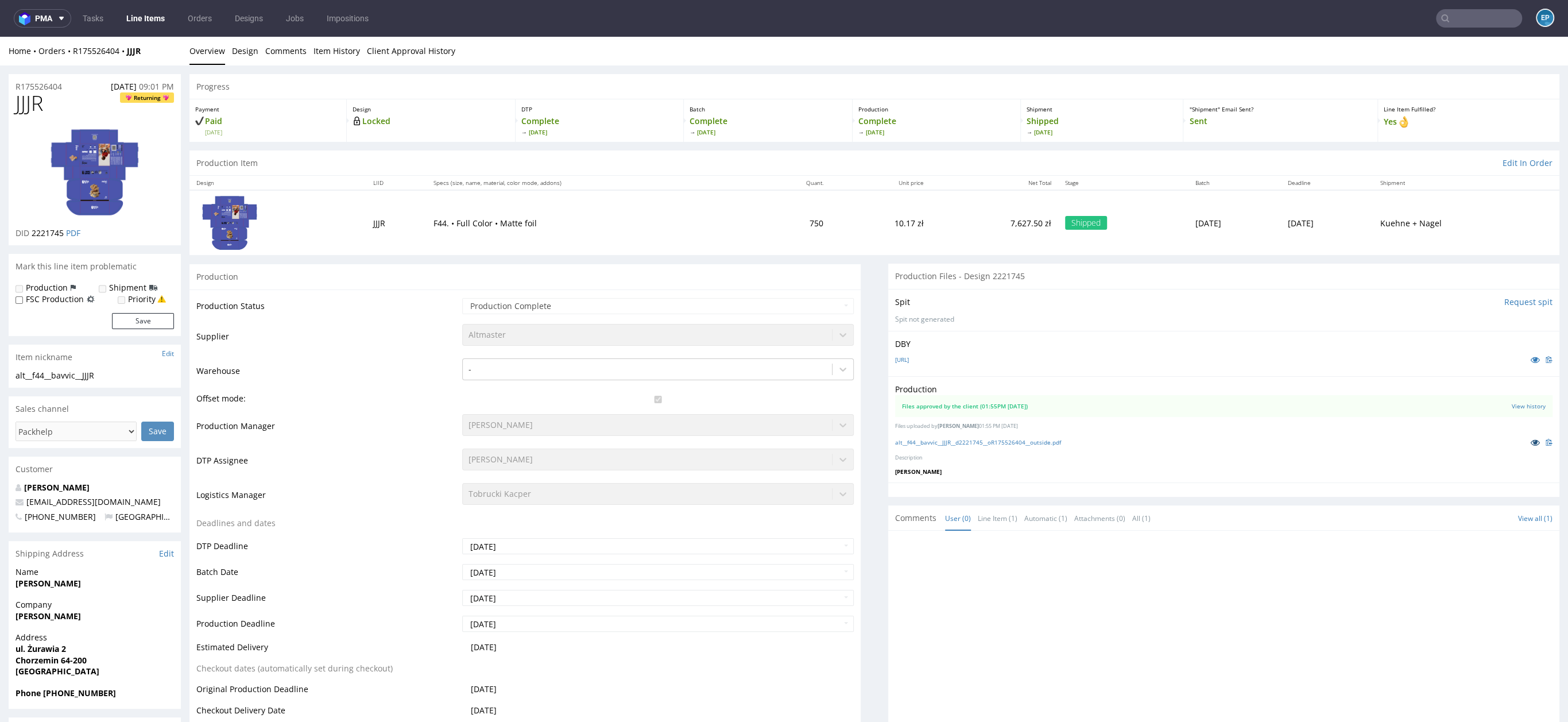
click at [1531, 441] on icon at bounding box center [1535, 442] width 9 height 8
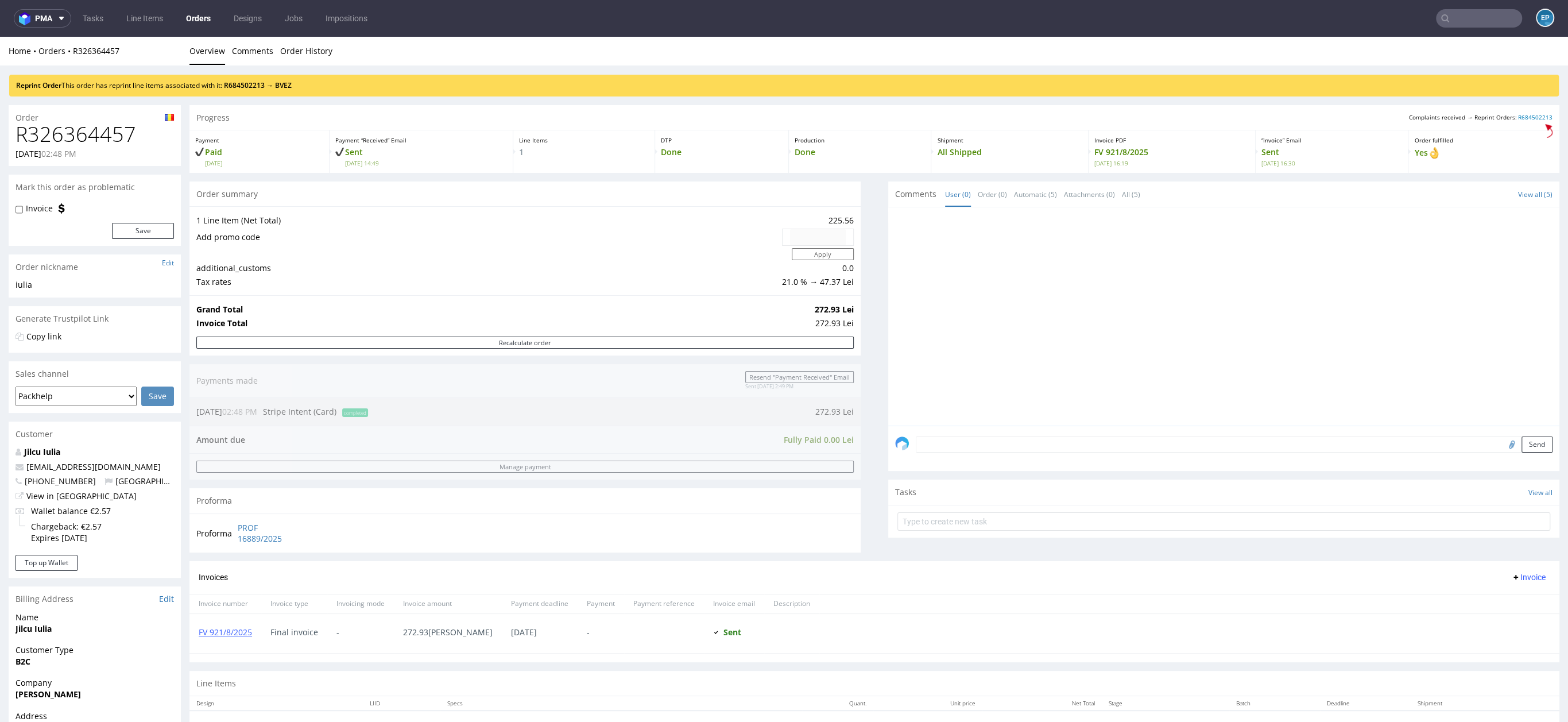
scroll to position [248, 0]
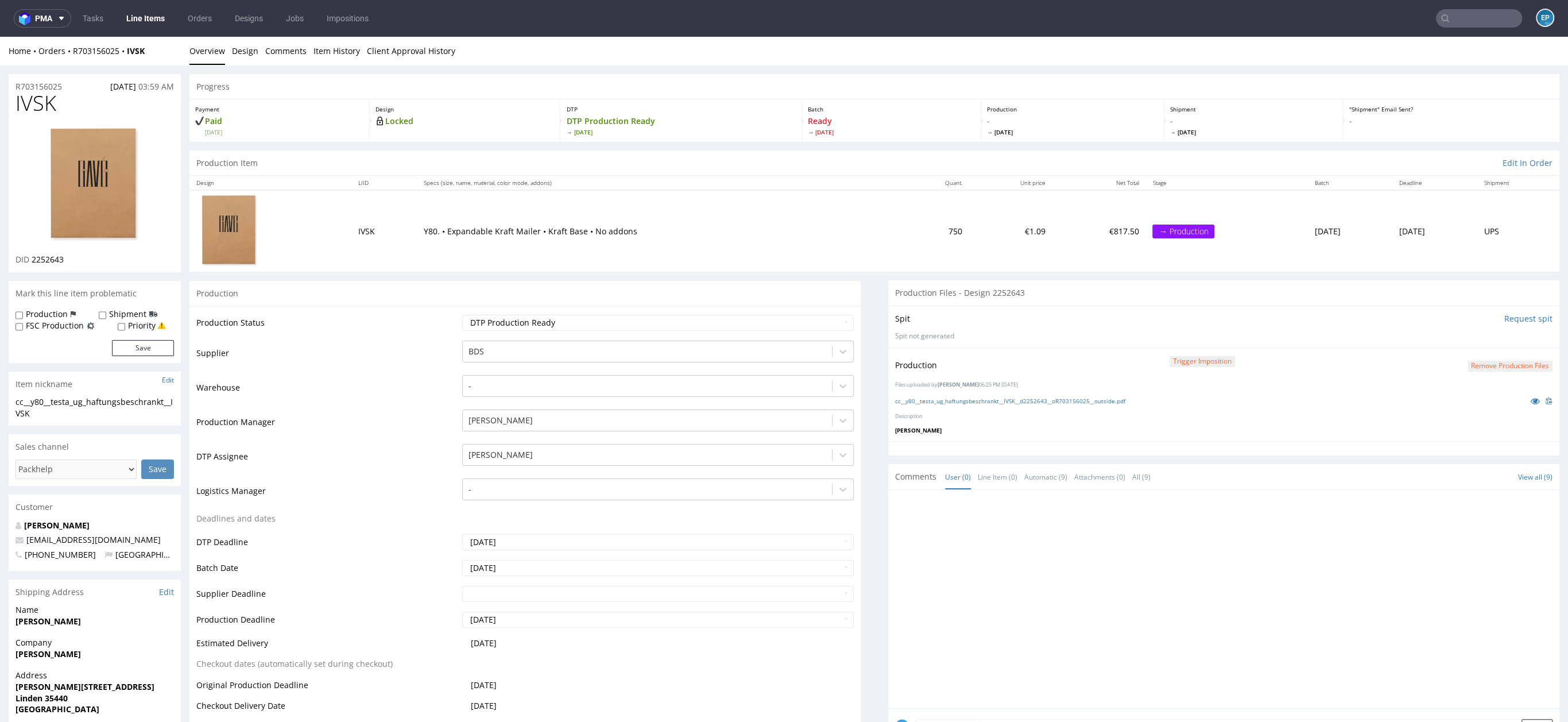
click at [1456, 20] on input "text" at bounding box center [1479, 18] width 86 height 18
paste input "LIHH"
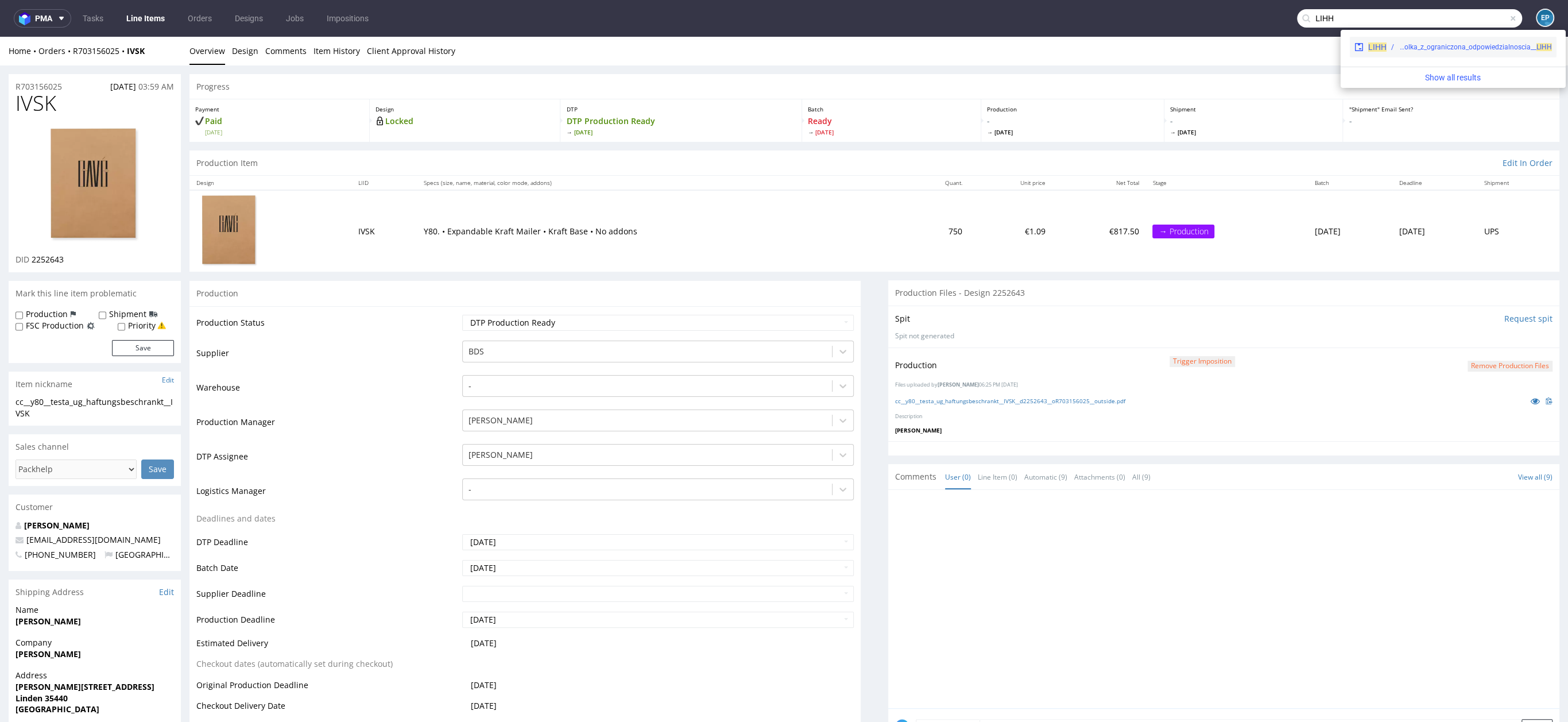
type input "LIHH"
click at [1401, 51] on div "EGDK__f62__mniej_wiecej_spolka_z_ograniczona_odpowiedzialnoscia__ LIHH" at bounding box center [1476, 46] width 154 height 10
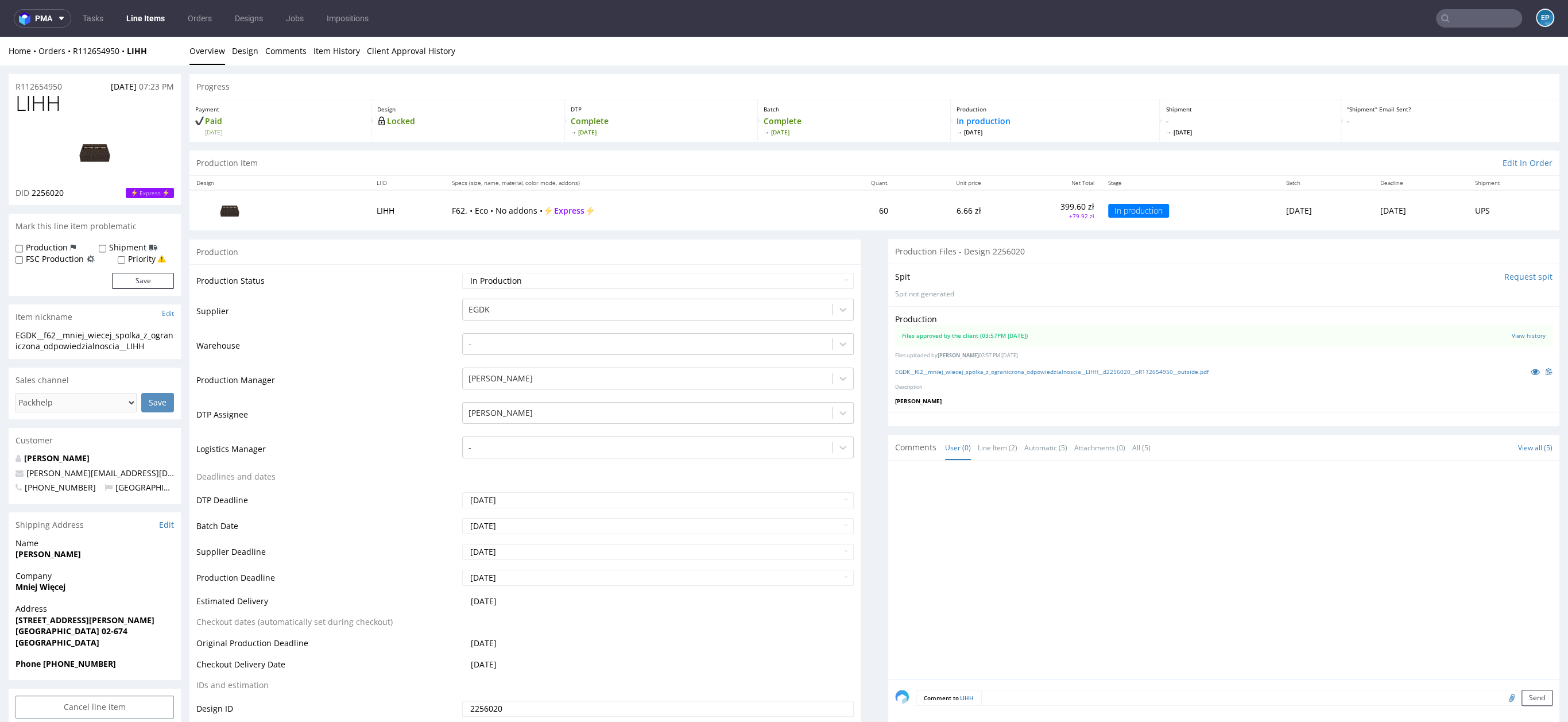
click at [1468, 25] on input "text" at bounding box center [1479, 18] width 86 height 18
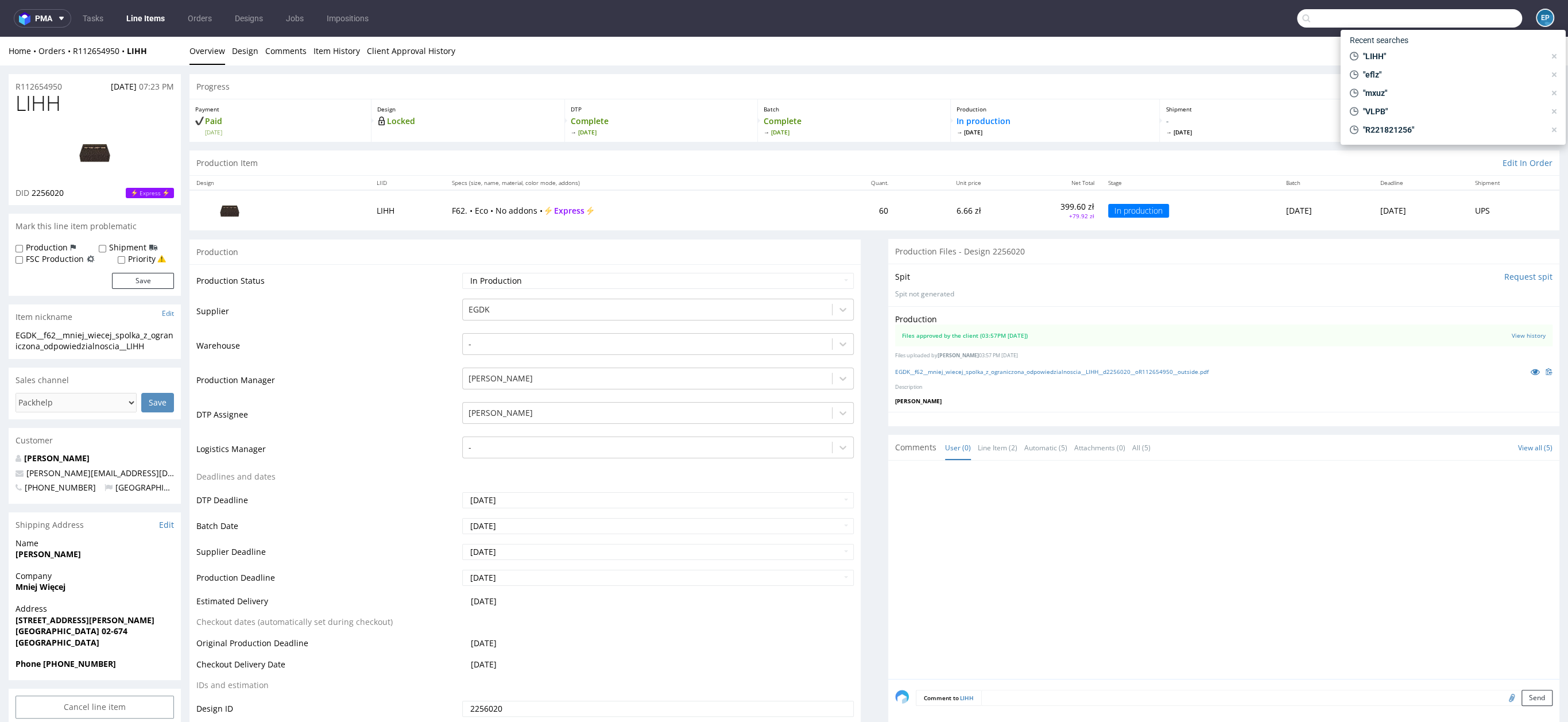
paste input "LUHP"
type input "LUHP"
click at [1424, 42] on div "EGDK__f62__mniej_wiecej_spolka_z_ograniczona_odpowiedzialnoscia__ LUHP" at bounding box center [1476, 46] width 151 height 10
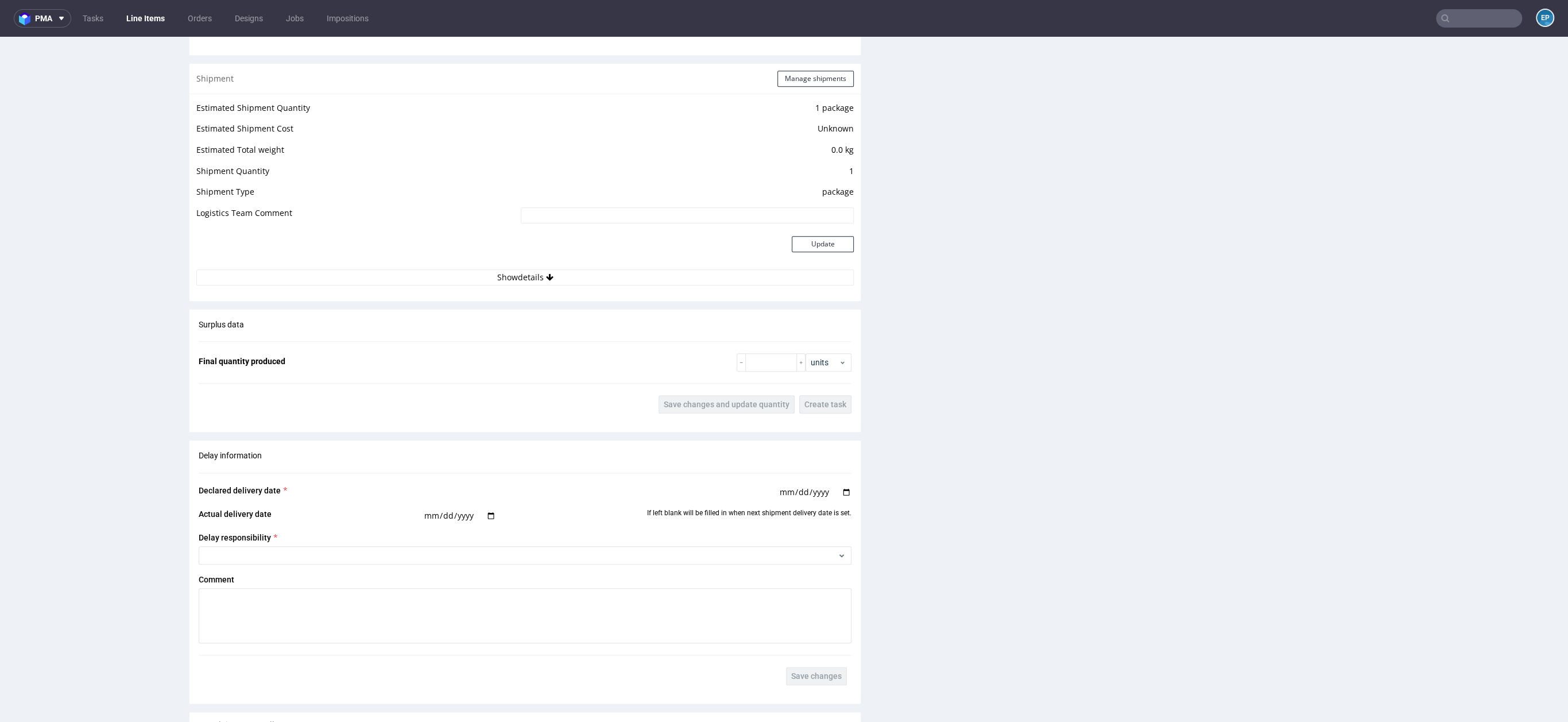
scroll to position [1518, 0]
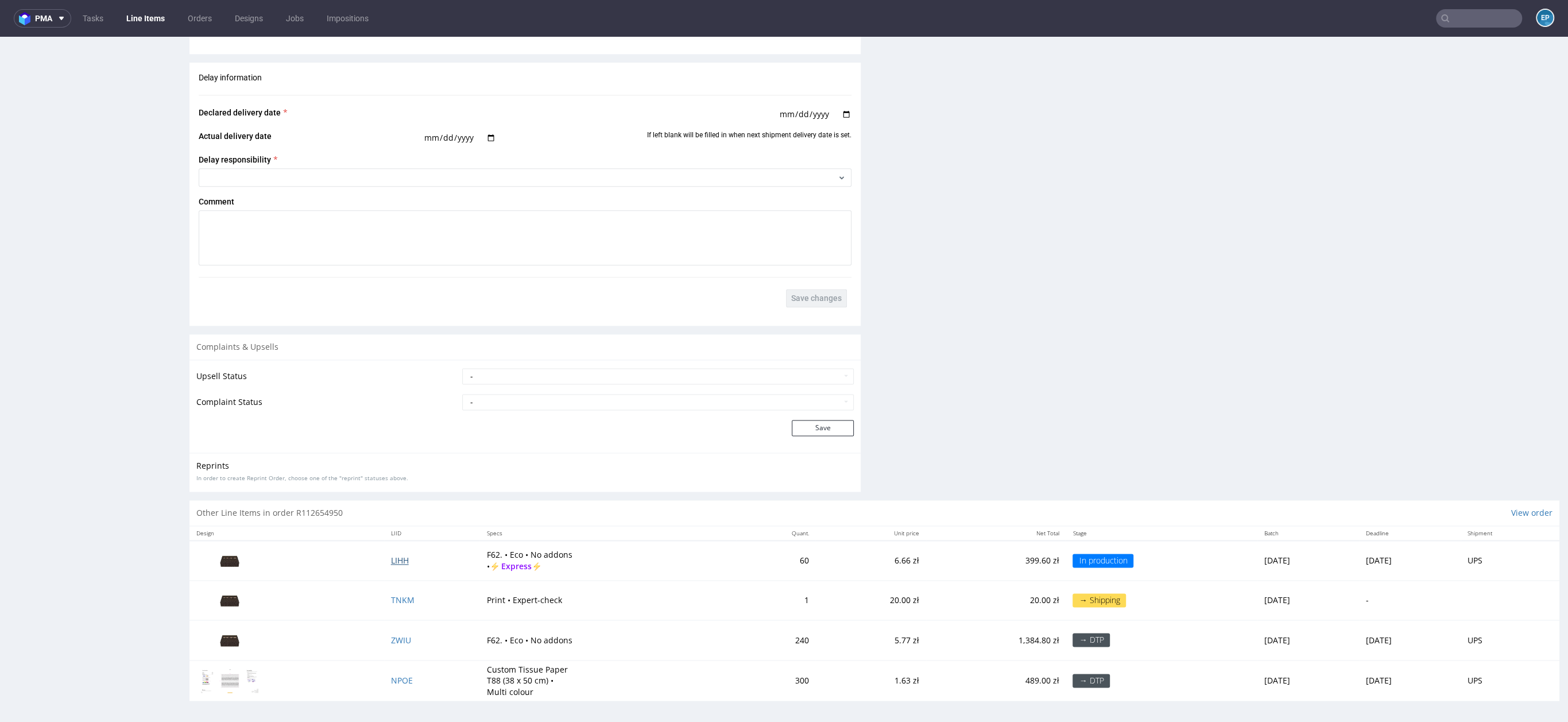
click at [391, 561] on span "LIHH" at bounding box center [400, 560] width 18 height 11
click at [130, 19] on link "Line Items" at bounding box center [145, 18] width 52 height 18
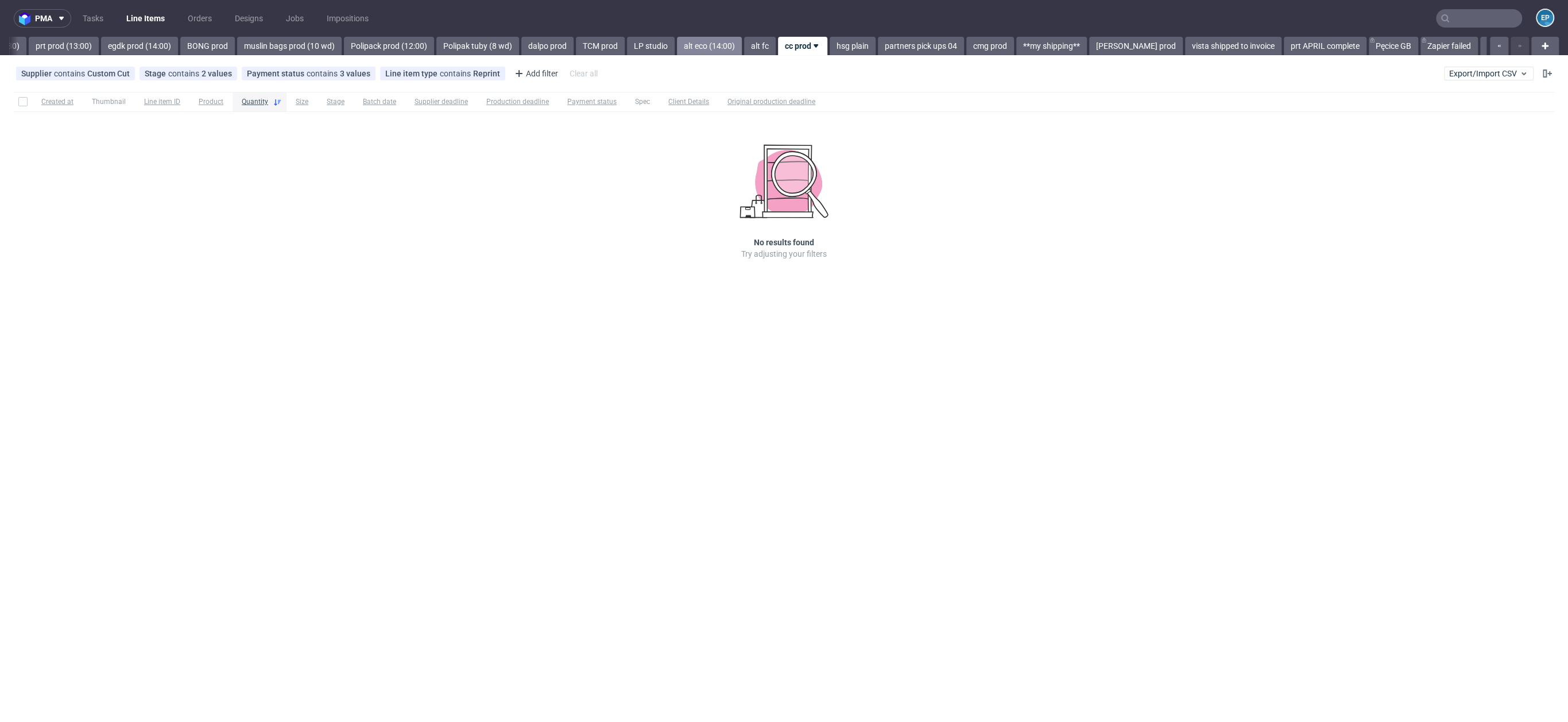
click at [686, 39] on link "alt eco (14:00)" at bounding box center [710, 46] width 65 height 18
click at [657, 44] on link "TCM prod" at bounding box center [681, 46] width 49 height 18
click at [627, 45] on link "Polipak tuby (8 wd)" at bounding box center [668, 46] width 83 height 18
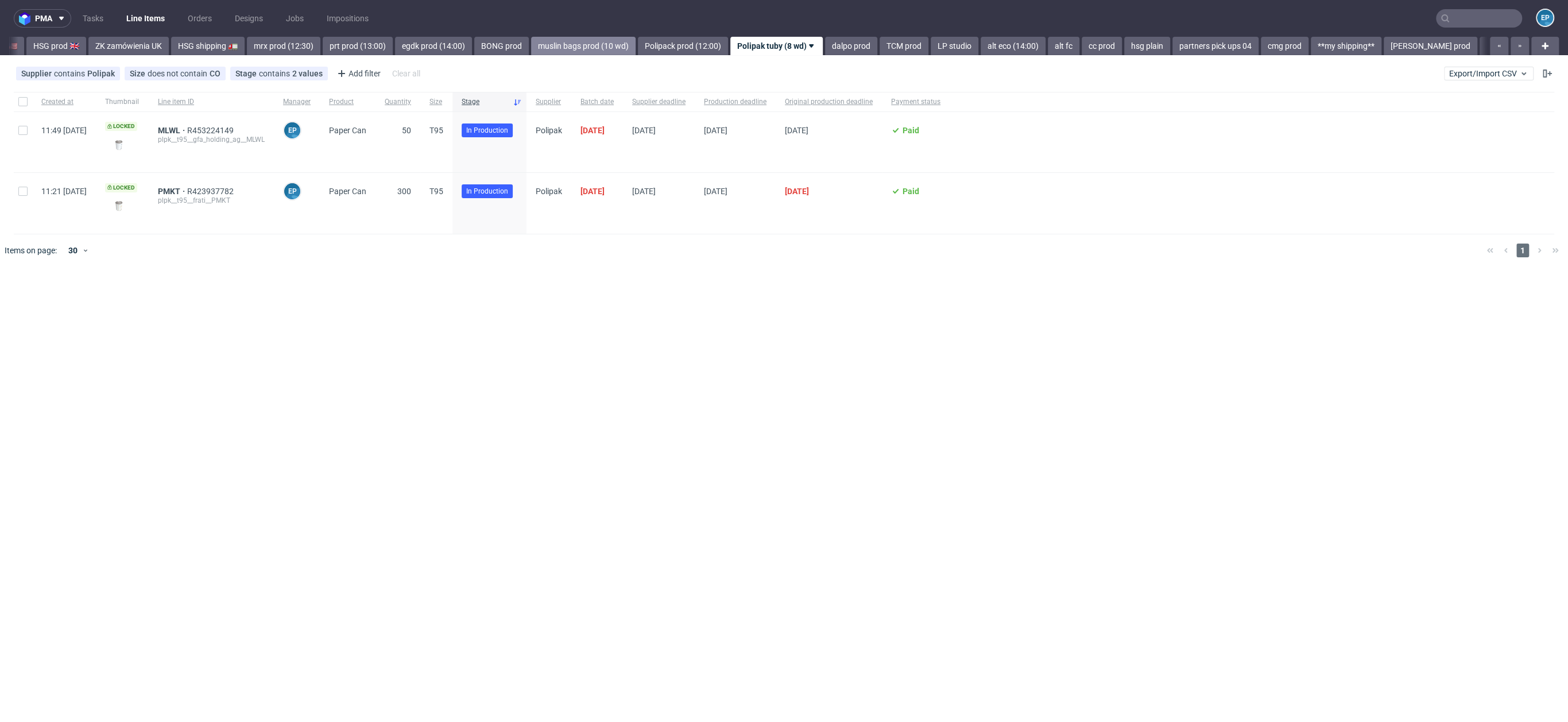
scroll to position [0, 1233]
click at [414, 51] on link "egdk prod (14:00)" at bounding box center [452, 46] width 77 height 18
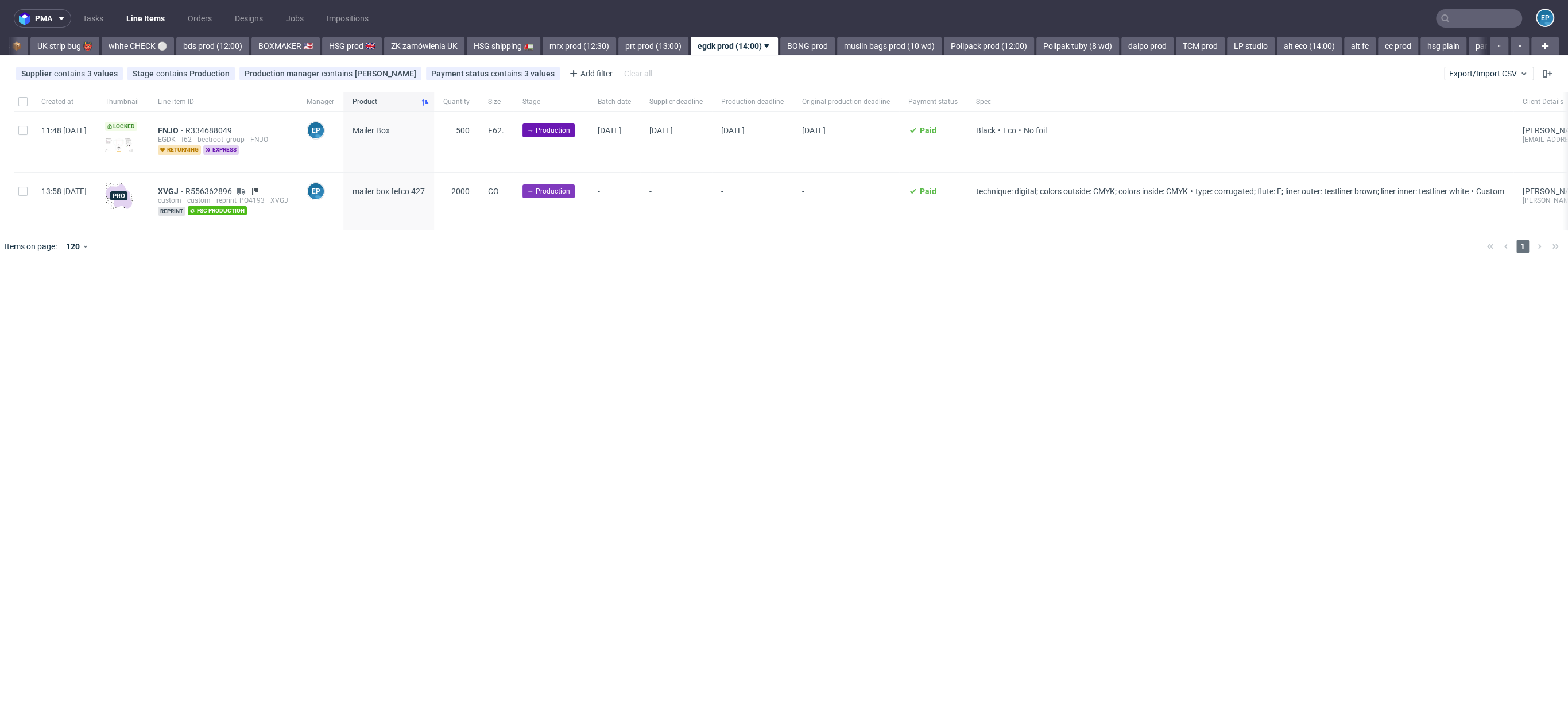
scroll to position [0, 895]
click at [26, 190] on input "checkbox" at bounding box center [23, 192] width 9 height 9
checkbox input "true"
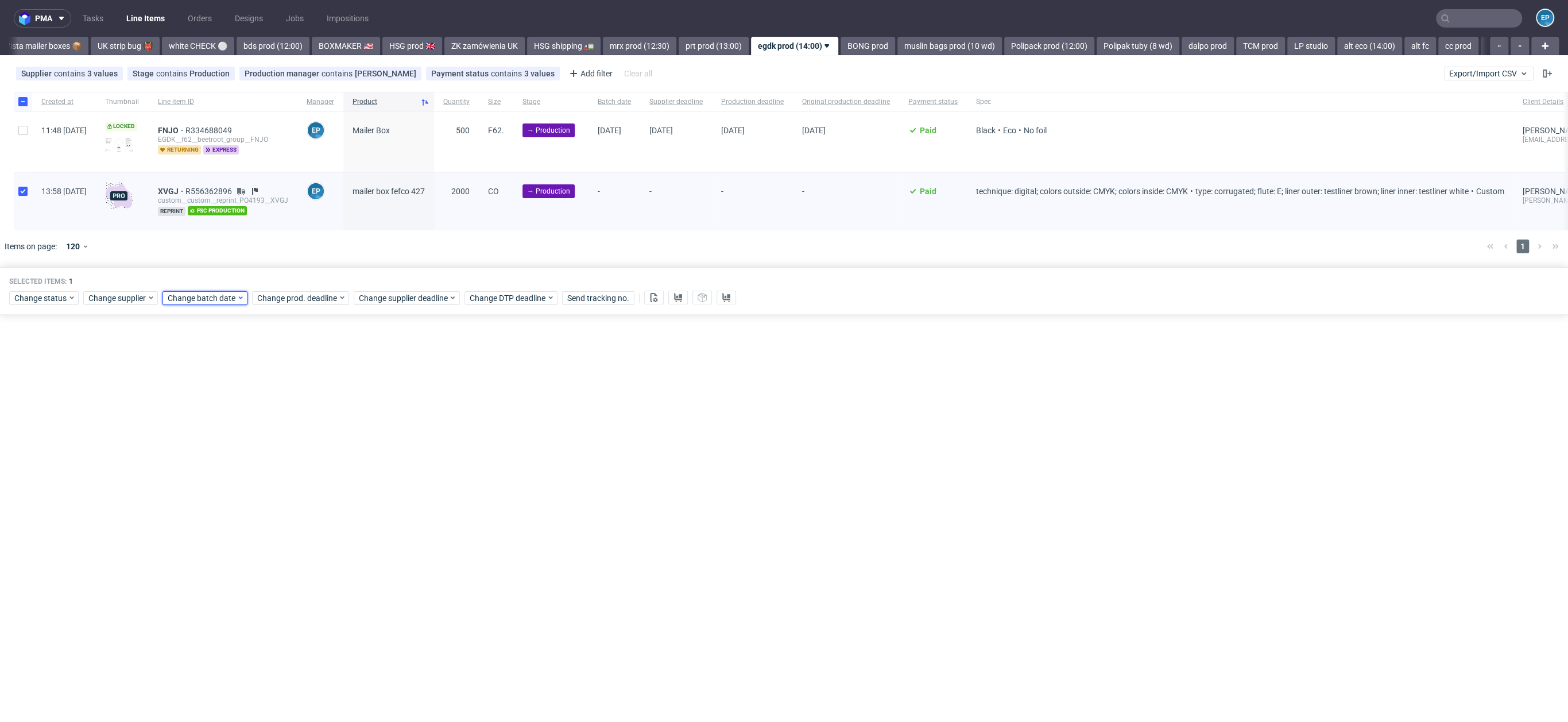
click at [226, 303] on span "Change batch date" at bounding box center [202, 298] width 69 height 12
click at [283, 382] on button "5" at bounding box center [276, 382] width 18 height 18
click at [297, 493] on button "Save" at bounding box center [298, 502] width 28 height 18
click at [382, 304] on span "Change supplier deadline" at bounding box center [403, 298] width 89 height 12
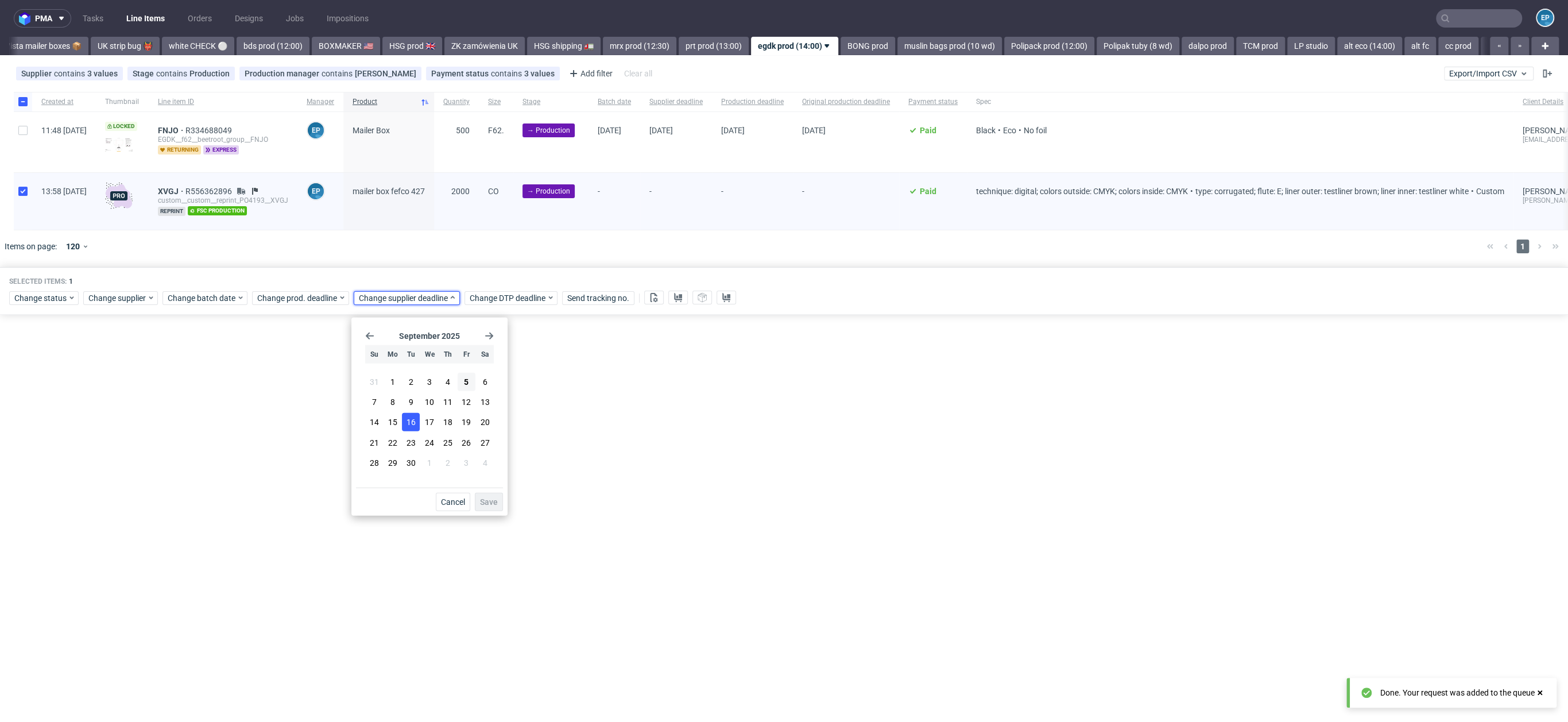
click at [415, 417] on button "16" at bounding box center [411, 422] width 18 height 18
click at [492, 498] on span "Save" at bounding box center [490, 502] width 18 height 8
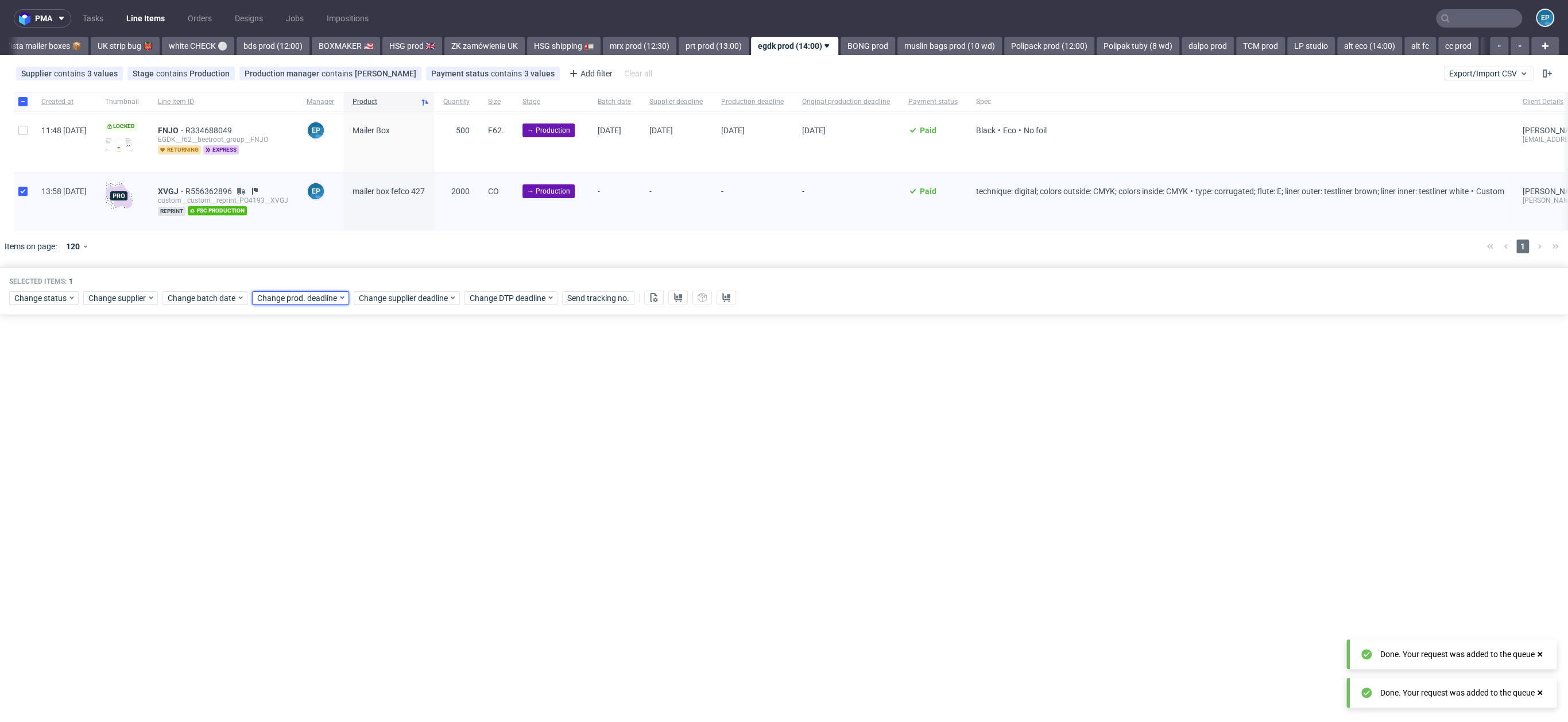
click at [324, 304] on span "Change prod. deadline" at bounding box center [298, 298] width 81 height 12
click at [312, 416] on button "16" at bounding box center [310, 422] width 18 height 18
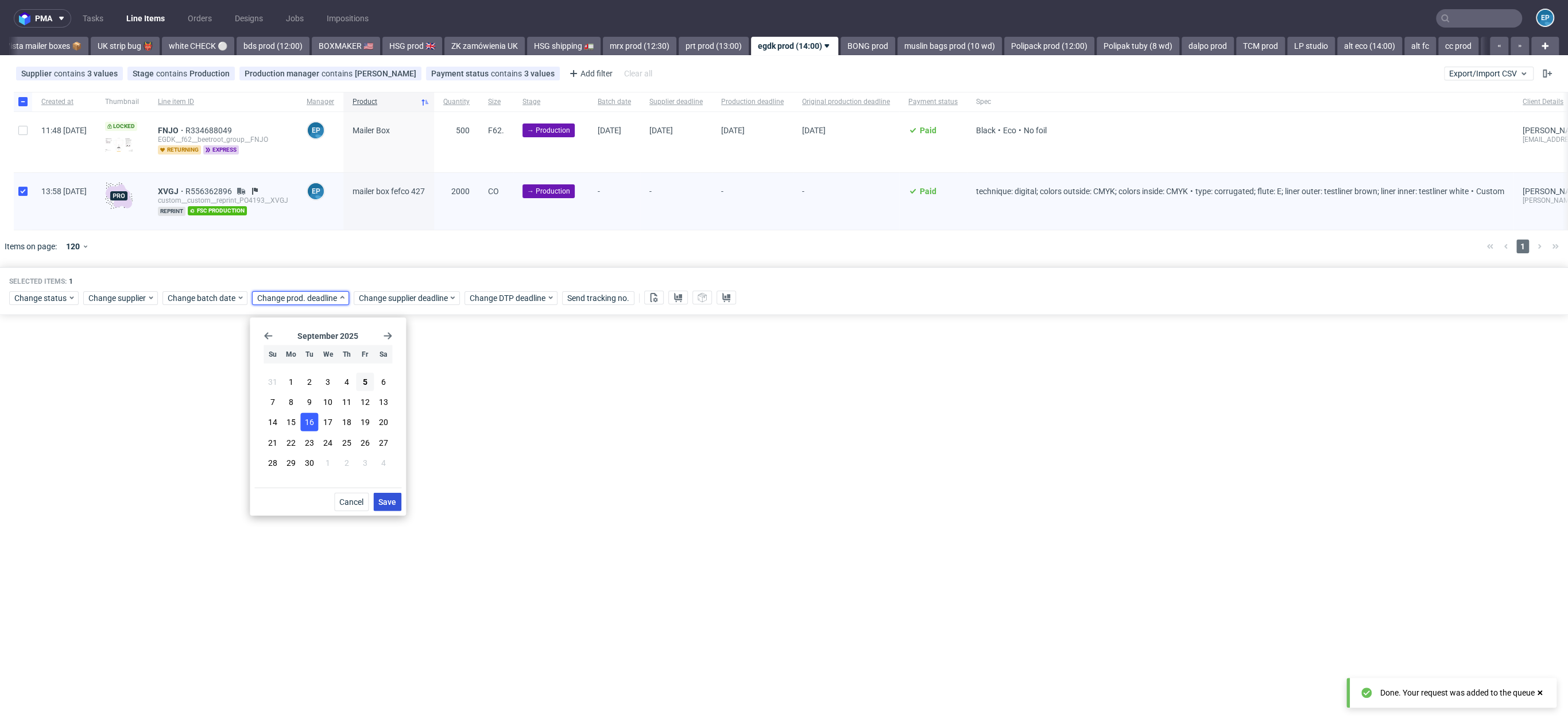
click at [389, 498] on span "Save" at bounding box center [387, 502] width 18 height 8
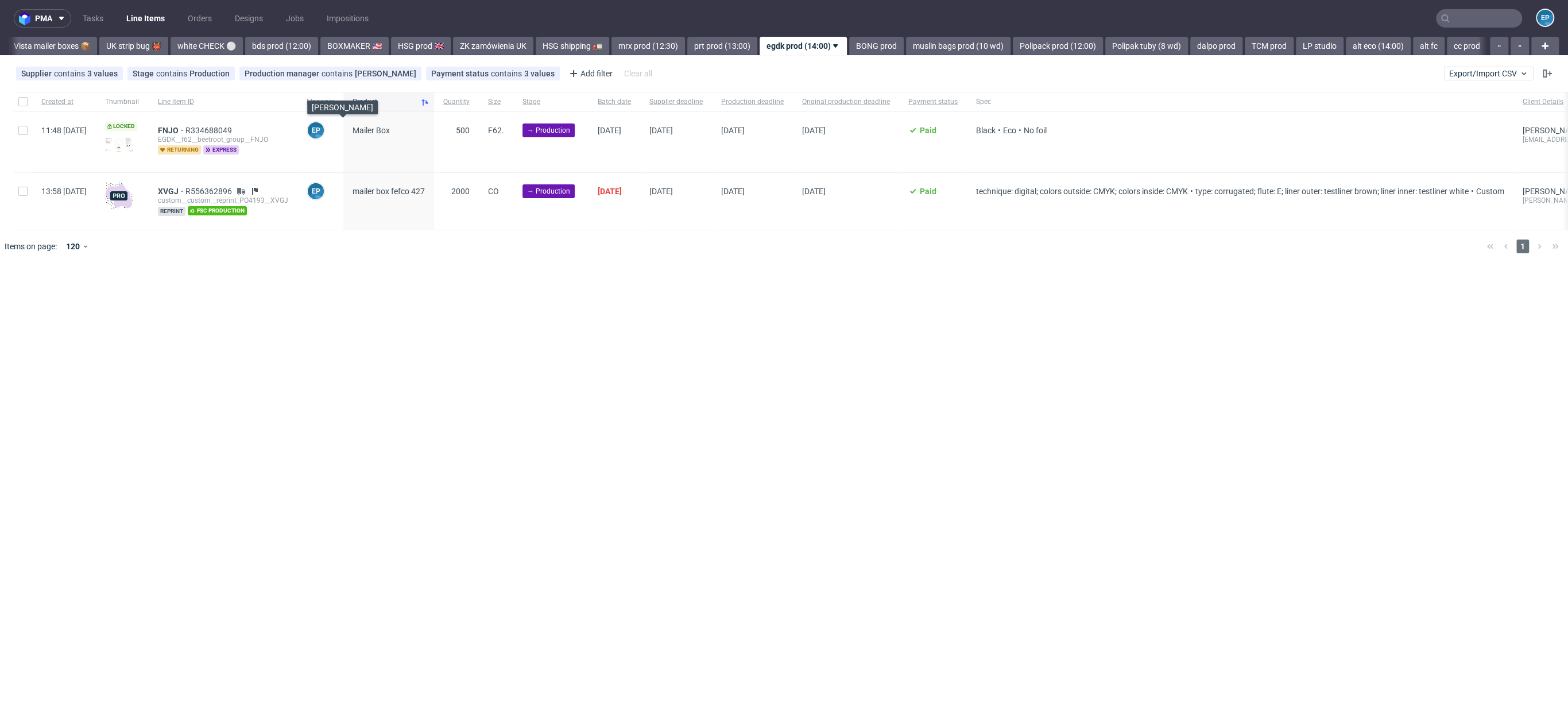
scroll to position [0, 895]
click at [24, 192] on input "checkbox" at bounding box center [23, 192] width 9 height 9
checkbox input "true"
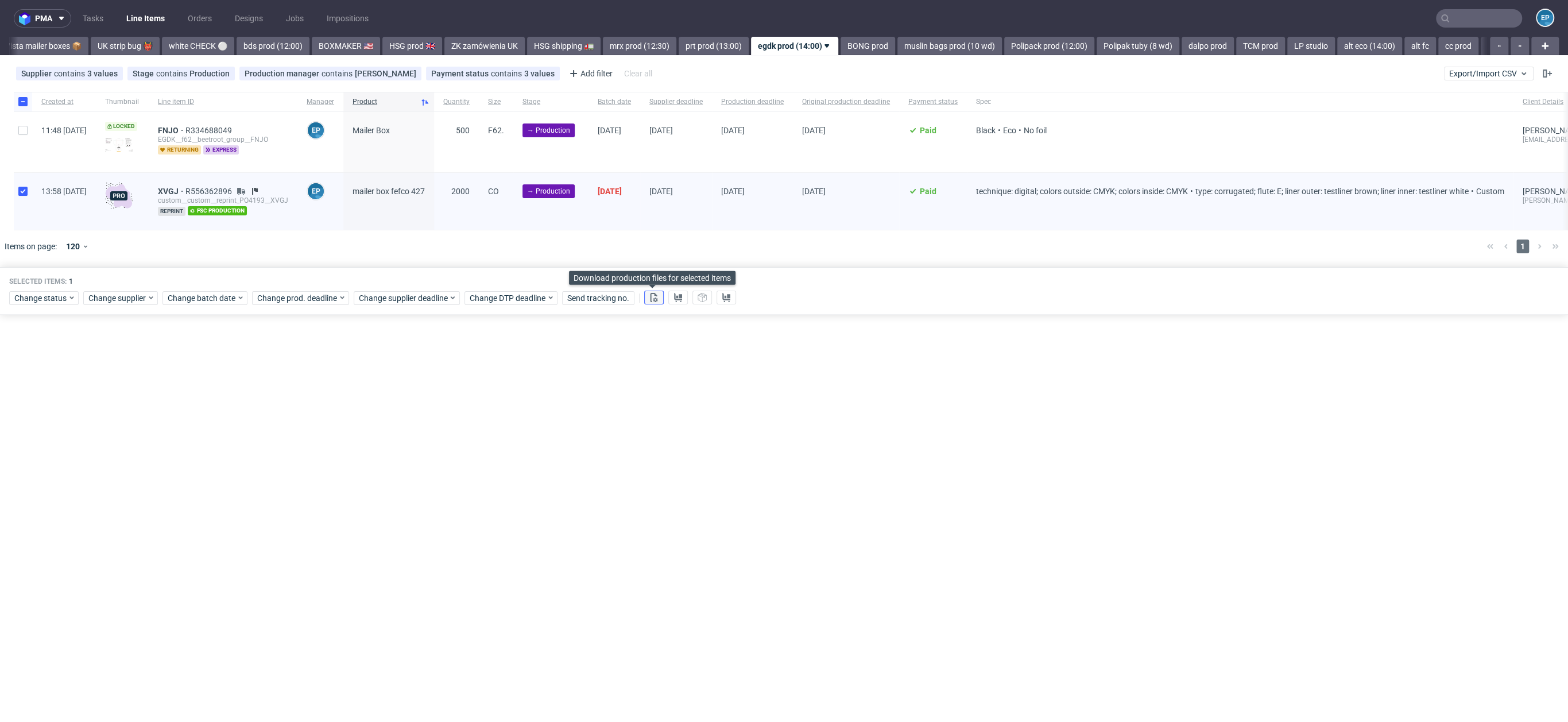
click at [652, 302] on use at bounding box center [654, 297] width 7 height 9
click at [684, 305] on button at bounding box center [678, 297] width 20 height 14
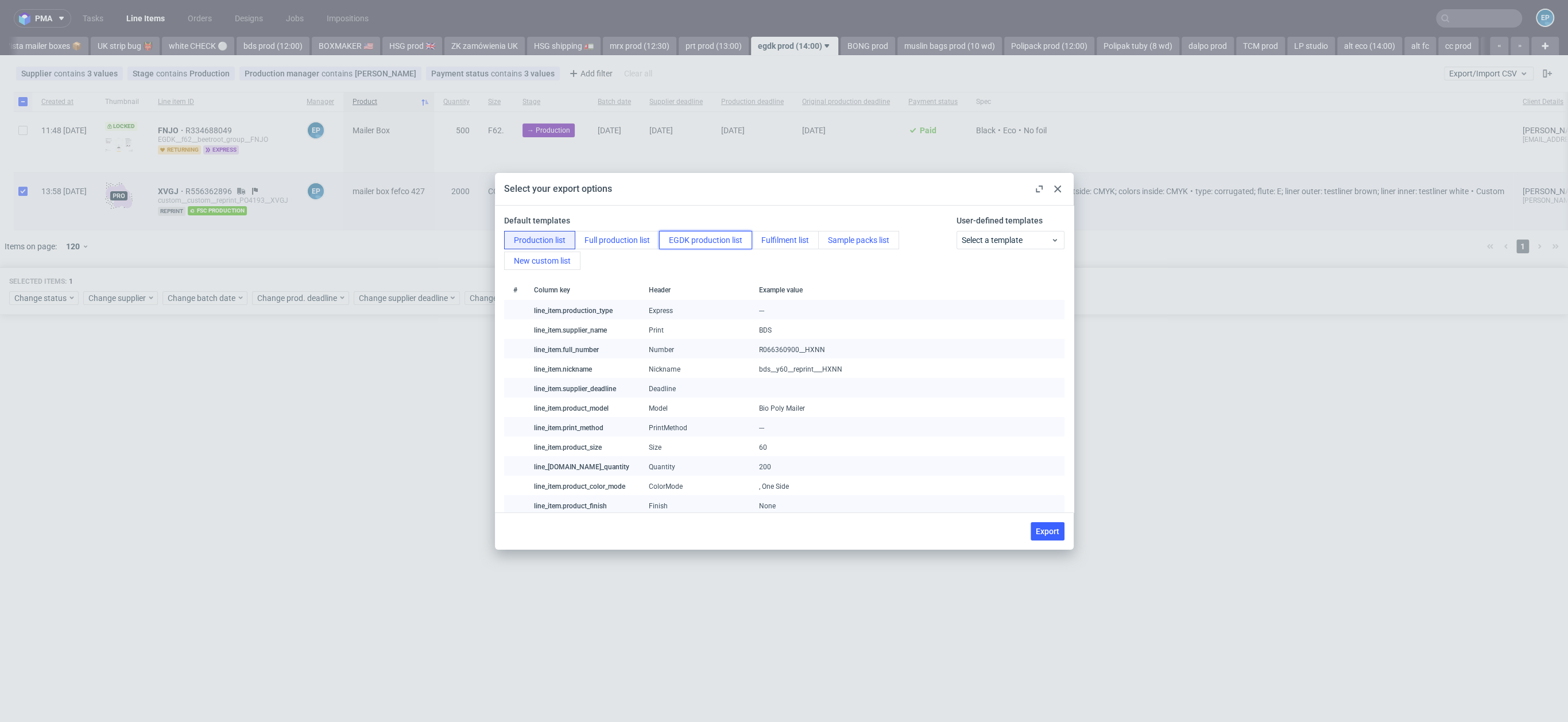
click at [685, 235] on button "EGDK production list" at bounding box center [705, 240] width 93 height 18
click at [1035, 526] on button "Export" at bounding box center [1048, 531] width 34 height 18
checkbox input "false"
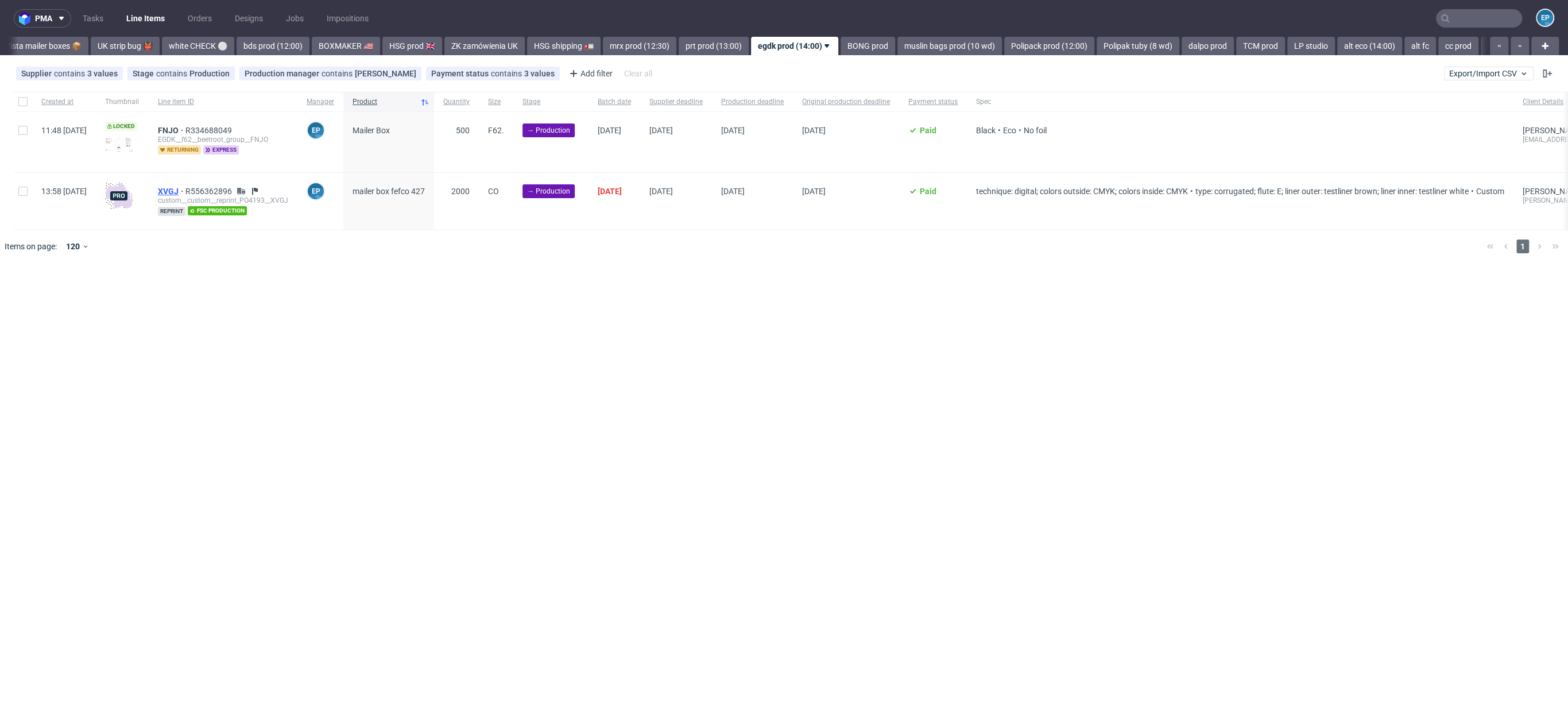
click at [185, 188] on span "XVGJ" at bounding box center [172, 192] width 28 height 9
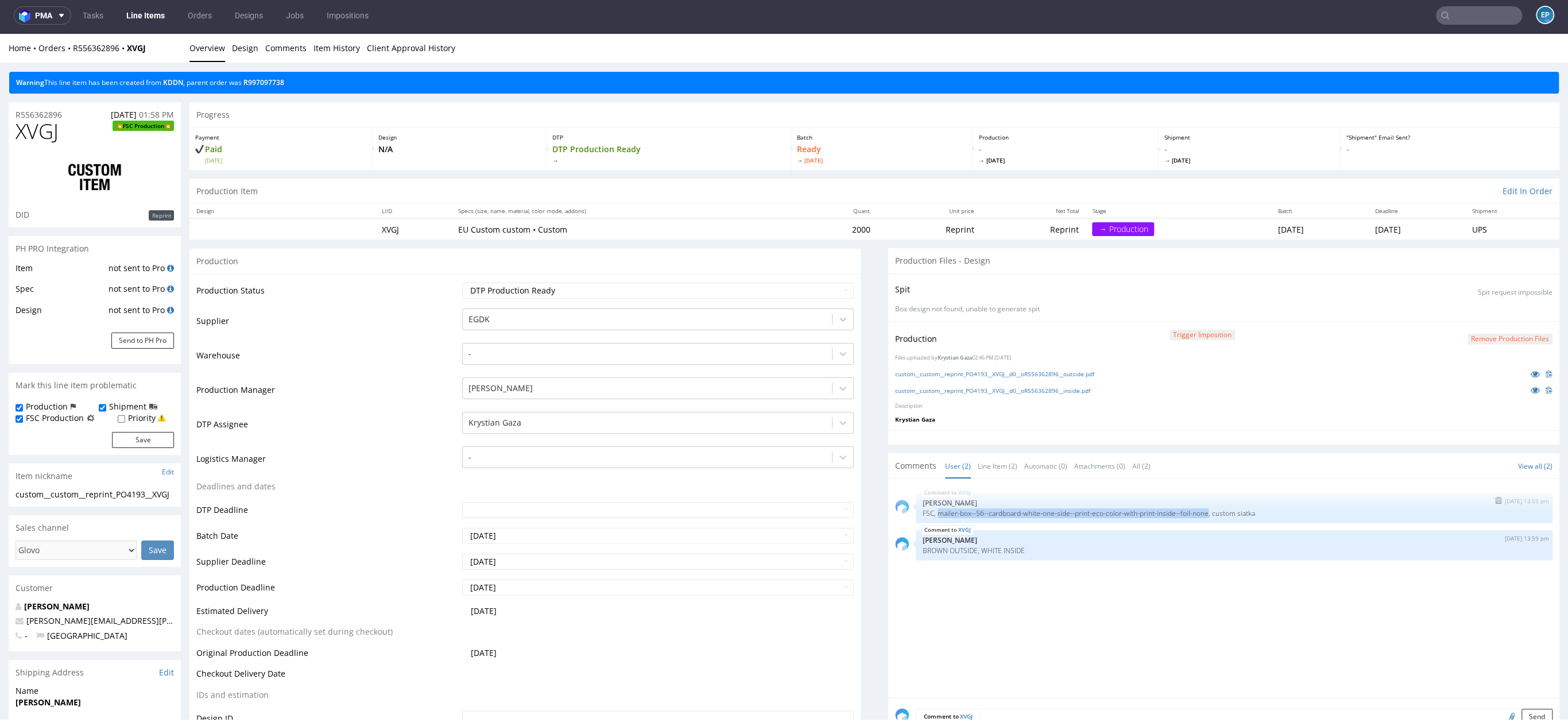
drag, startPoint x: 929, startPoint y: 512, endPoint x: 1215, endPoint y: 516, distance: 286.0
click at [1215, 516] on div "XVGJ 5th Sep 25 | 13:59 pm Ewa Prus FSC, mailer-box--56--cardboard-white-one-si…" at bounding box center [1234, 509] width 637 height 31
copy p "mailer-box--56--cardboard-white-one-side--print-eco-color-with-print-inside--fo…"
click at [152, 20] on link "Line Items" at bounding box center [145, 15] width 52 height 18
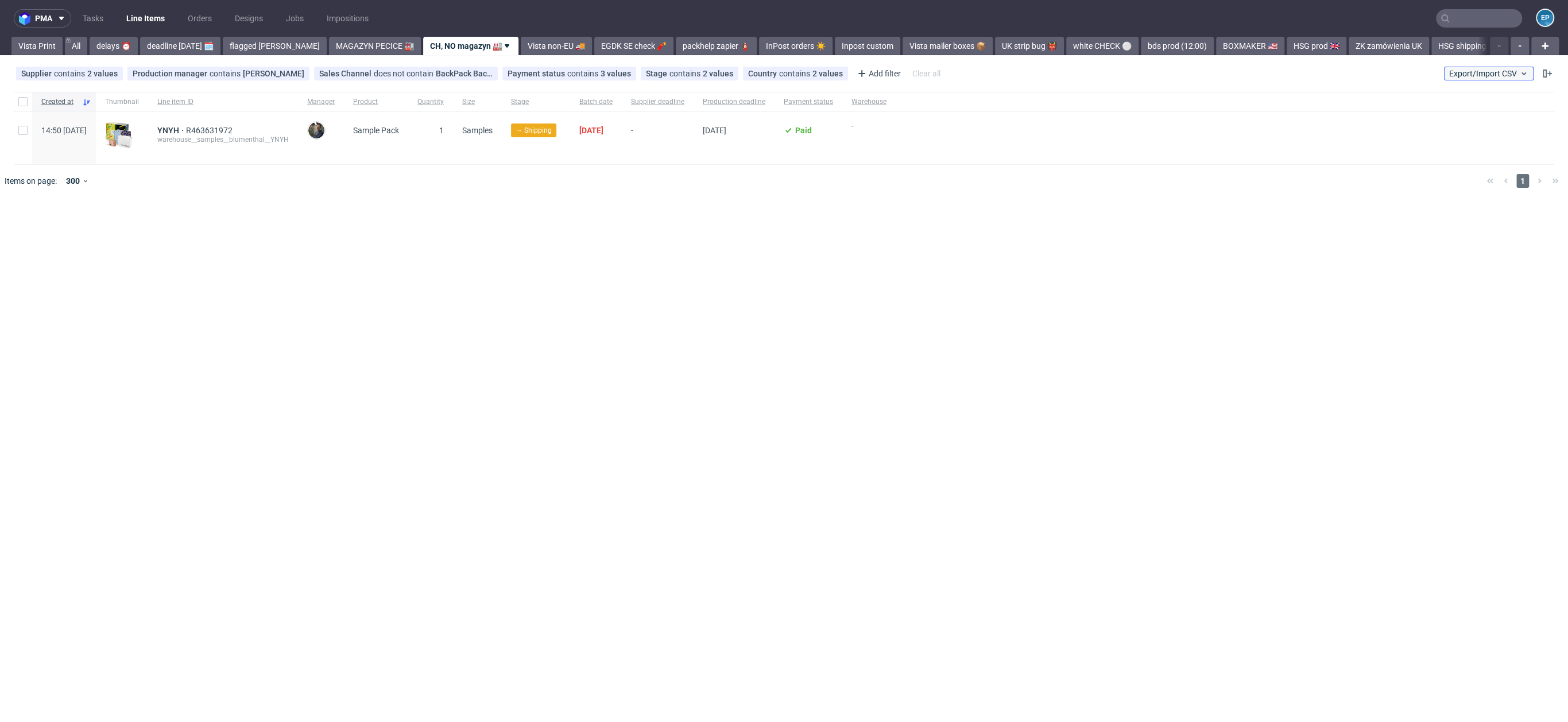
click at [1460, 69] on button "Export/Import CSV" at bounding box center [1489, 73] width 89 height 14
click at [1458, 117] on link "Import shipments CSV" at bounding box center [1461, 120] width 135 height 18
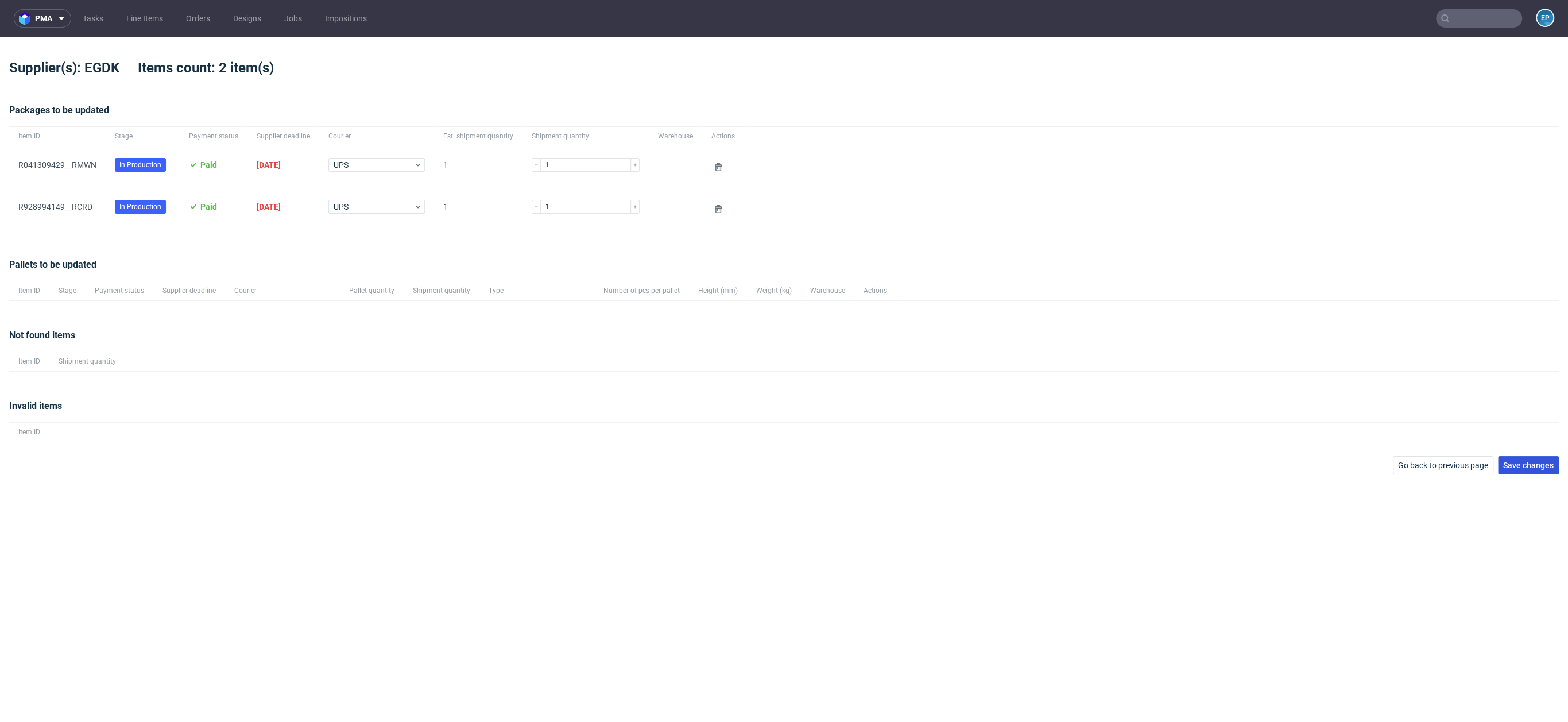
click at [1523, 464] on span "Save changes" at bounding box center [1529, 465] width 51 height 8
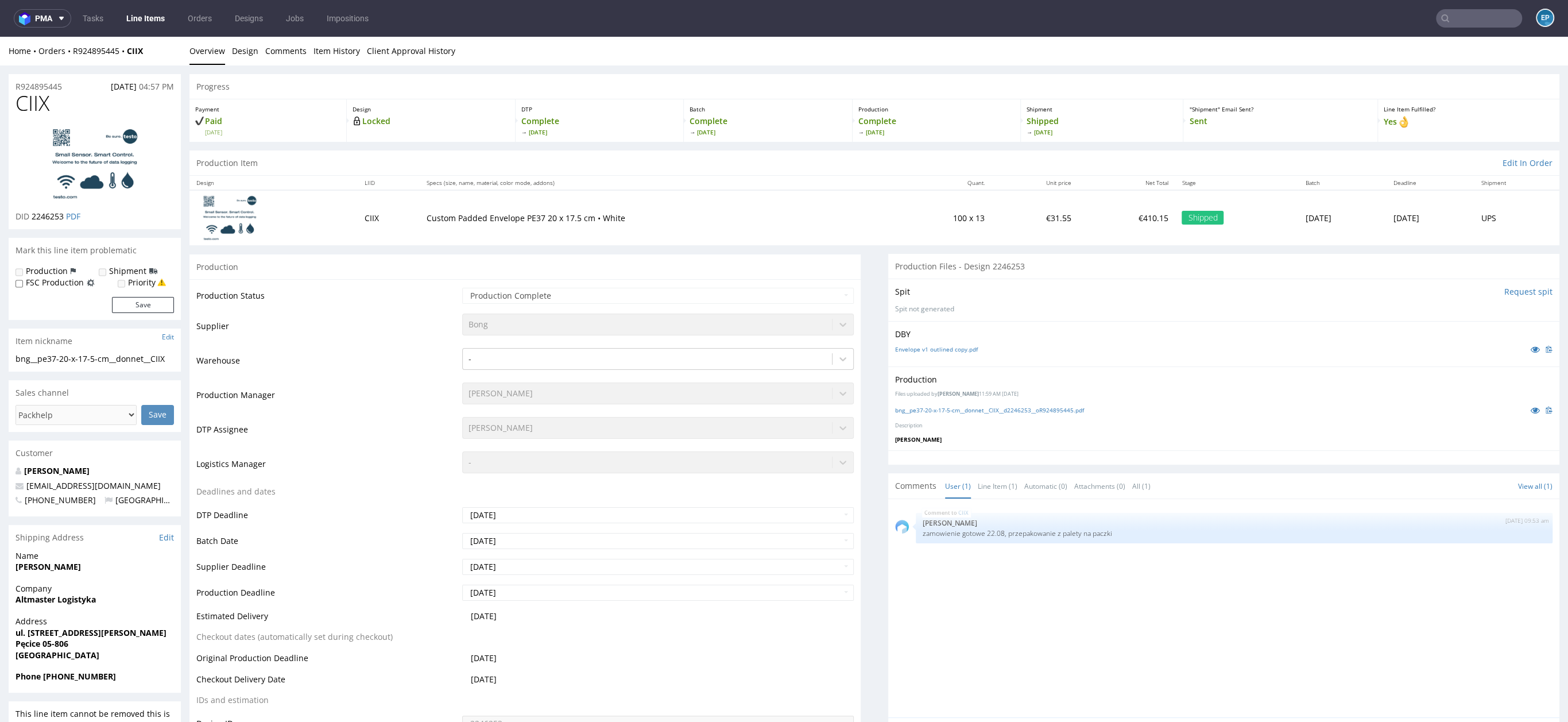
scroll to position [1502, 0]
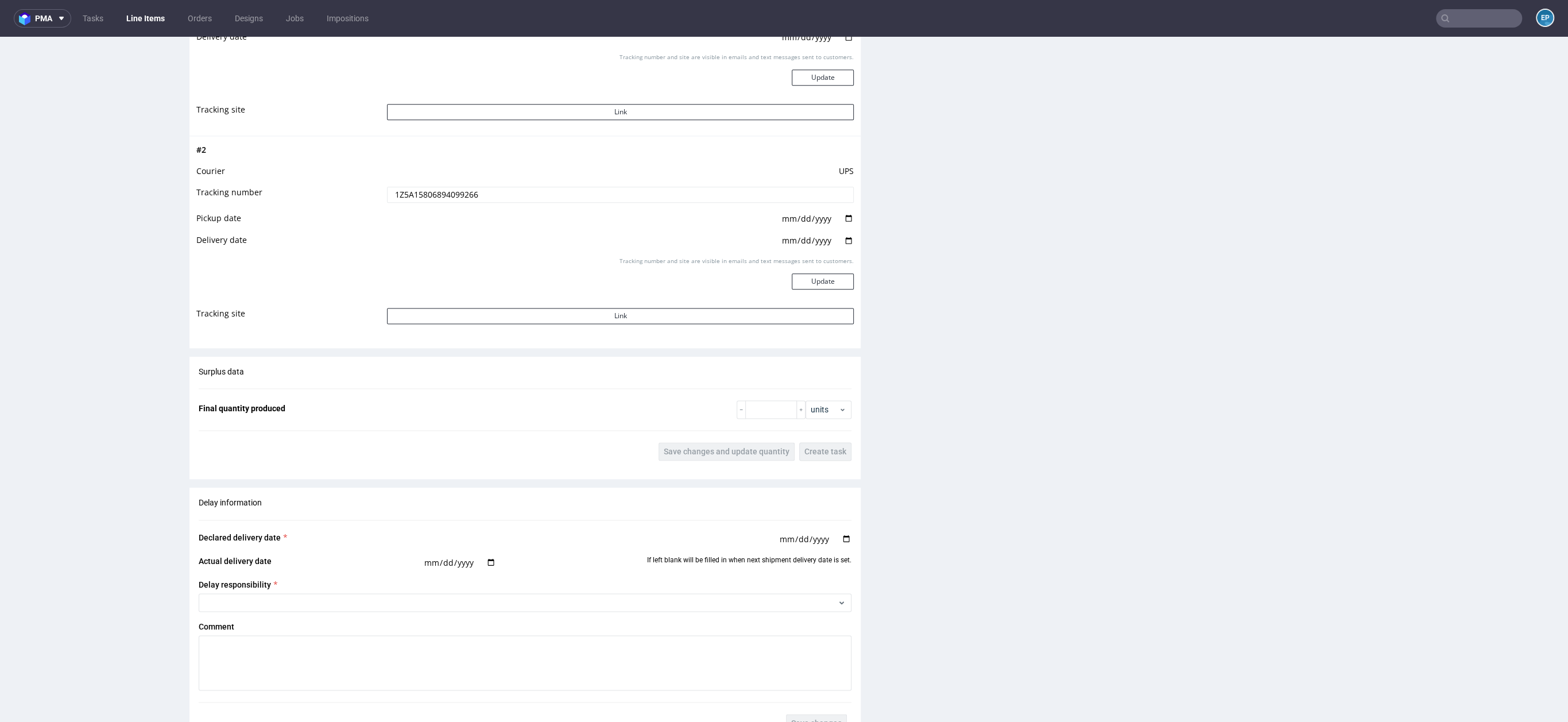
click at [1472, 23] on input "text" at bounding box center [1479, 18] width 86 height 18
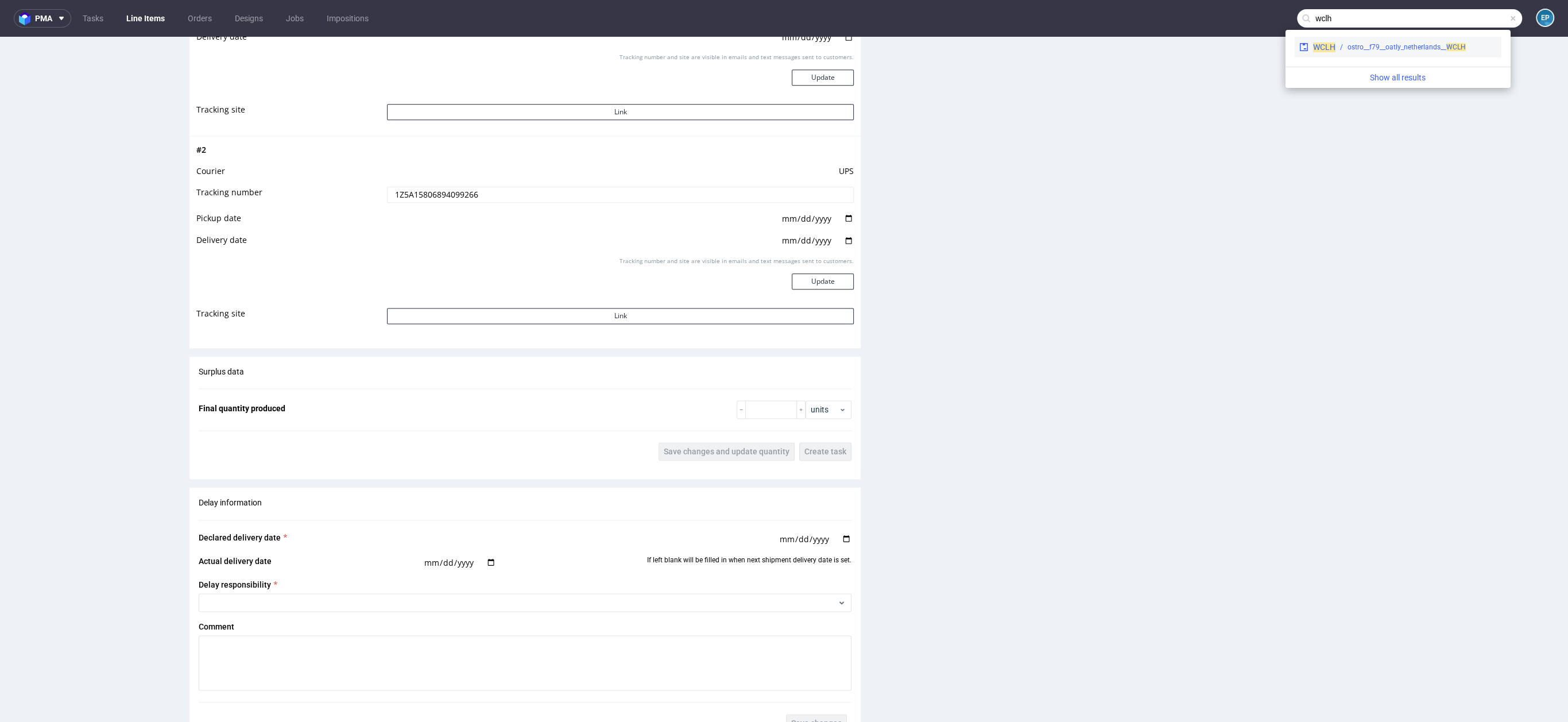
type input "wclh"
click at [1462, 48] on span "WCLH" at bounding box center [1457, 47] width 20 height 8
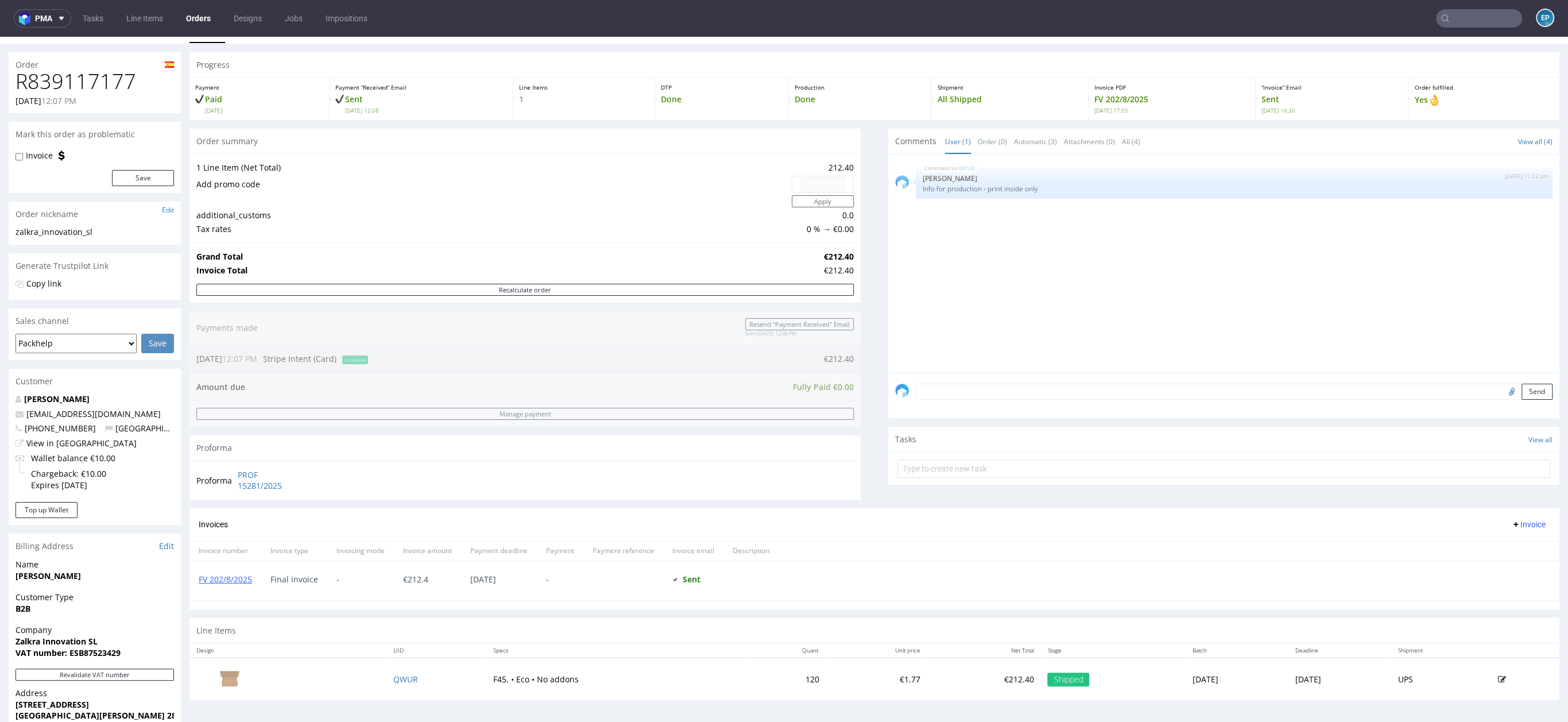
scroll to position [23, 0]
click at [387, 687] on td "QWUR" at bounding box center [436, 678] width 100 height 42
click at [387, 682] on td "QWUR" at bounding box center [436, 678] width 100 height 42
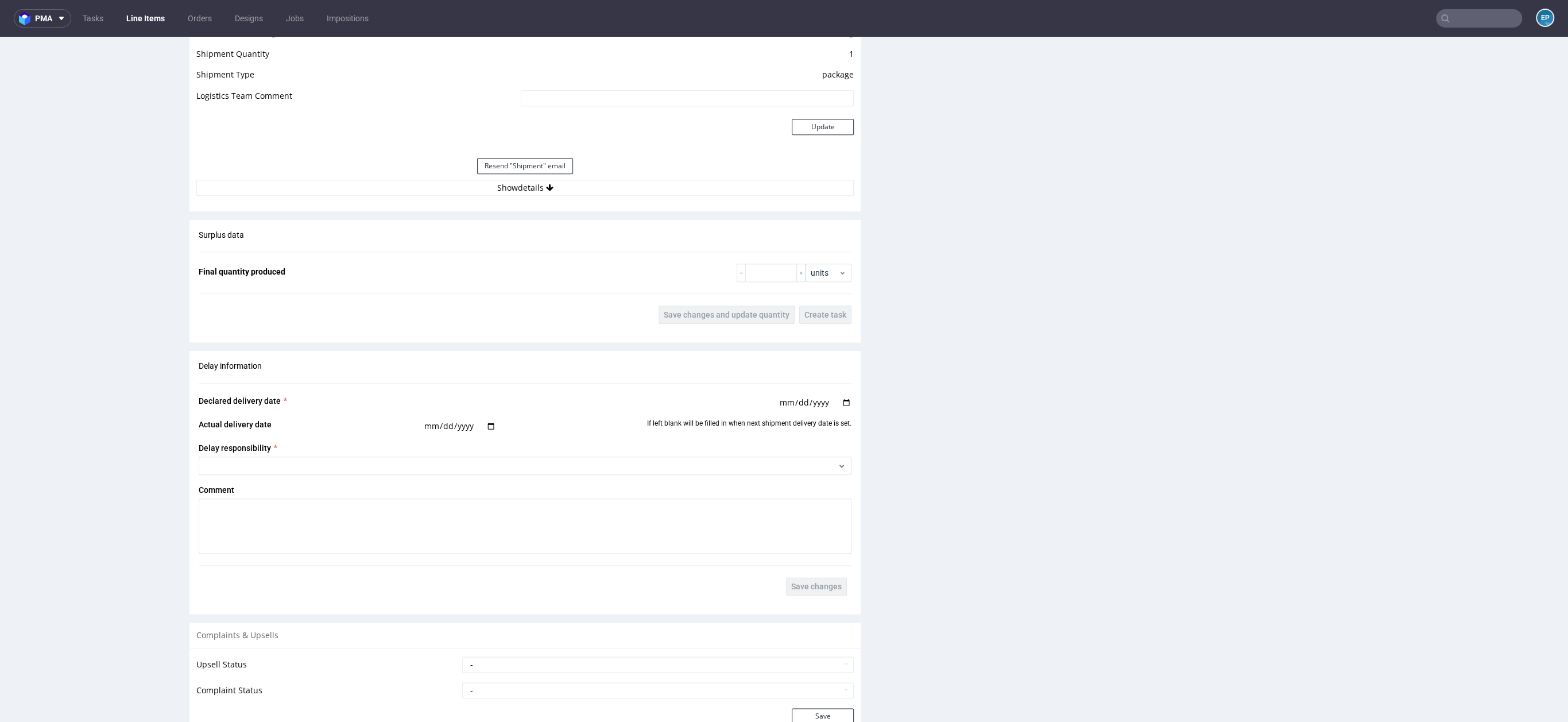
scroll to position [1430, 0]
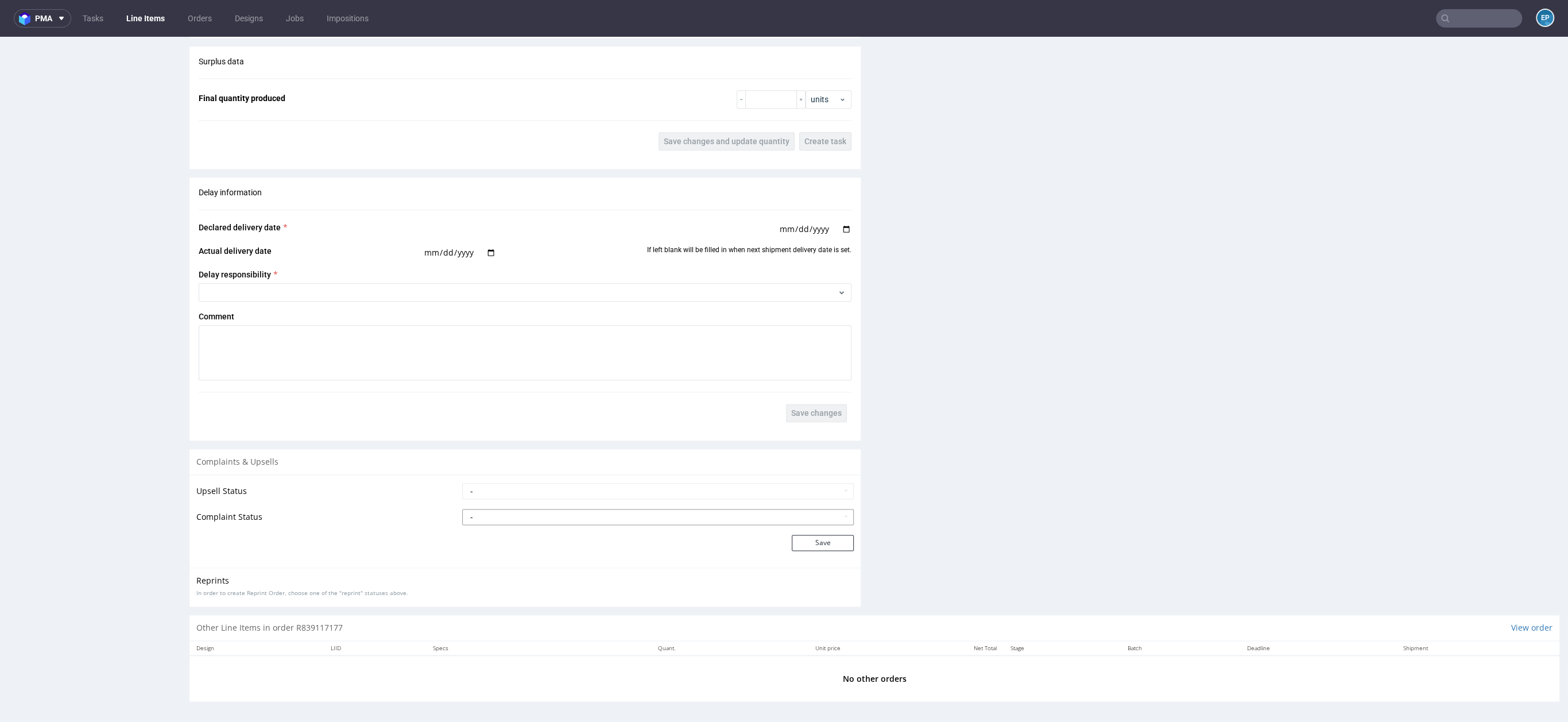
click at [557, 518] on select "- Complaint Received Complaint Rejected Complaint Accepted (DTP Issue) - Reprin…" at bounding box center [658, 517] width 392 height 16
select select "accepted_print_issue_reprint"
click at [806, 545] on button "Save" at bounding box center [823, 543] width 62 height 16
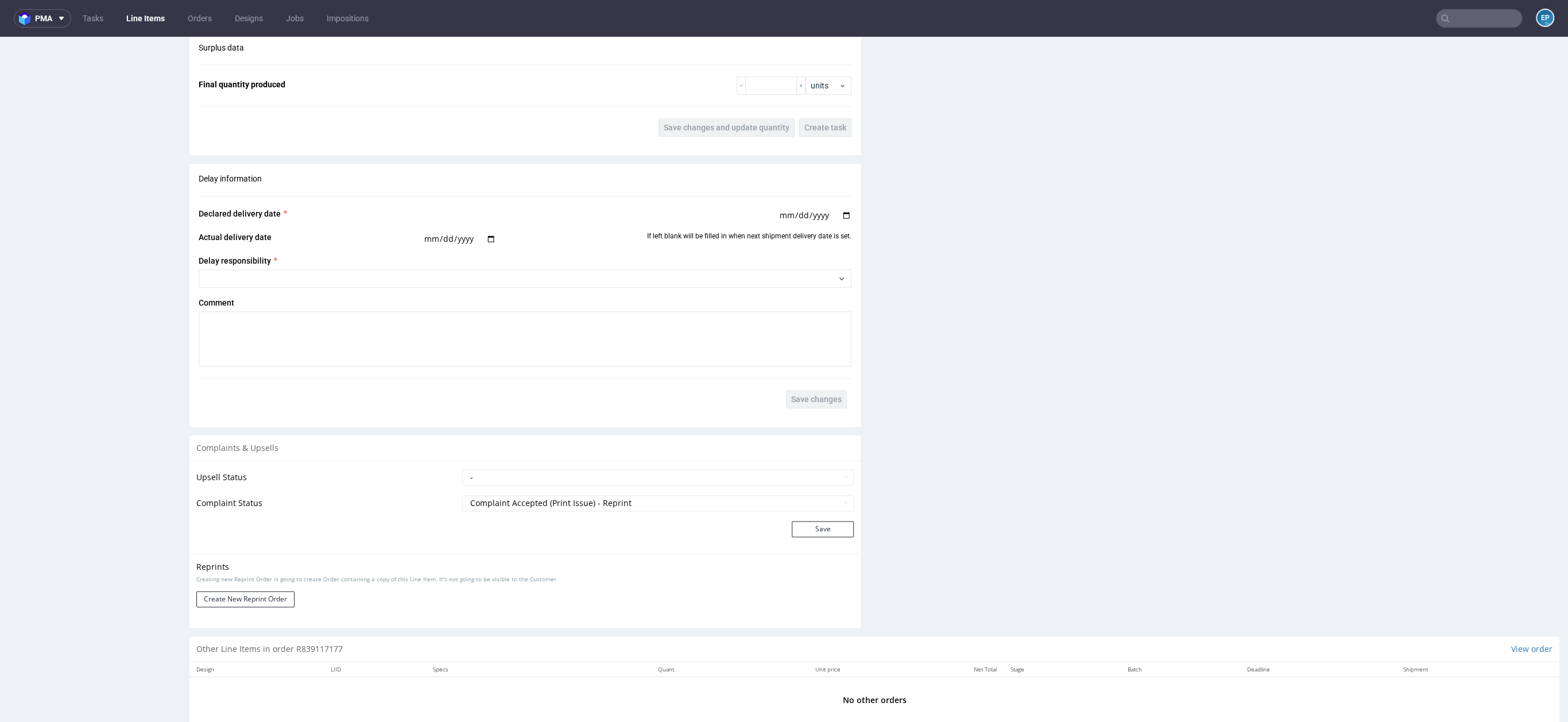
scroll to position [1477, 0]
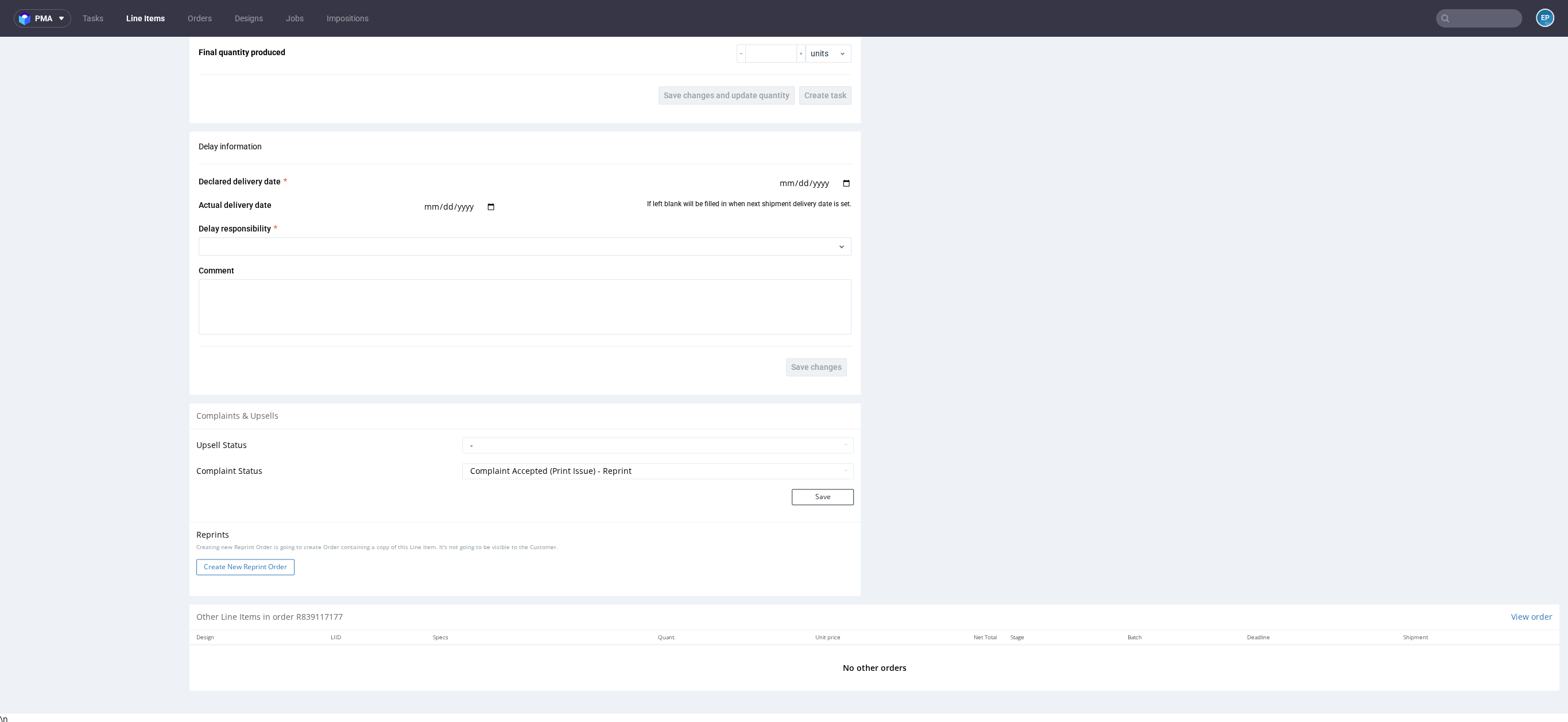
click at [266, 570] on button "Create New Reprint Order" at bounding box center [245, 567] width 98 height 16
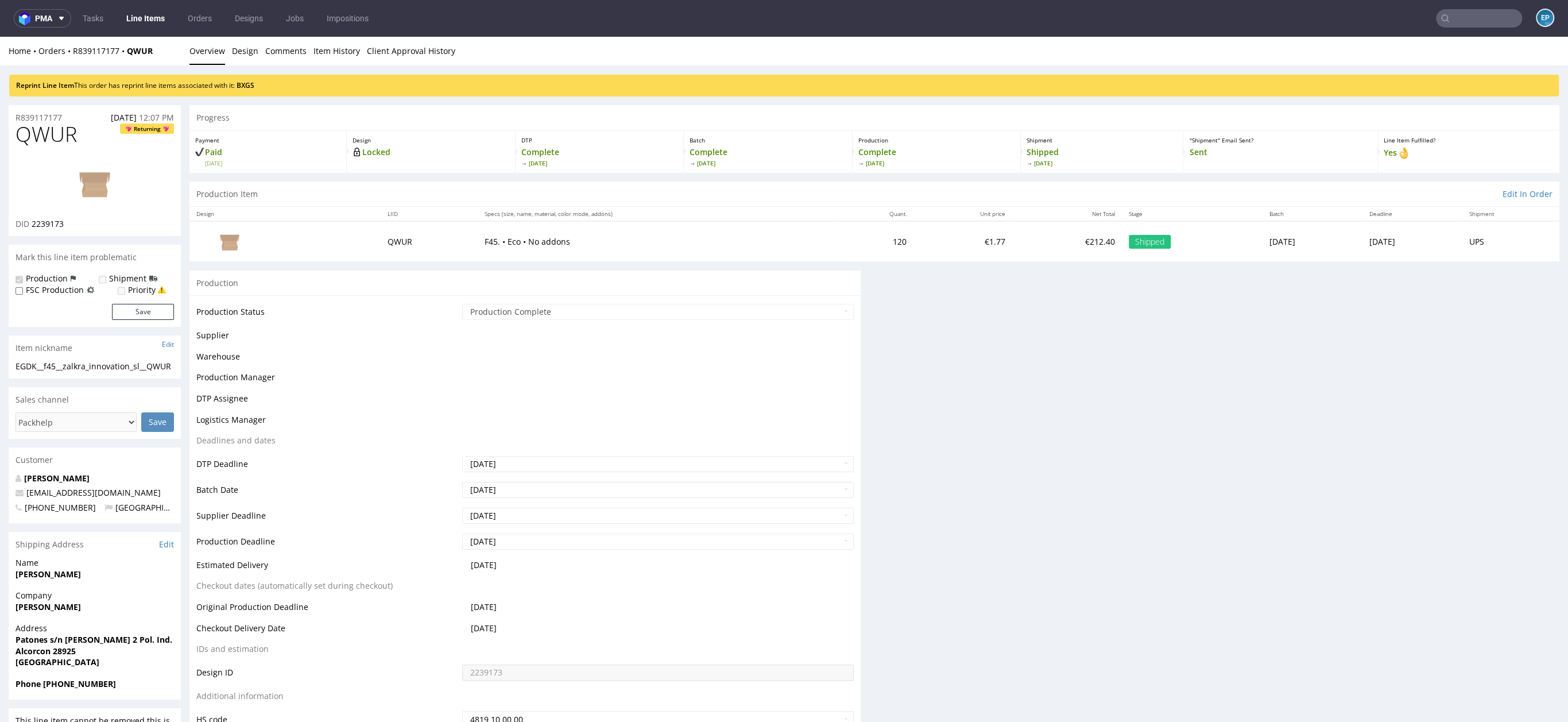
scroll to position [0, 0]
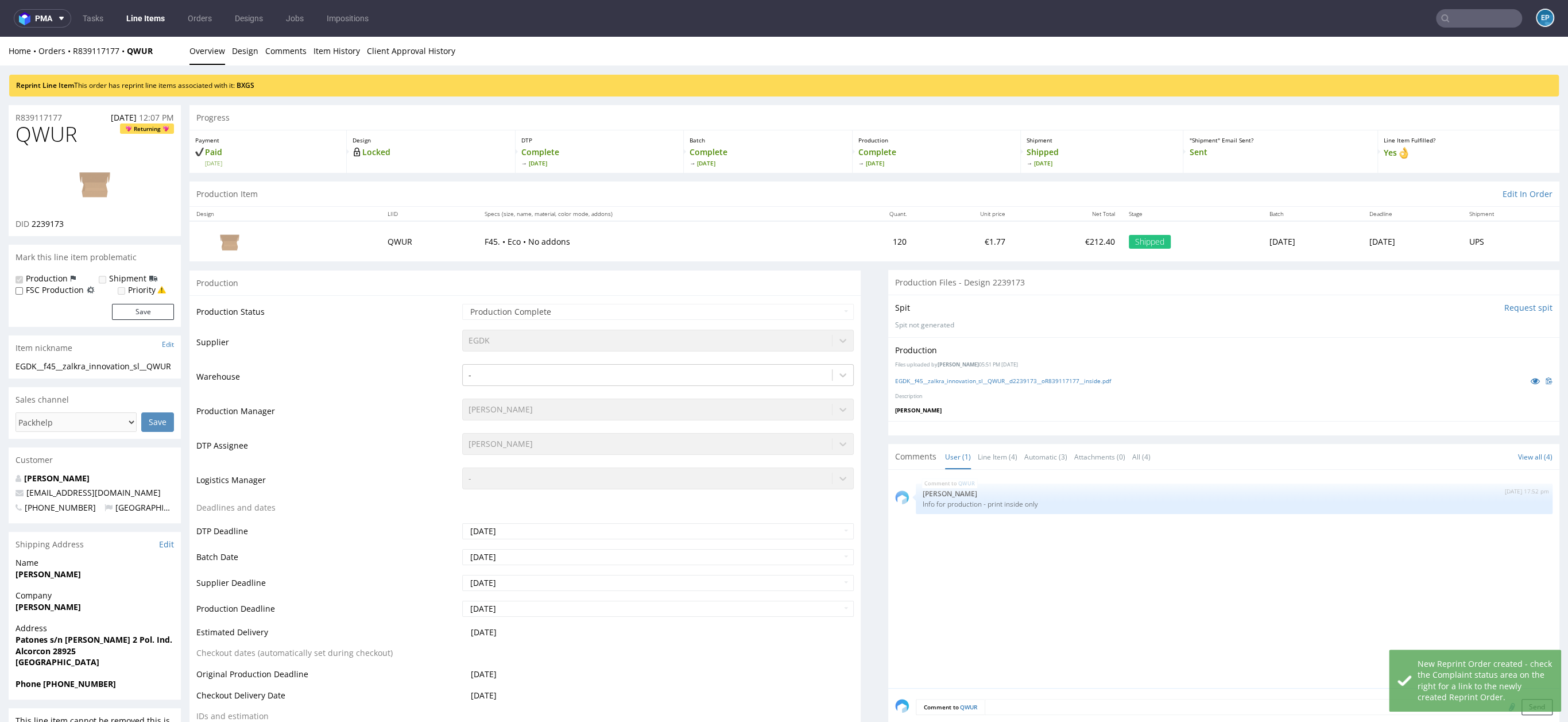
click at [235, 77] on div "Reprint Line Item This order has reprint line items associated with it: BXGS" at bounding box center [784, 86] width 1550 height 22
click at [248, 83] on link "BXGS" at bounding box center [246, 85] width 18 height 10
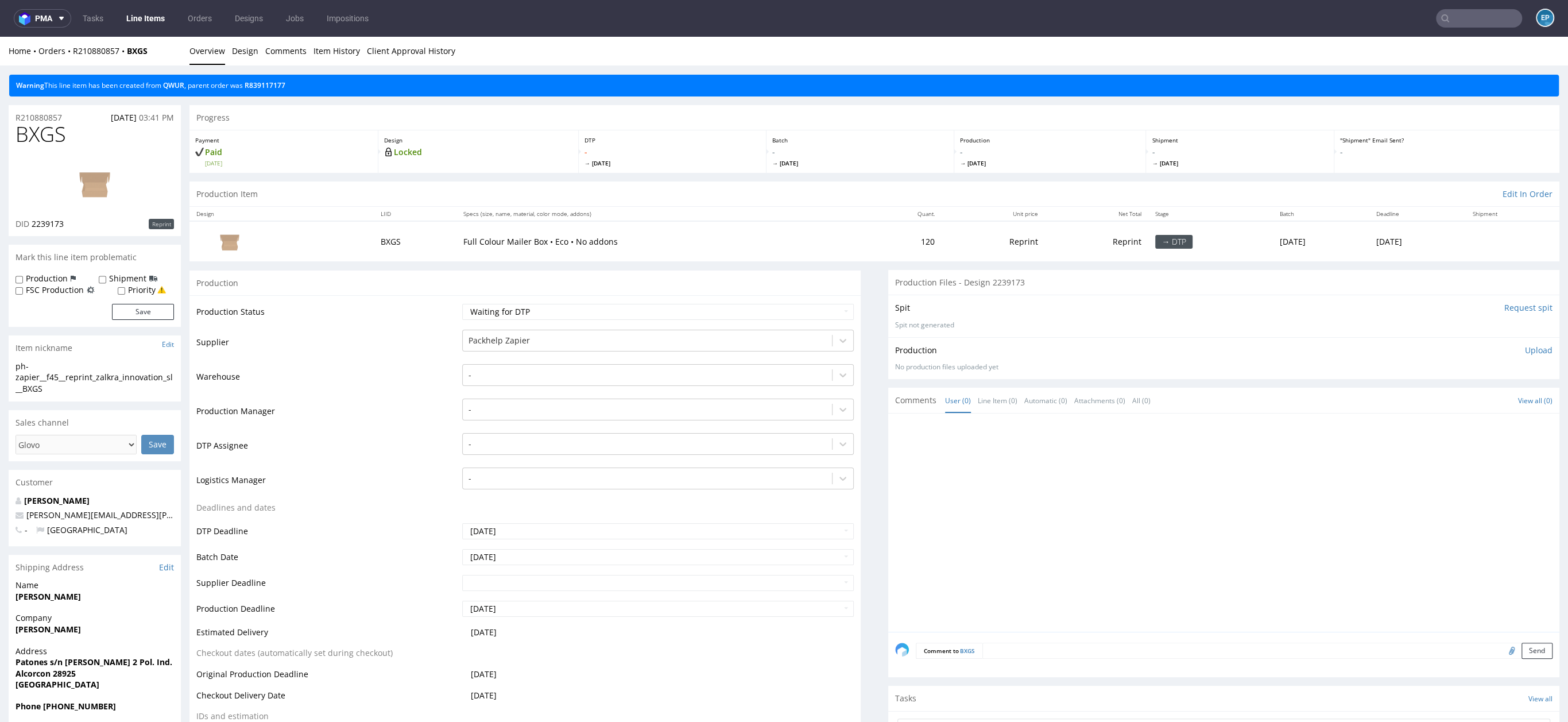
click at [36, 274] on label "Production" at bounding box center [47, 278] width 42 height 12
click at [23, 276] on input "Production" at bounding box center [19, 280] width 7 height 9
checkbox input "true"
click at [109, 274] on label "Shipment" at bounding box center [127, 278] width 37 height 12
click at [107, 276] on input "Shipment" at bounding box center [102, 280] width 7 height 9
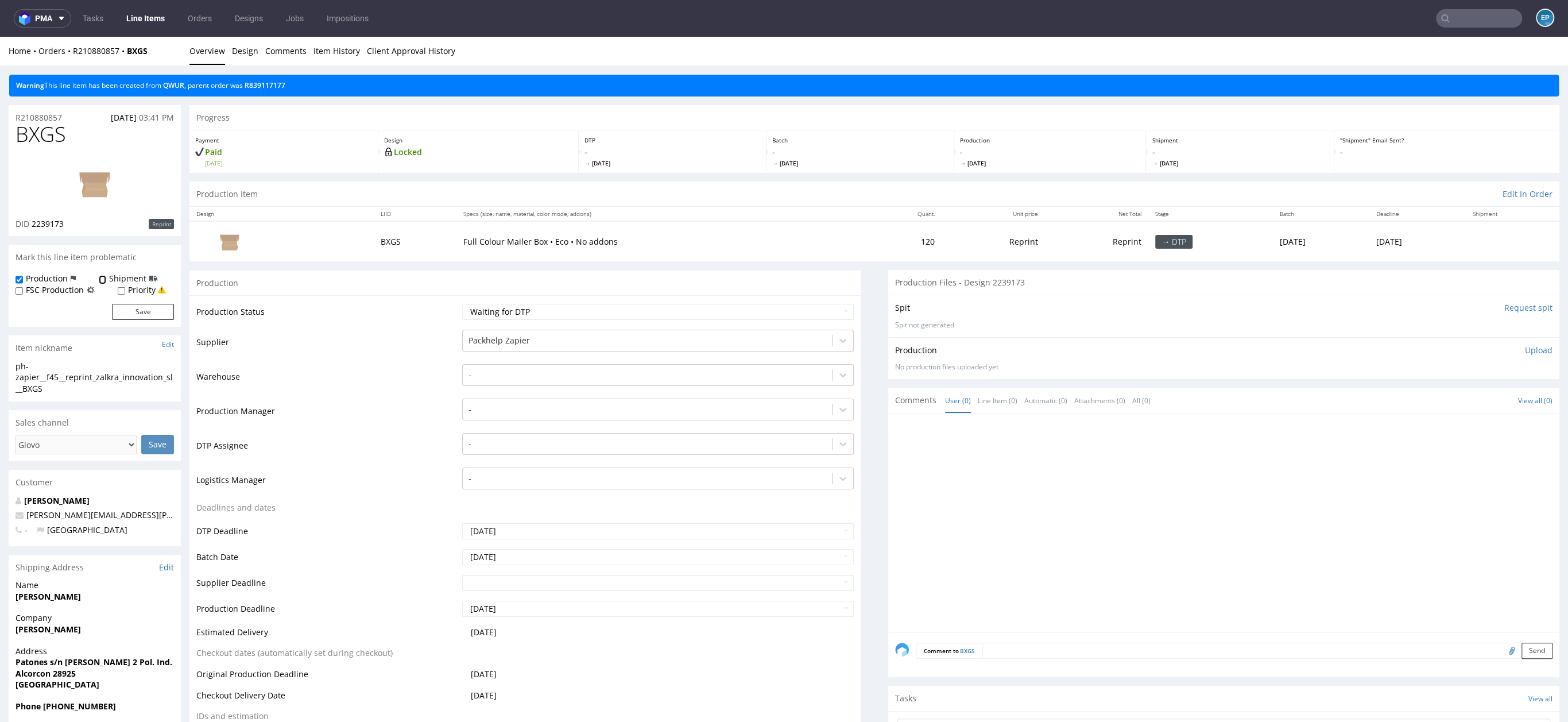
checkbox input "true"
click at [151, 318] on button "Save" at bounding box center [143, 312] width 62 height 16
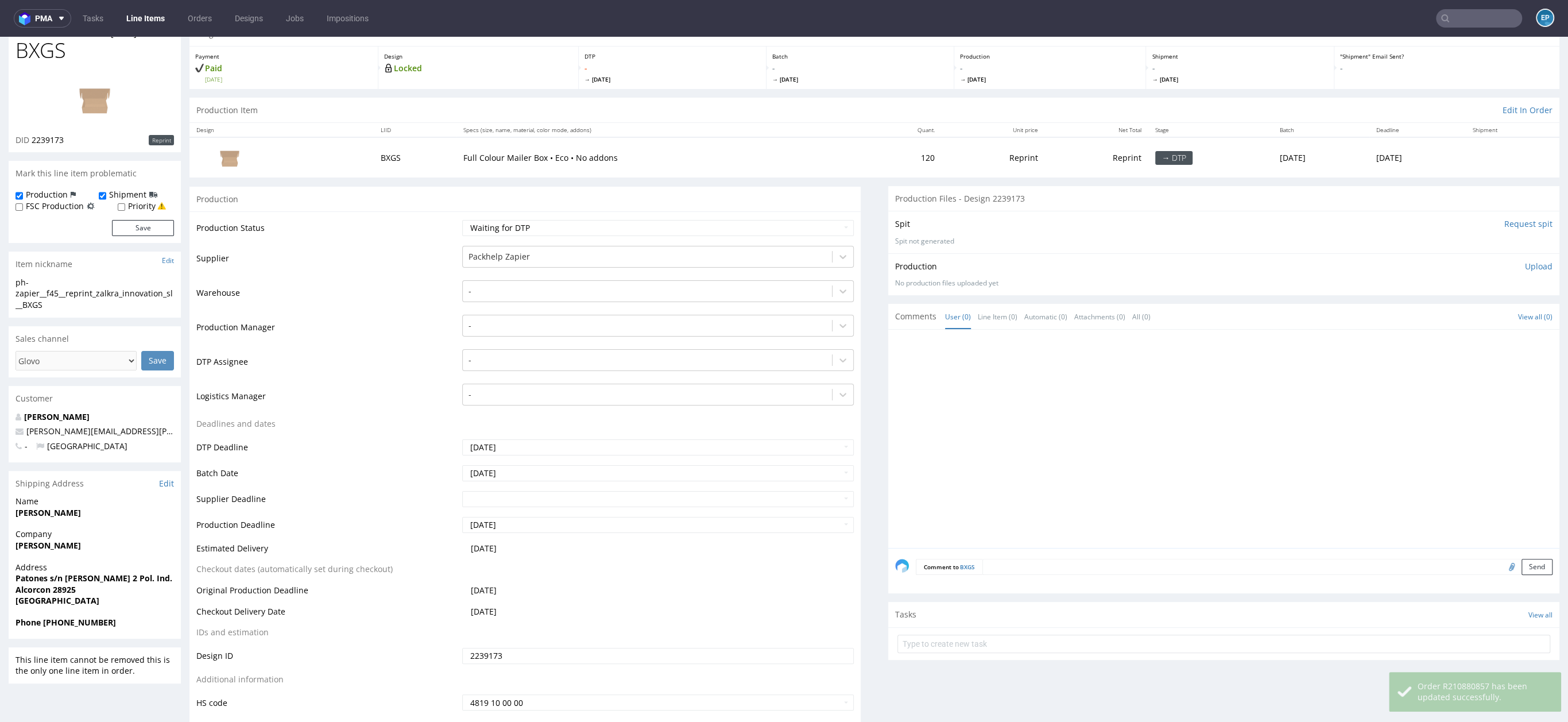
scroll to position [107, 0]
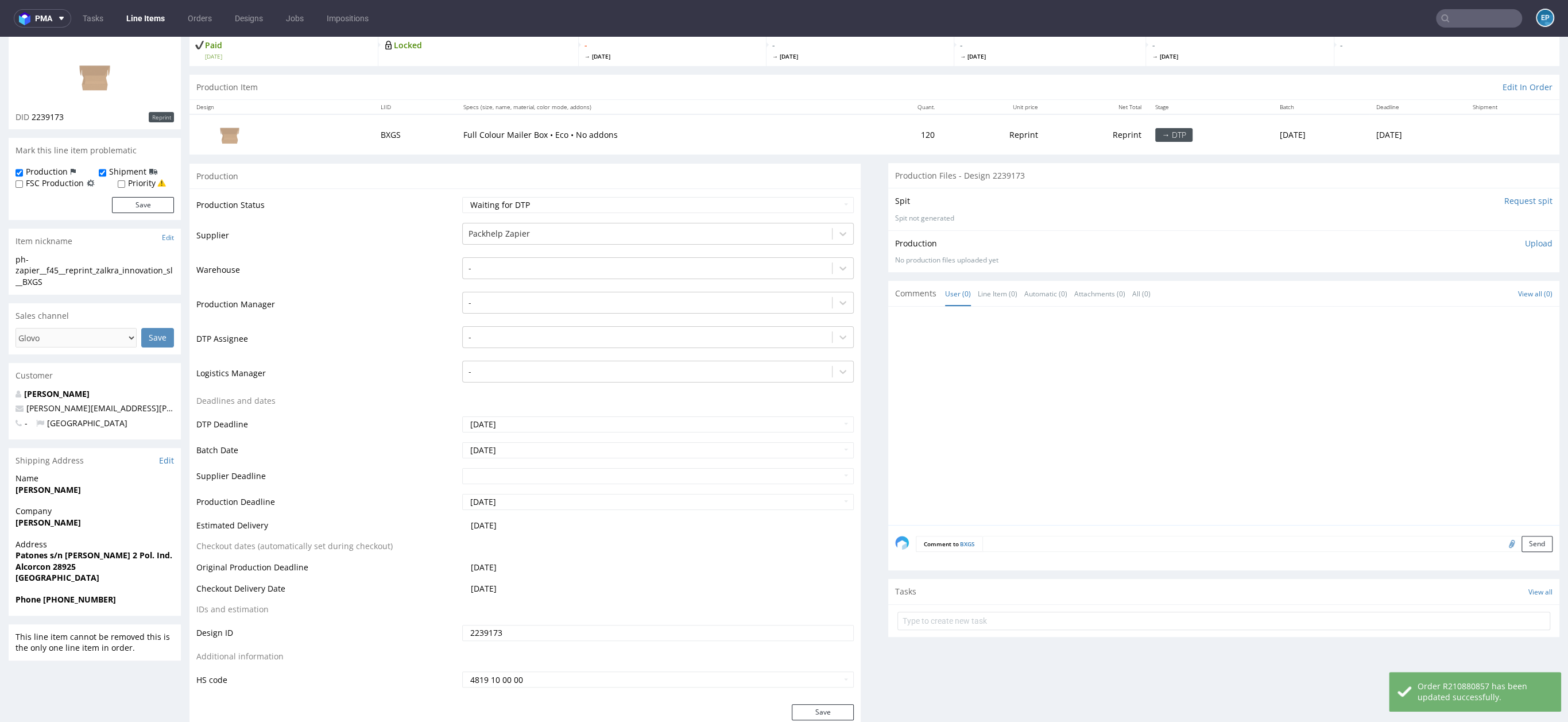
click at [1058, 543] on textarea at bounding box center [1267, 544] width 570 height 16
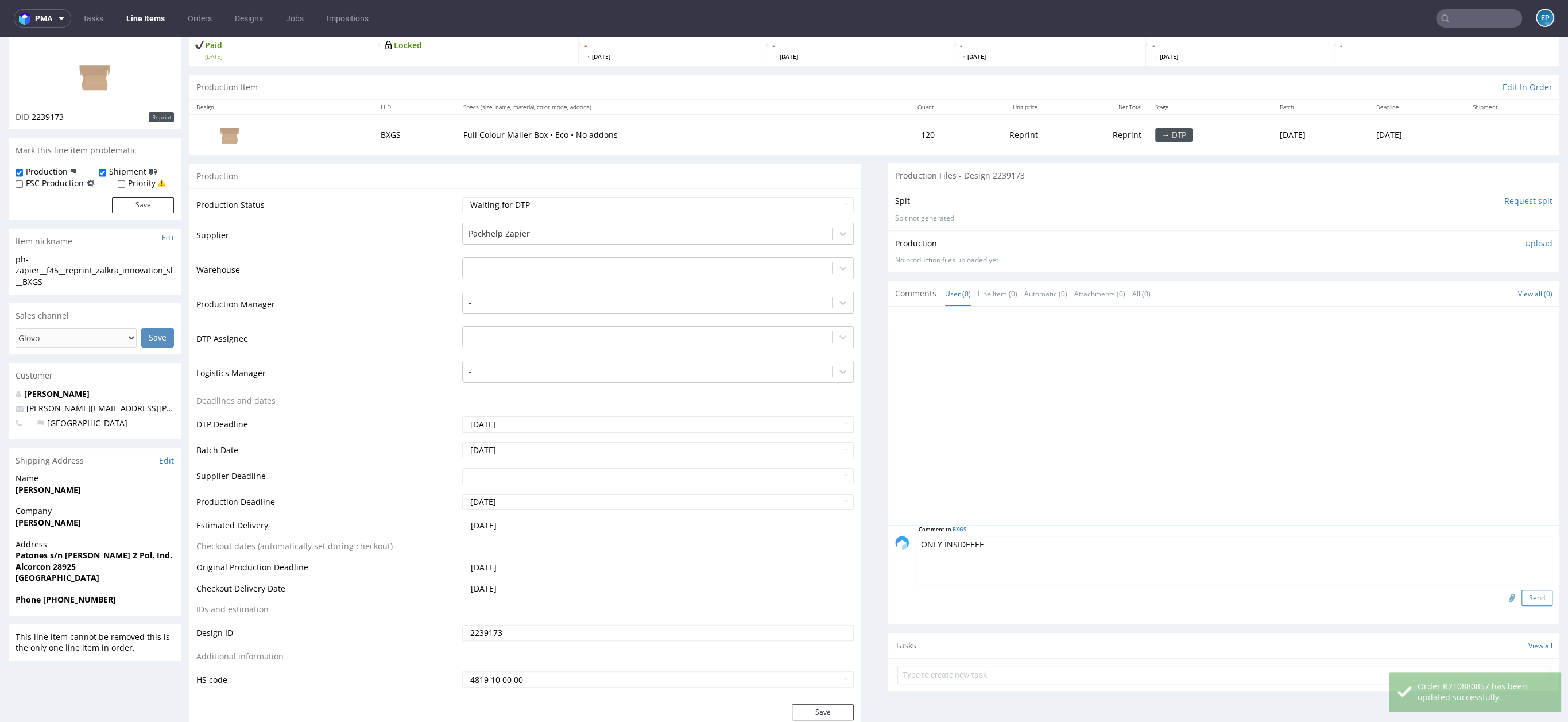
type textarea "ONLY INSIDEEEE"
click at [1522, 595] on button "Send" at bounding box center [1537, 598] width 31 height 16
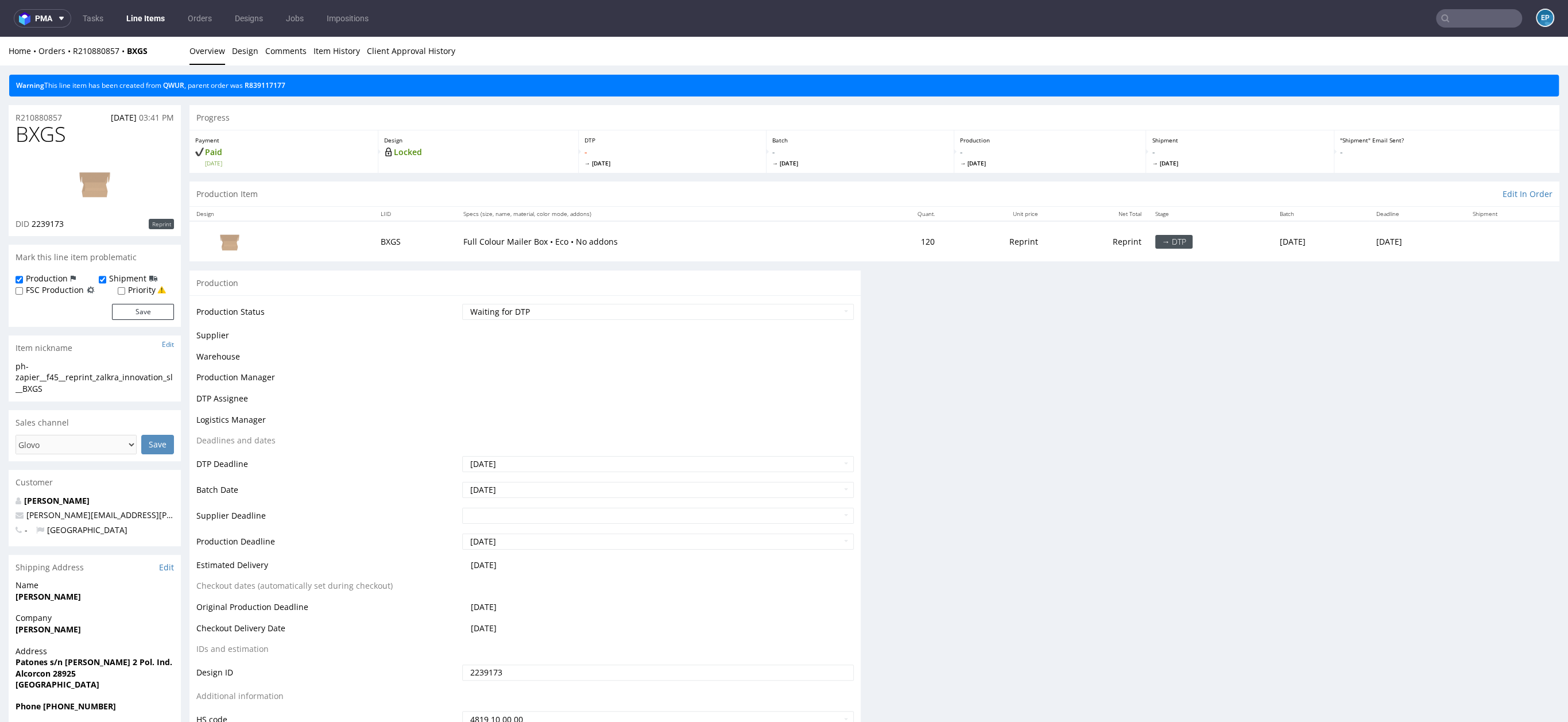
scroll to position [0, 0]
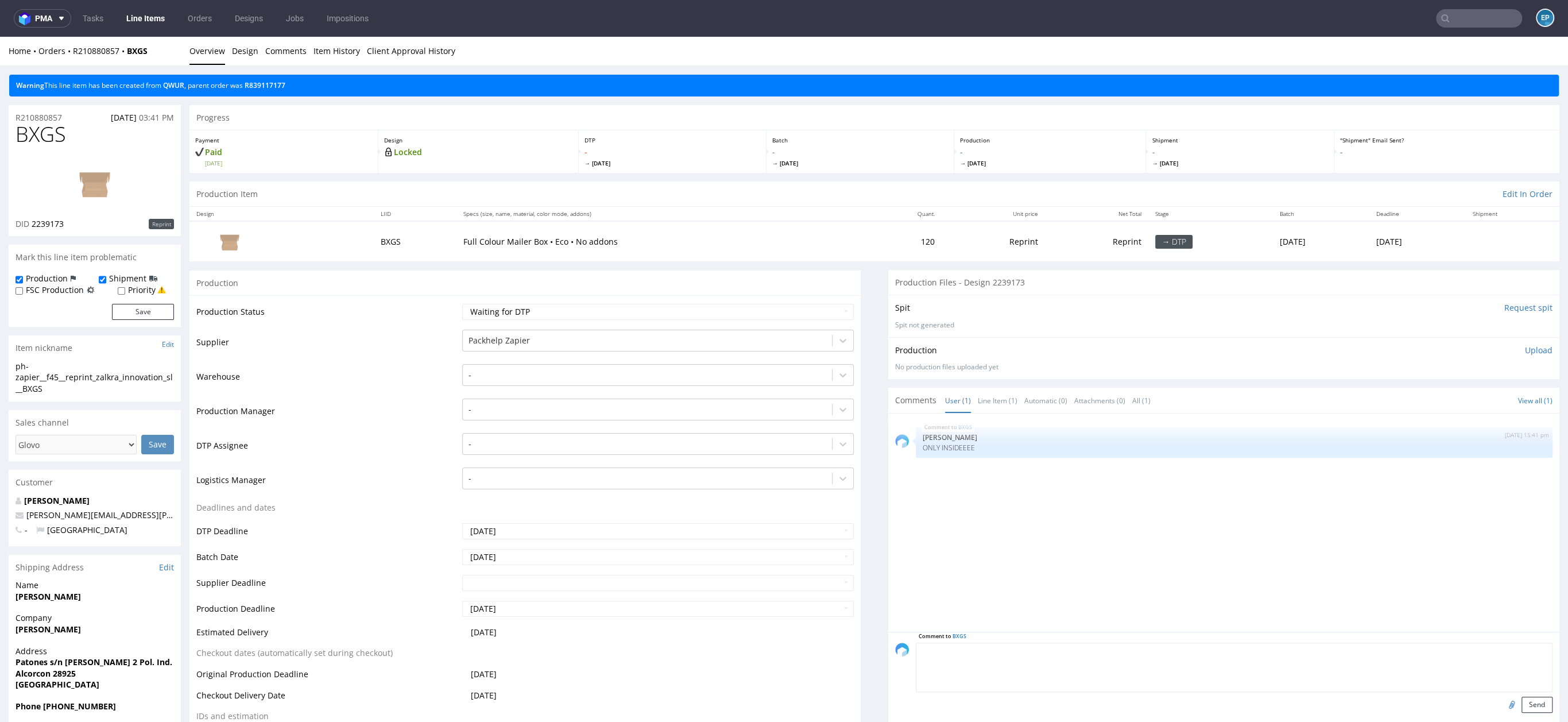
click at [1060, 651] on textarea at bounding box center [1234, 667] width 637 height 50
paste textarea "https://app-eu1.hubspot.com/contacts/25600958/record/0-5/201448725706"
type textarea "https://app-eu1.hubspot.com/contacts/25600958/record/0-5/201448725706"
click at [1522, 704] on button "Send" at bounding box center [1537, 705] width 31 height 16
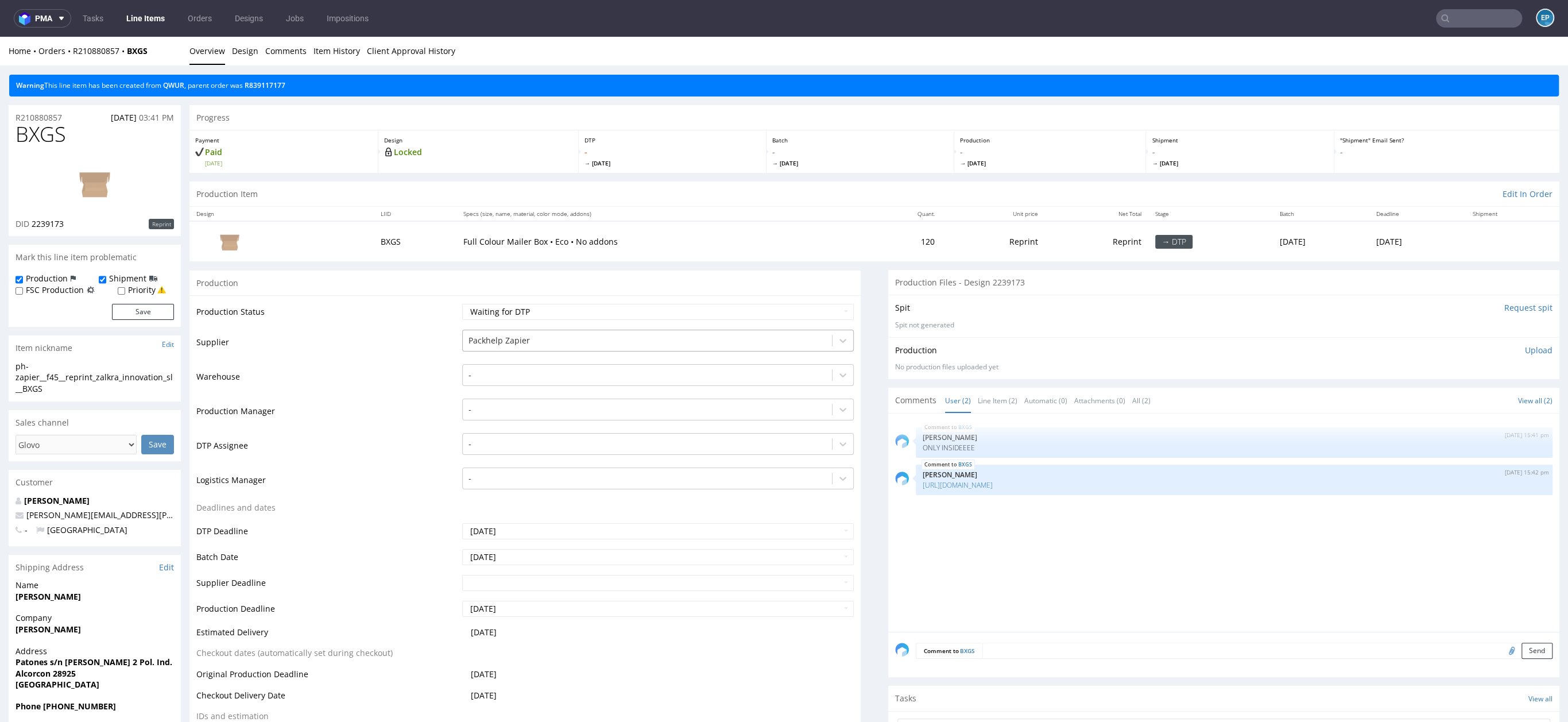
click at [584, 345] on div at bounding box center [648, 340] width 358 height 14
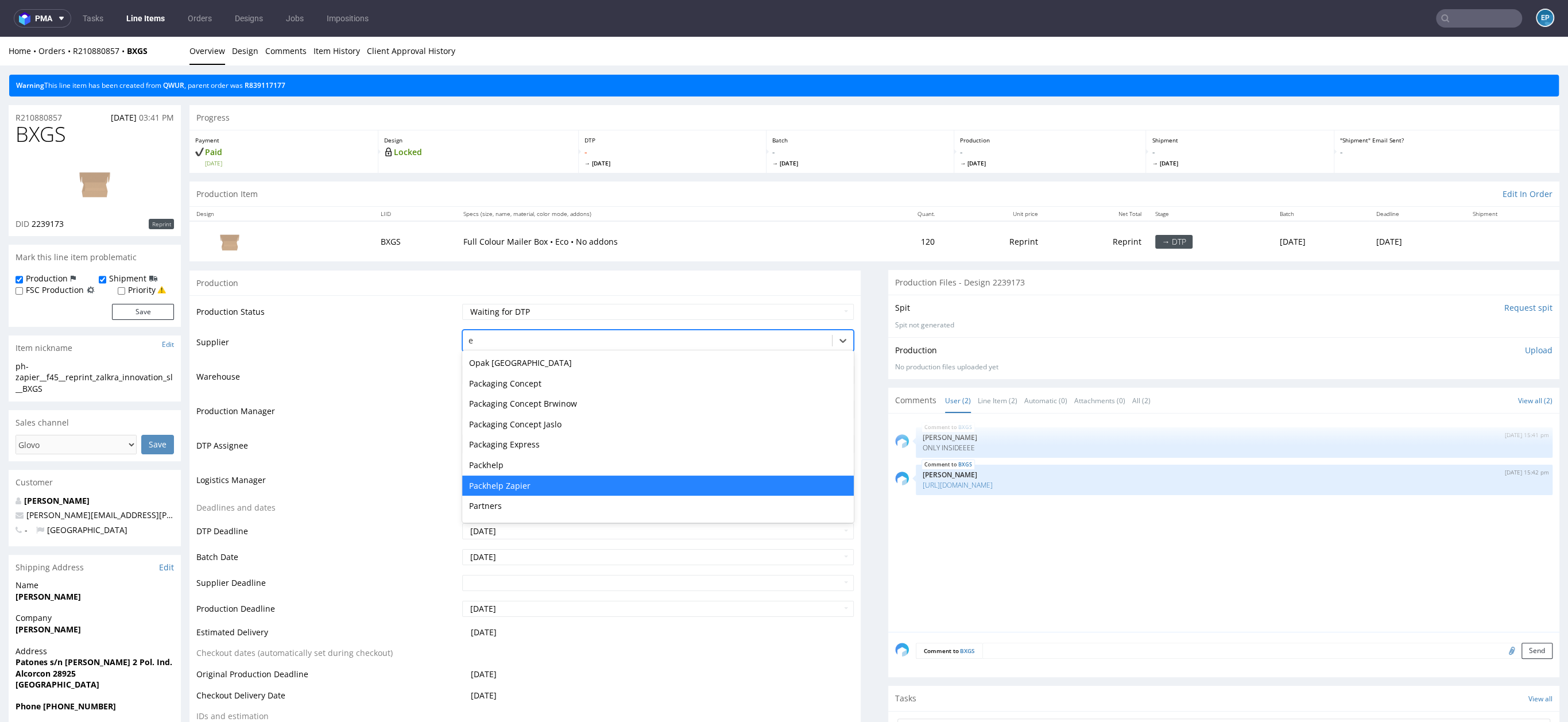
type input "eg"
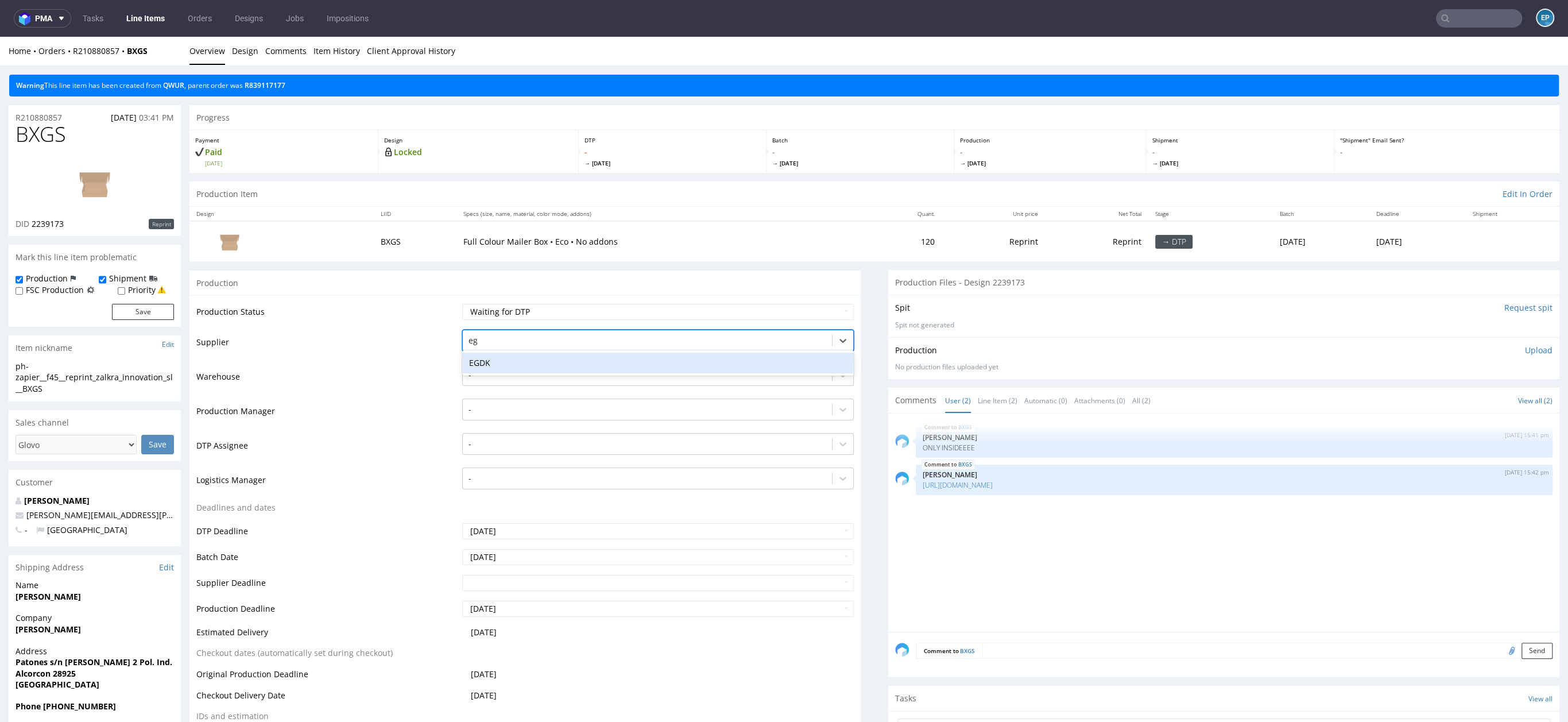
click at [523, 361] on div "EGDK" at bounding box center [658, 362] width 392 height 21
click at [489, 409] on div at bounding box center [648, 409] width 358 height 14
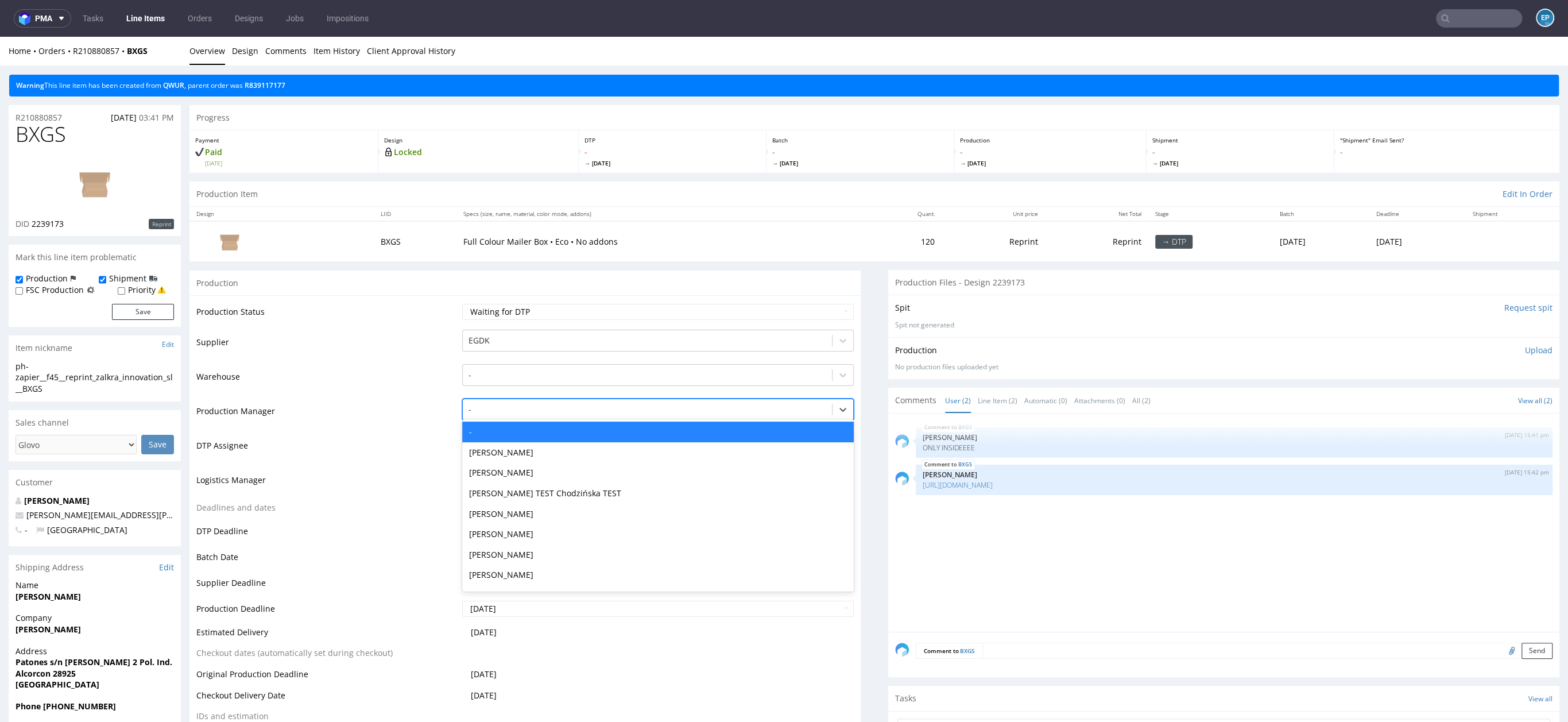
type input "w"
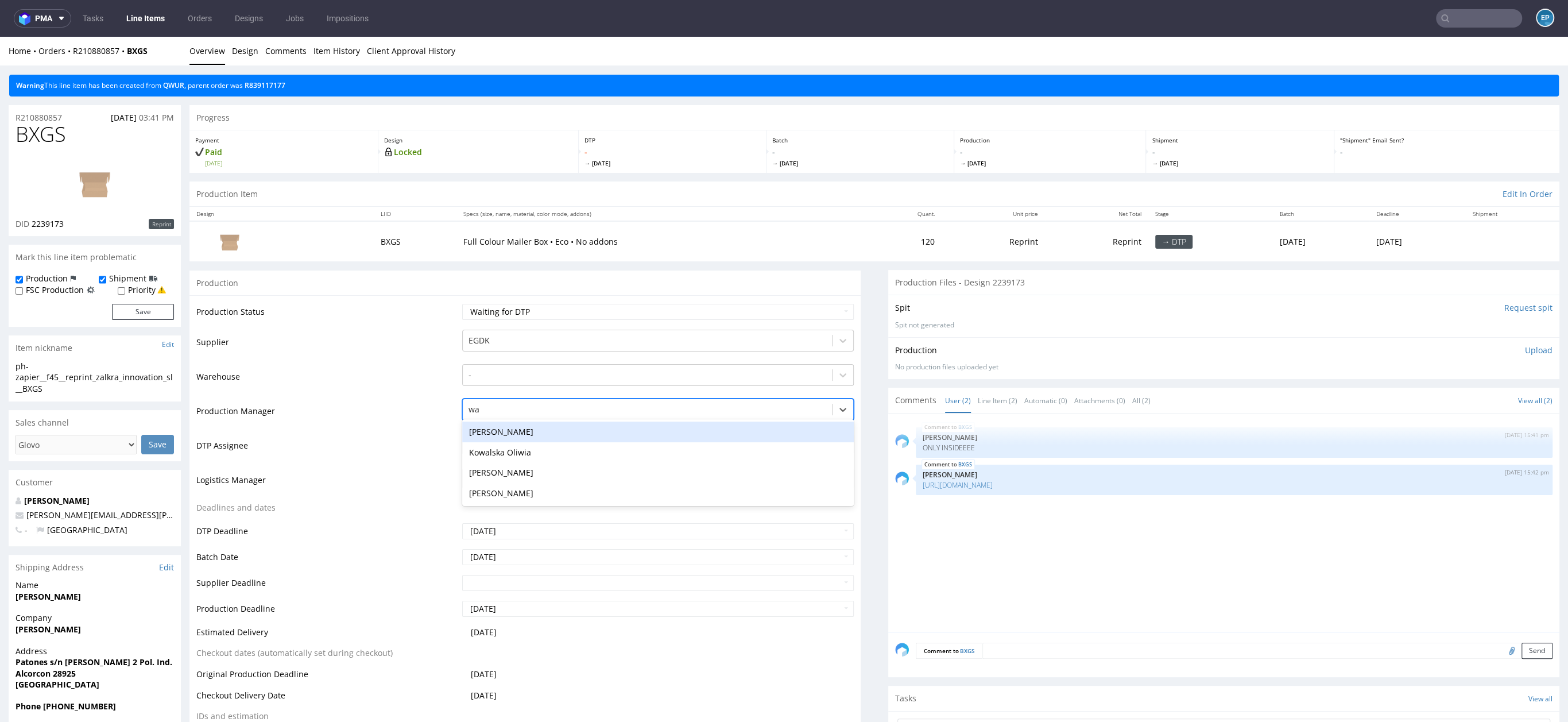
type input "w"
type input "ewa"
click at [485, 428] on div "[PERSON_NAME]" at bounding box center [658, 432] width 392 height 21
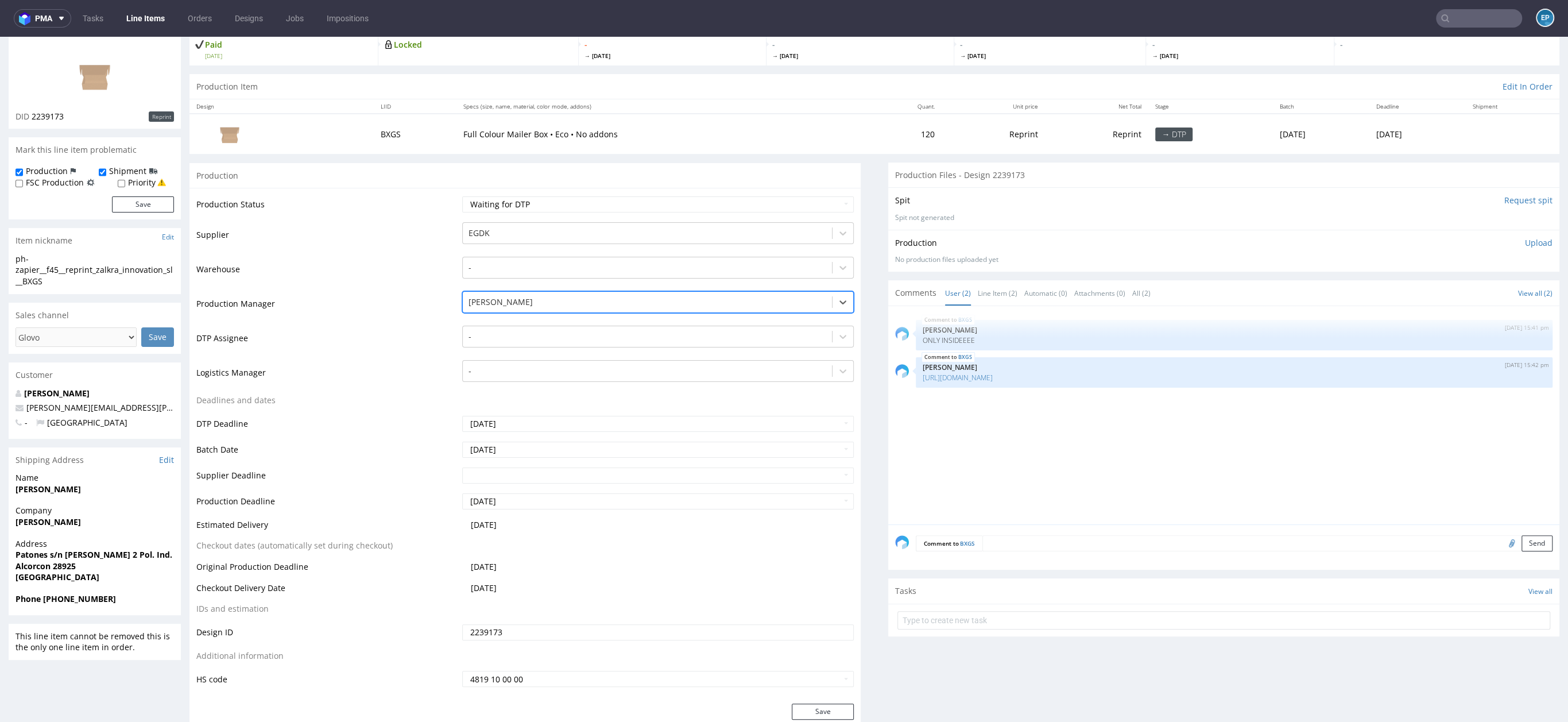
scroll to position [190, 0]
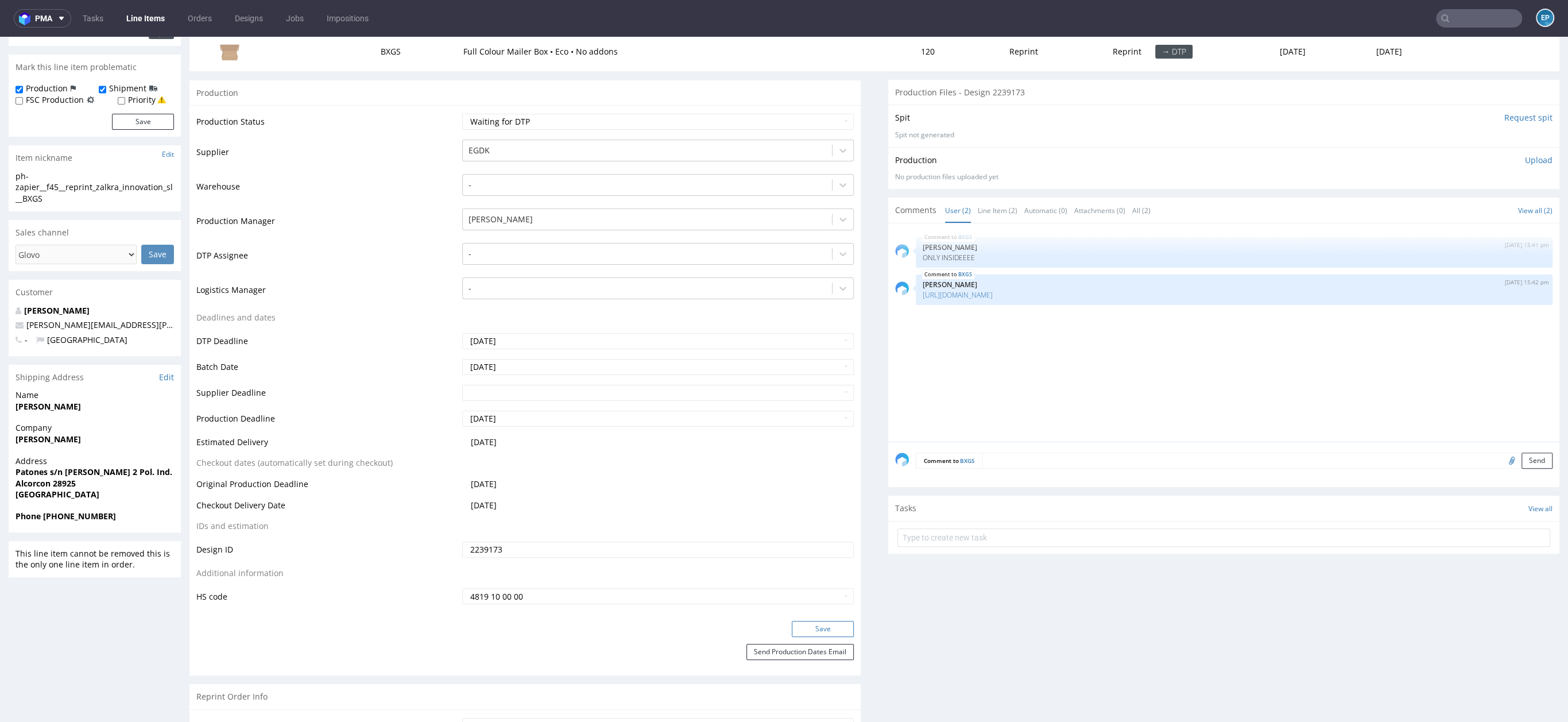
click at [835, 625] on button "Save" at bounding box center [823, 629] width 62 height 16
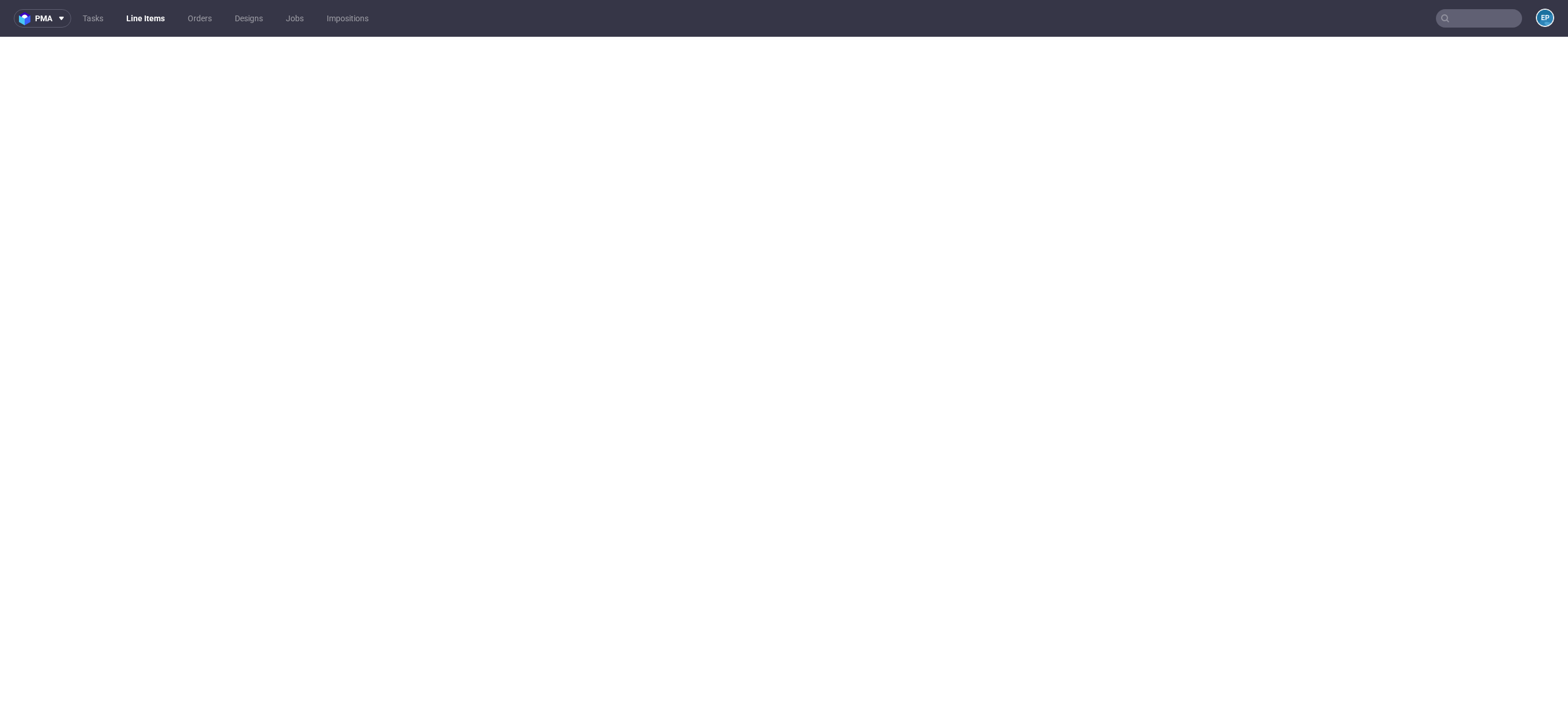
click at [129, 19] on link "Line Items" at bounding box center [145, 18] width 52 height 18
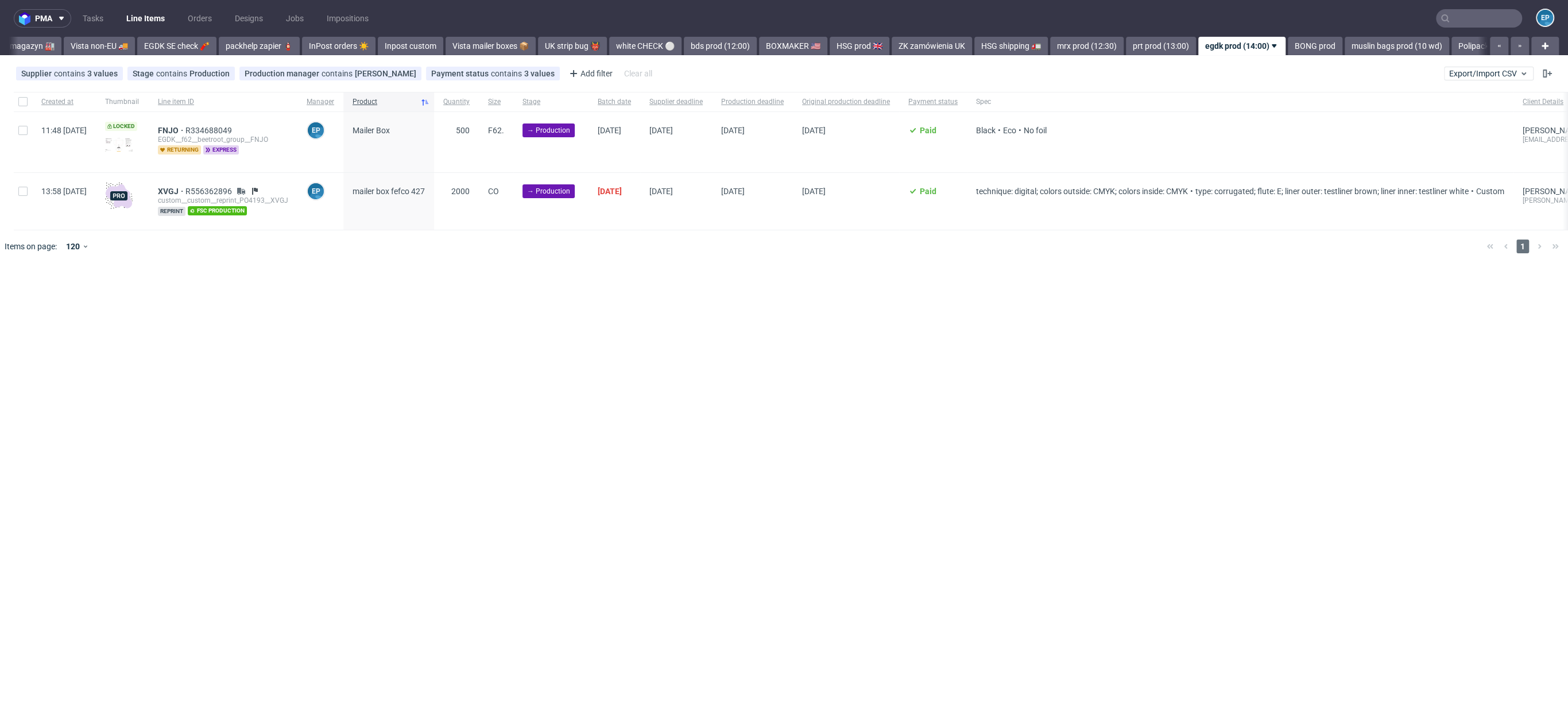
click at [81, 45] on div "Vista Print All delays ⏰ deadline [DATE] 🗓️ flagged Ewa 🚩 MAGAZYN PECICE 🏭 CH, …" at bounding box center [748, 46] width 1478 height 18
click at [90, 47] on link "UK strip bug 👹" at bounding box center [125, 46] width 69 height 18
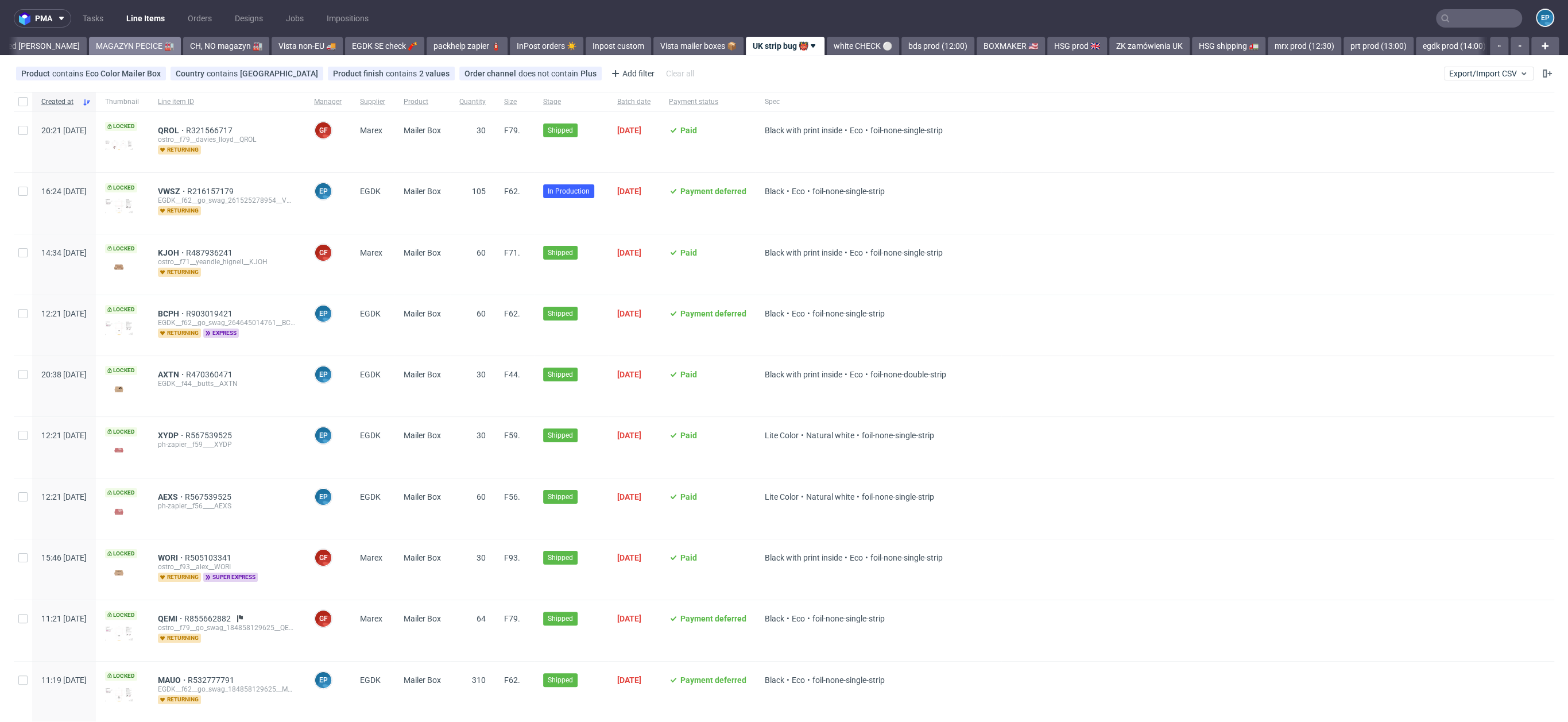
click at [89, 51] on link "MAGAZYN PECICE 🏭" at bounding box center [135, 46] width 92 height 18
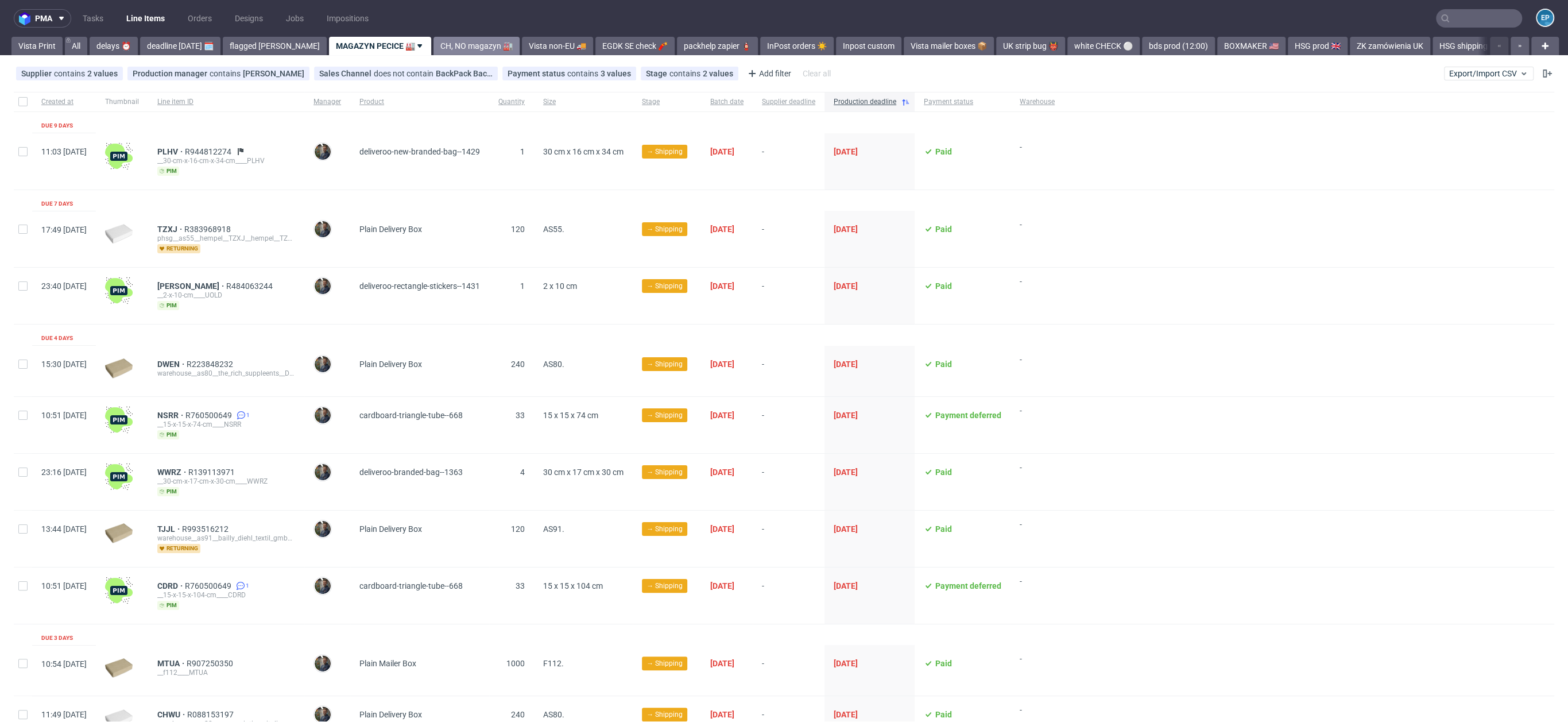
click at [438, 49] on link "CH, NO magazyn 🏭" at bounding box center [476, 46] width 86 height 18
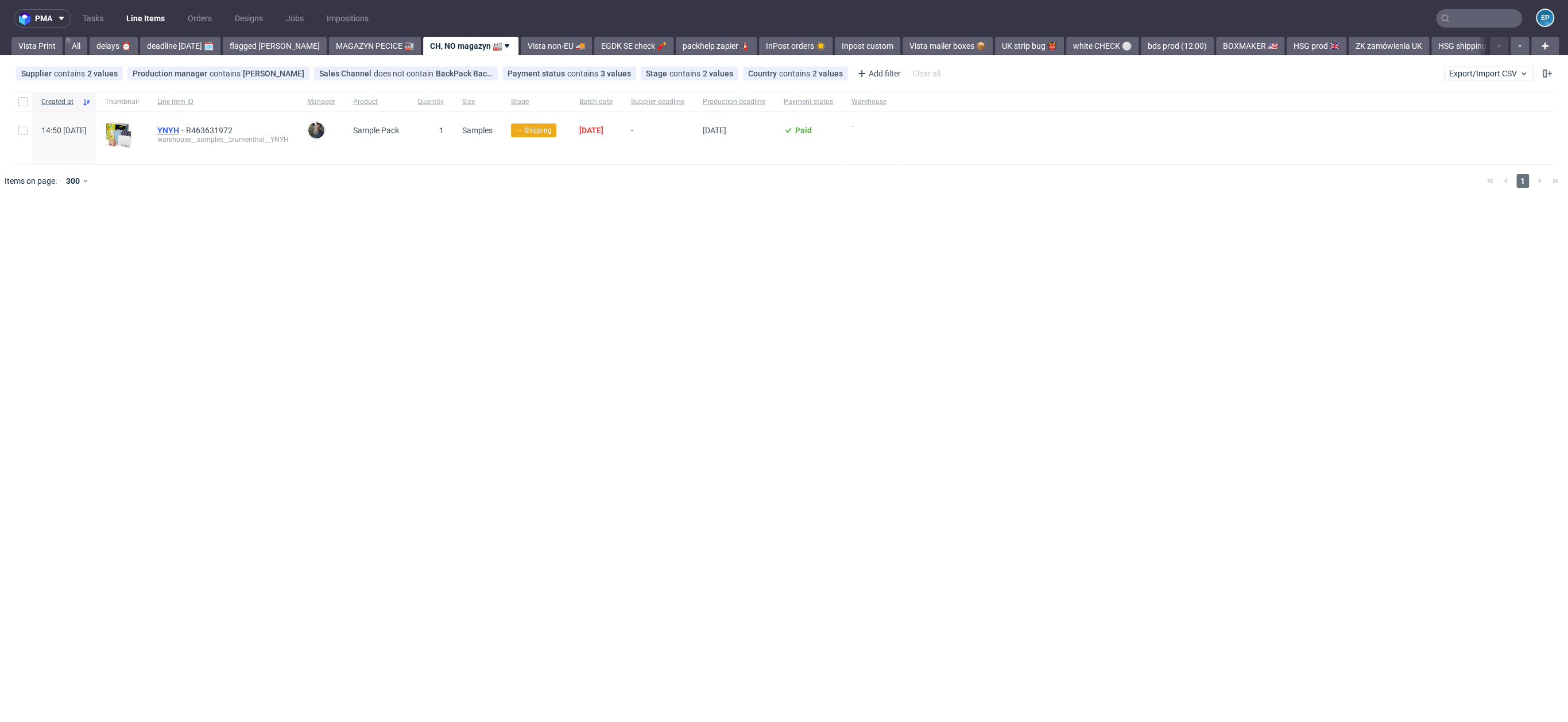
click at [186, 127] on span "YNYH" at bounding box center [172, 130] width 29 height 9
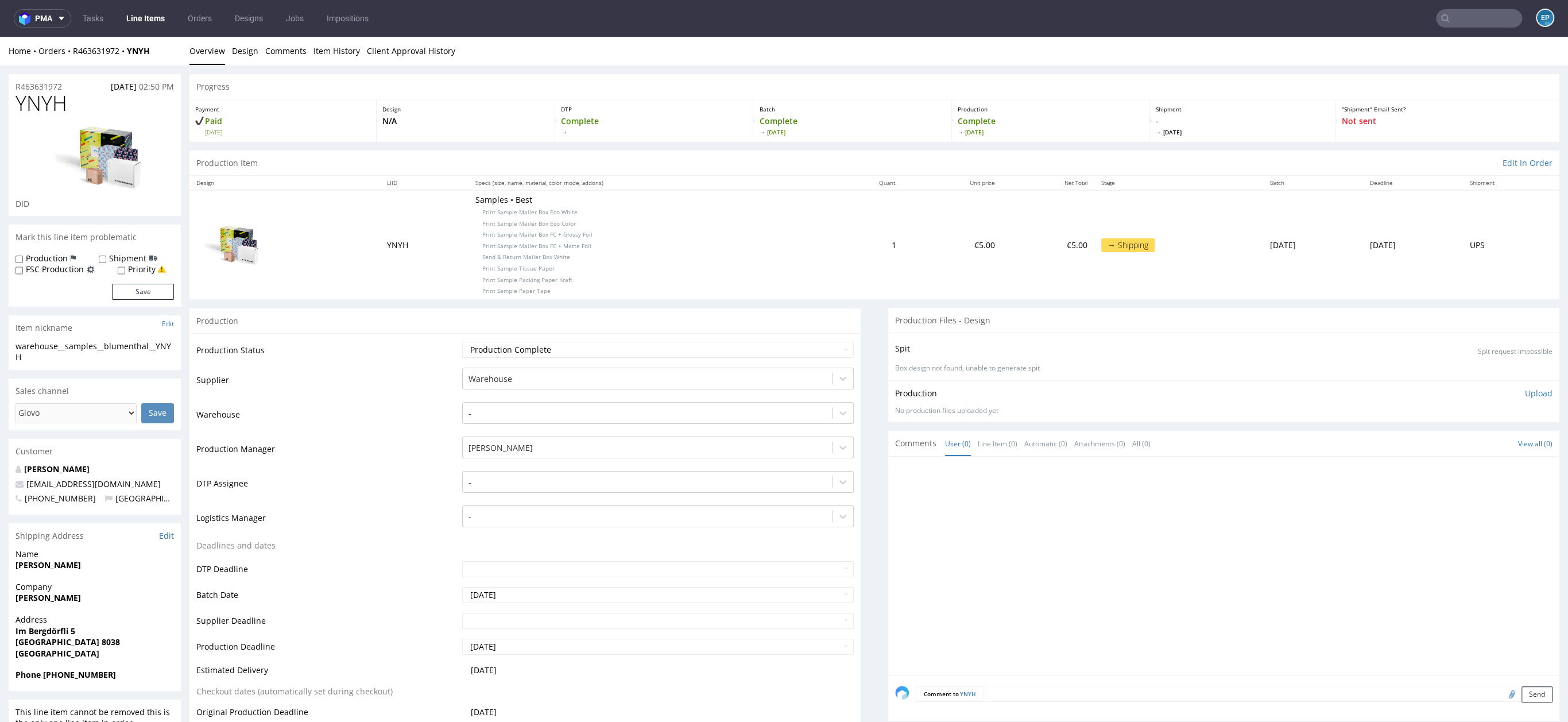
click at [176, 16] on ul "Tasks Line Items Orders Designs Jobs Impositions" at bounding box center [226, 18] width 309 height 18
click at [142, 18] on link "Line Items" at bounding box center [145, 18] width 52 height 18
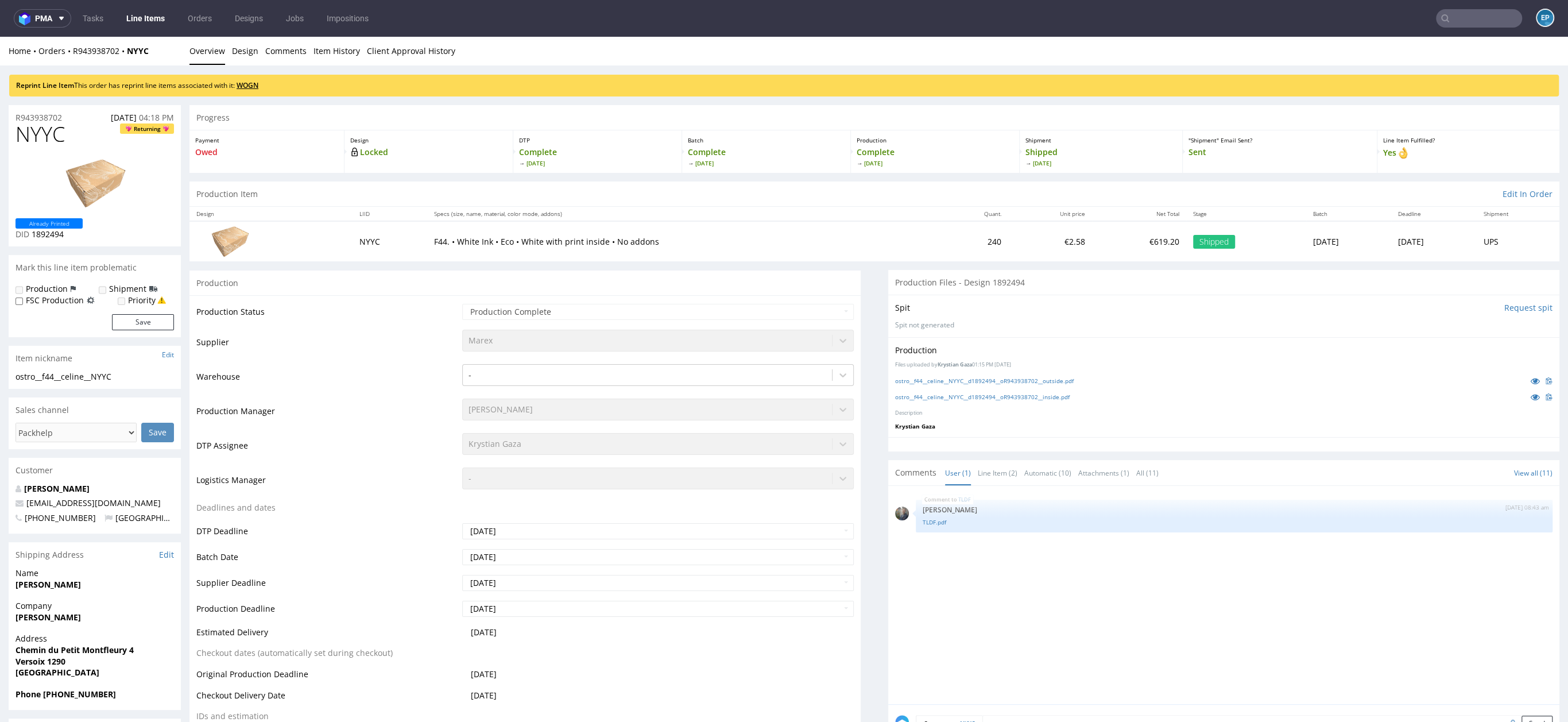
click at [248, 87] on link "WOGN" at bounding box center [247, 85] width 22 height 10
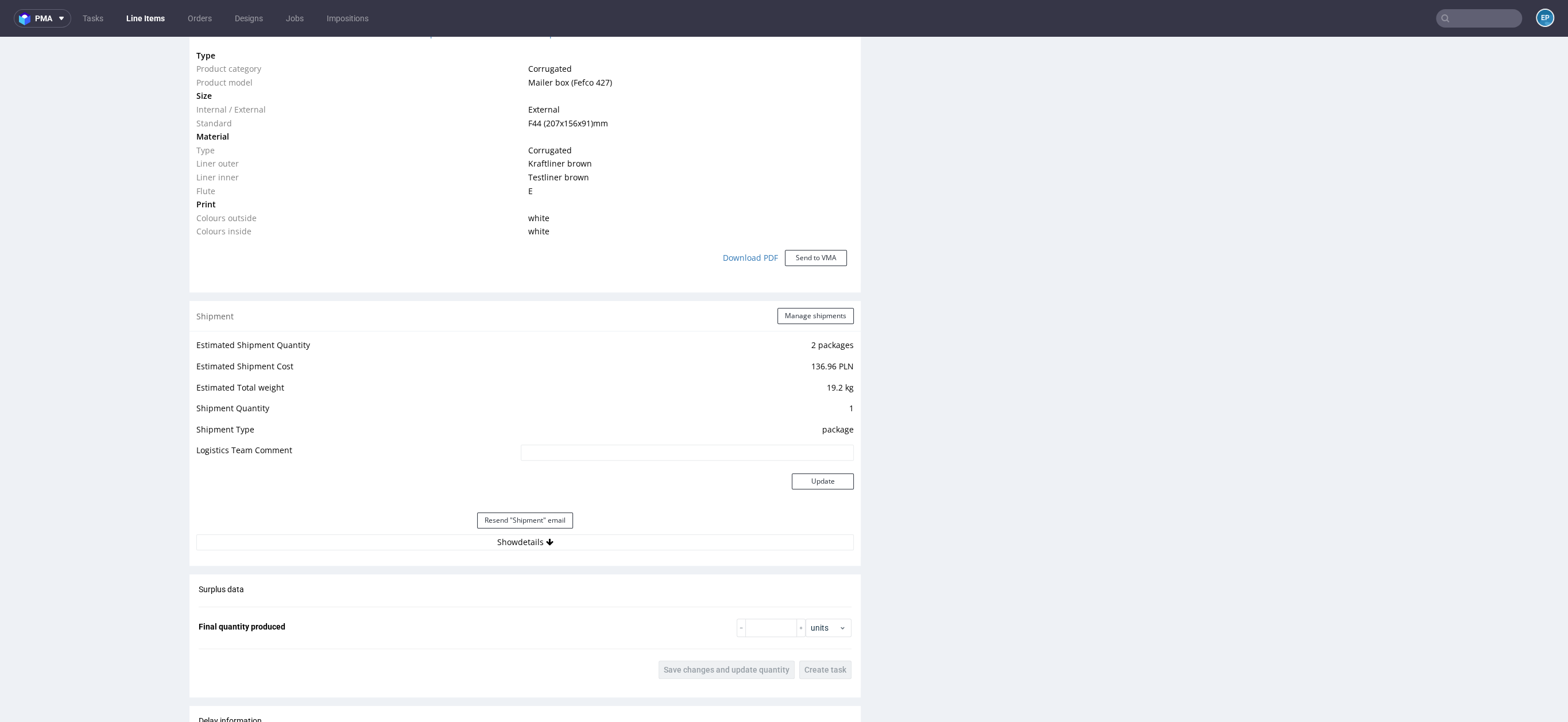
scroll to position [826, 0]
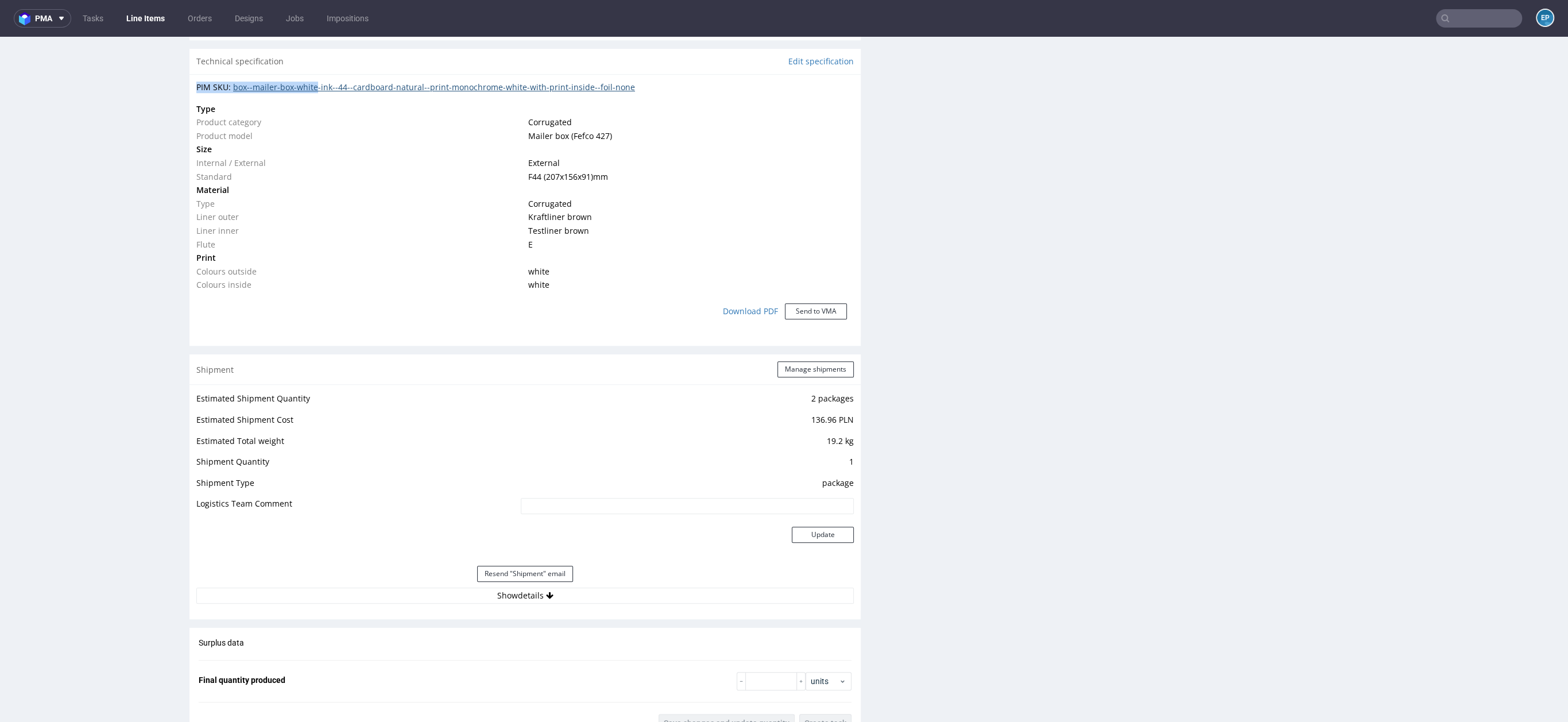
drag, startPoint x: 643, startPoint y: 80, endPoint x: 316, endPoint y: 90, distance: 327.2
click at [317, 90] on div "PIM SKU: box--mailer-box-white-ink--44--cardboard-natural--print-monochrome-whi…" at bounding box center [525, 206] width 671 height 264
click at [350, 127] on td "Product category" at bounding box center [360, 122] width 329 height 14
drag, startPoint x: 646, startPoint y: 90, endPoint x: 256, endPoint y: 89, distance: 390.0
click at [256, 89] on div "PIM SKU: box--mailer-box-white-ink--44--cardboard-natural--print-monochrome-whi…" at bounding box center [525, 87] width 658 height 12
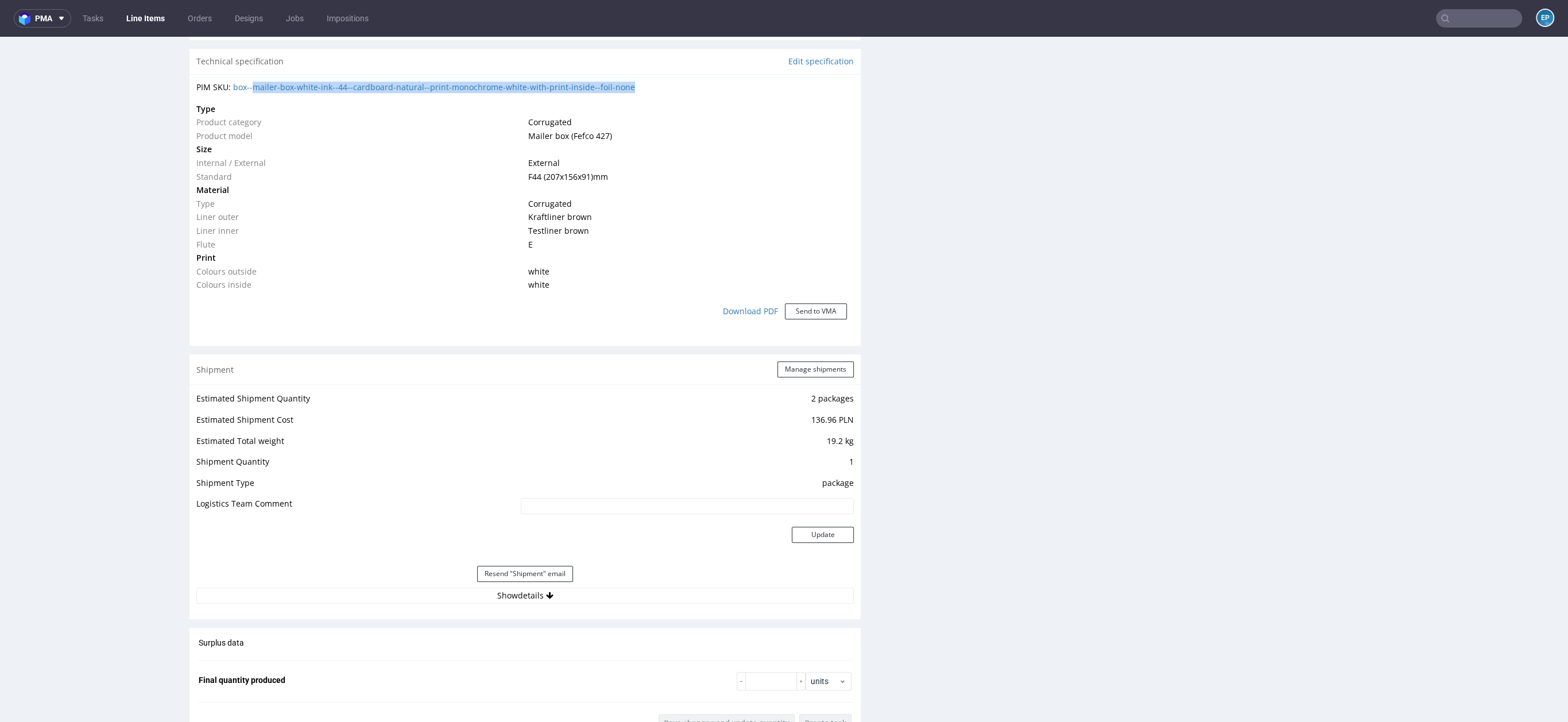
copy link "mailer-box-white-ink--44--cardboard-natural--print-monochrome-white-with-print-…"
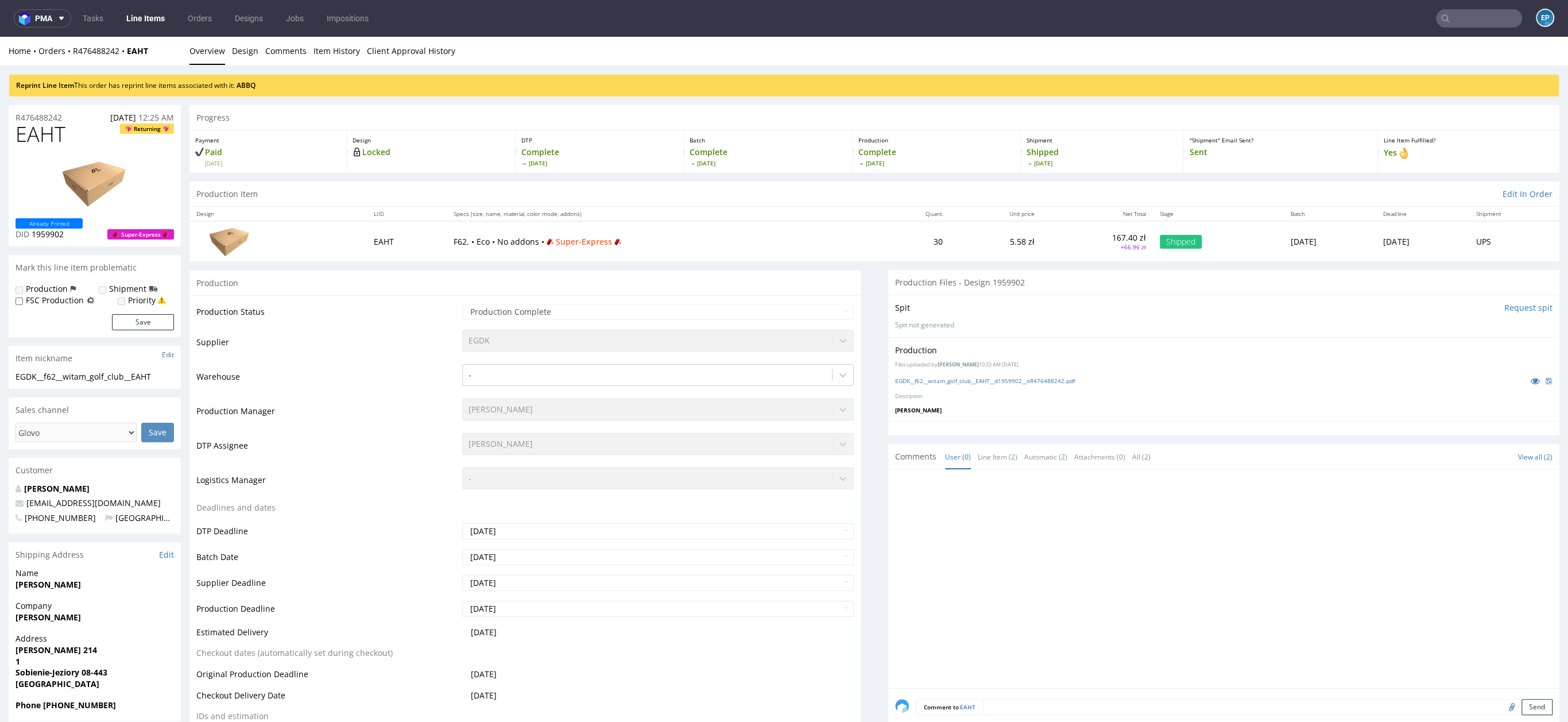
click at [257, 90] on div "Reprint Line Item This order has reprint line items associated with it: ABBQ" at bounding box center [784, 86] width 1550 height 22
click at [253, 88] on link "ABBQ" at bounding box center [246, 85] width 19 height 10
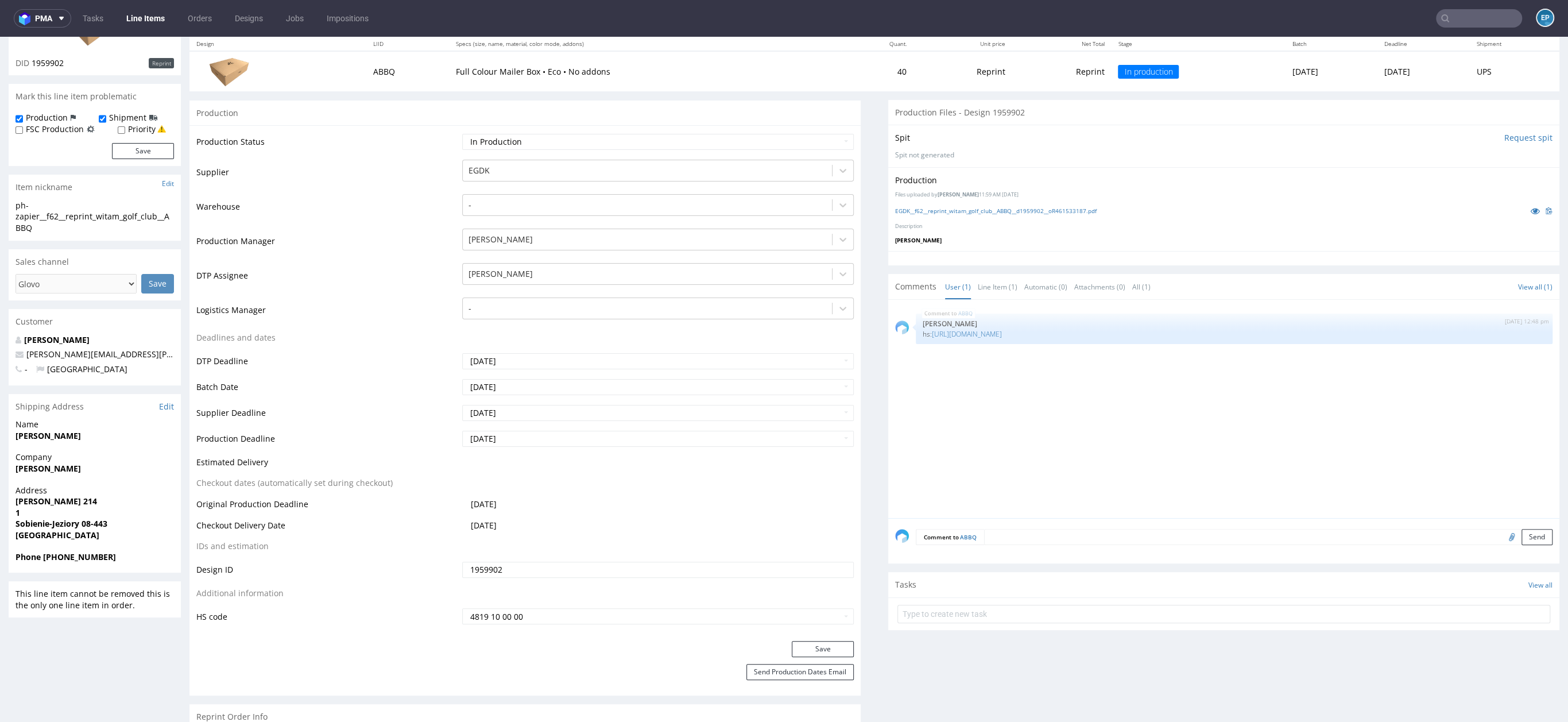
scroll to position [164, 0]
